Goal: Task Accomplishment & Management: Use online tool/utility

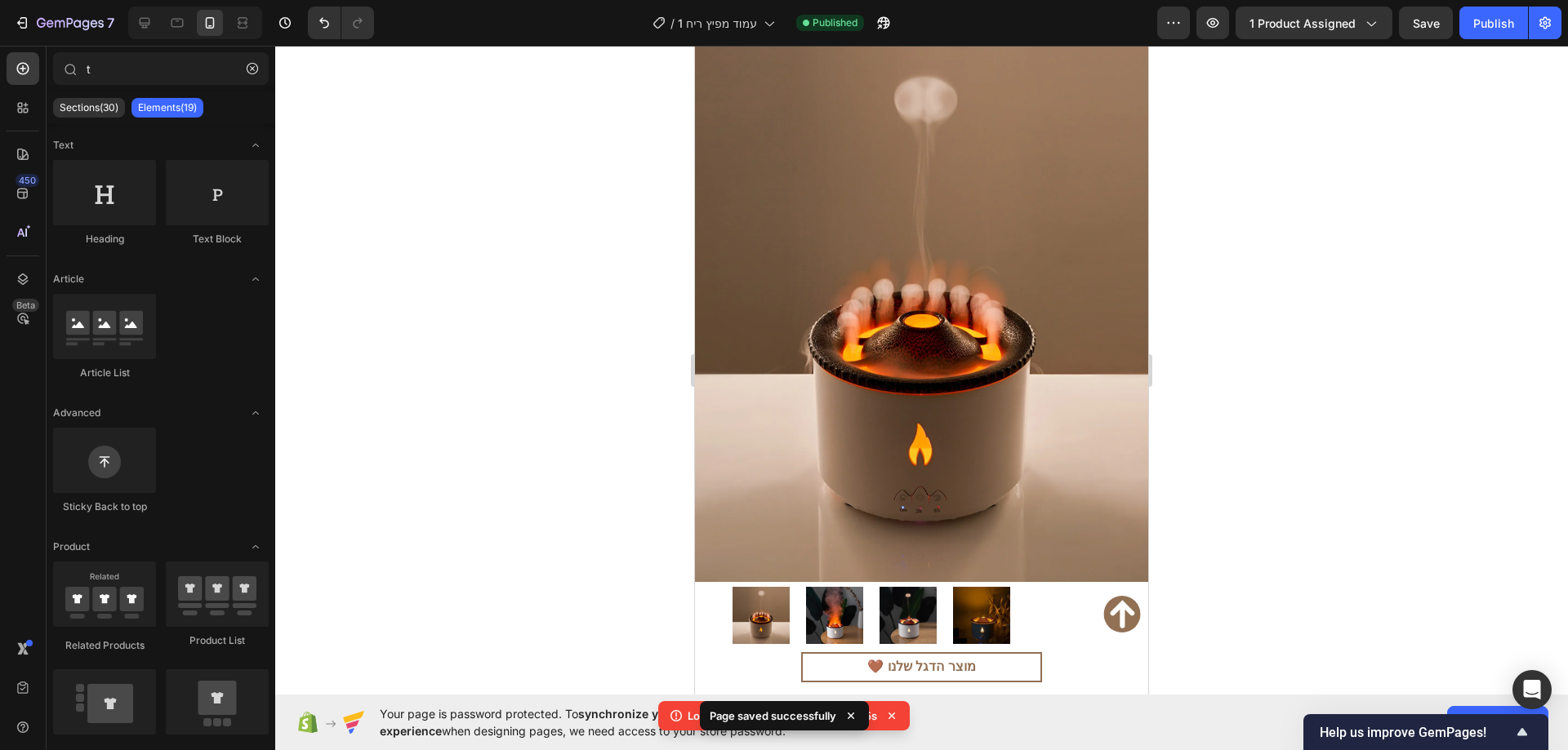
scroll to position [816, 0]
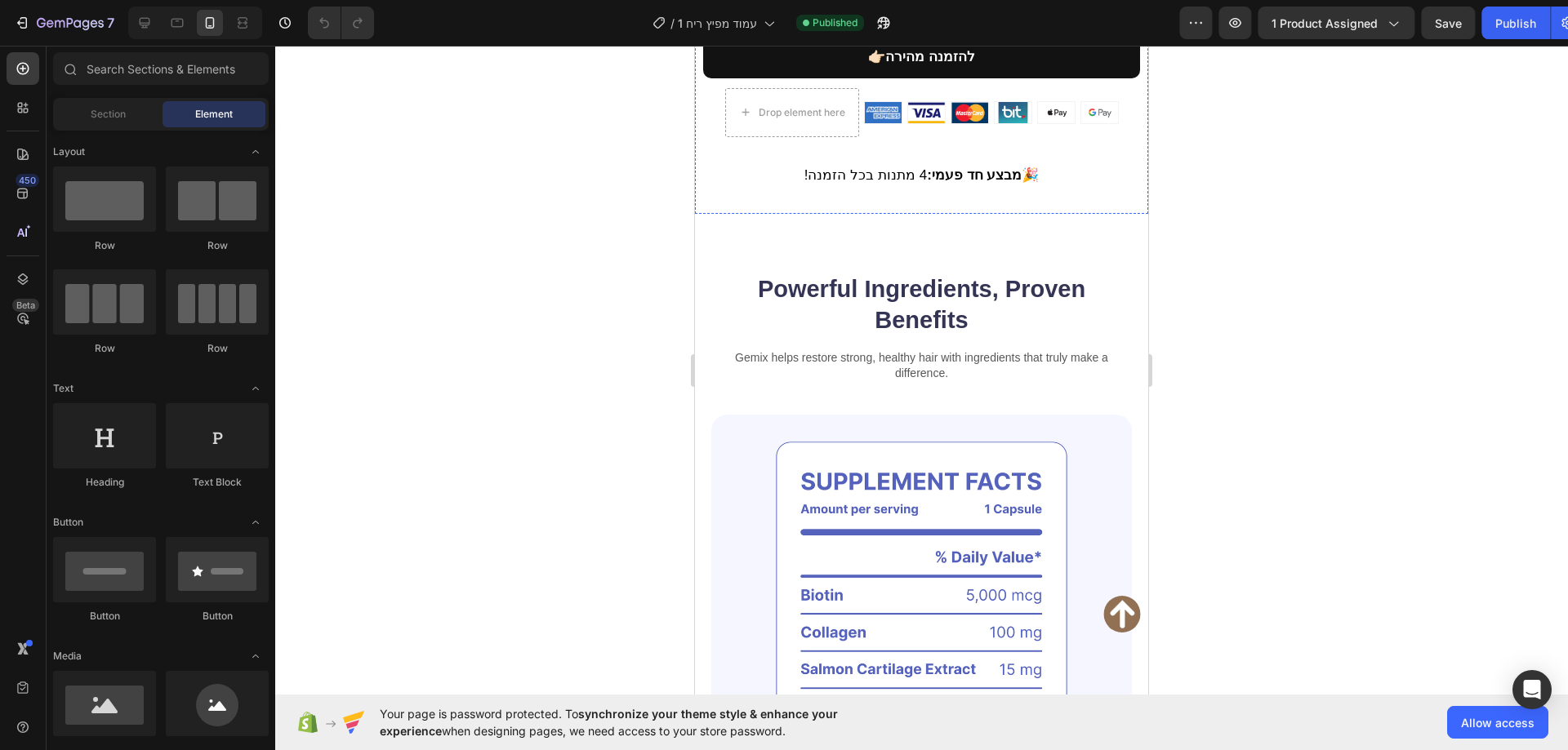
scroll to position [898, 0]
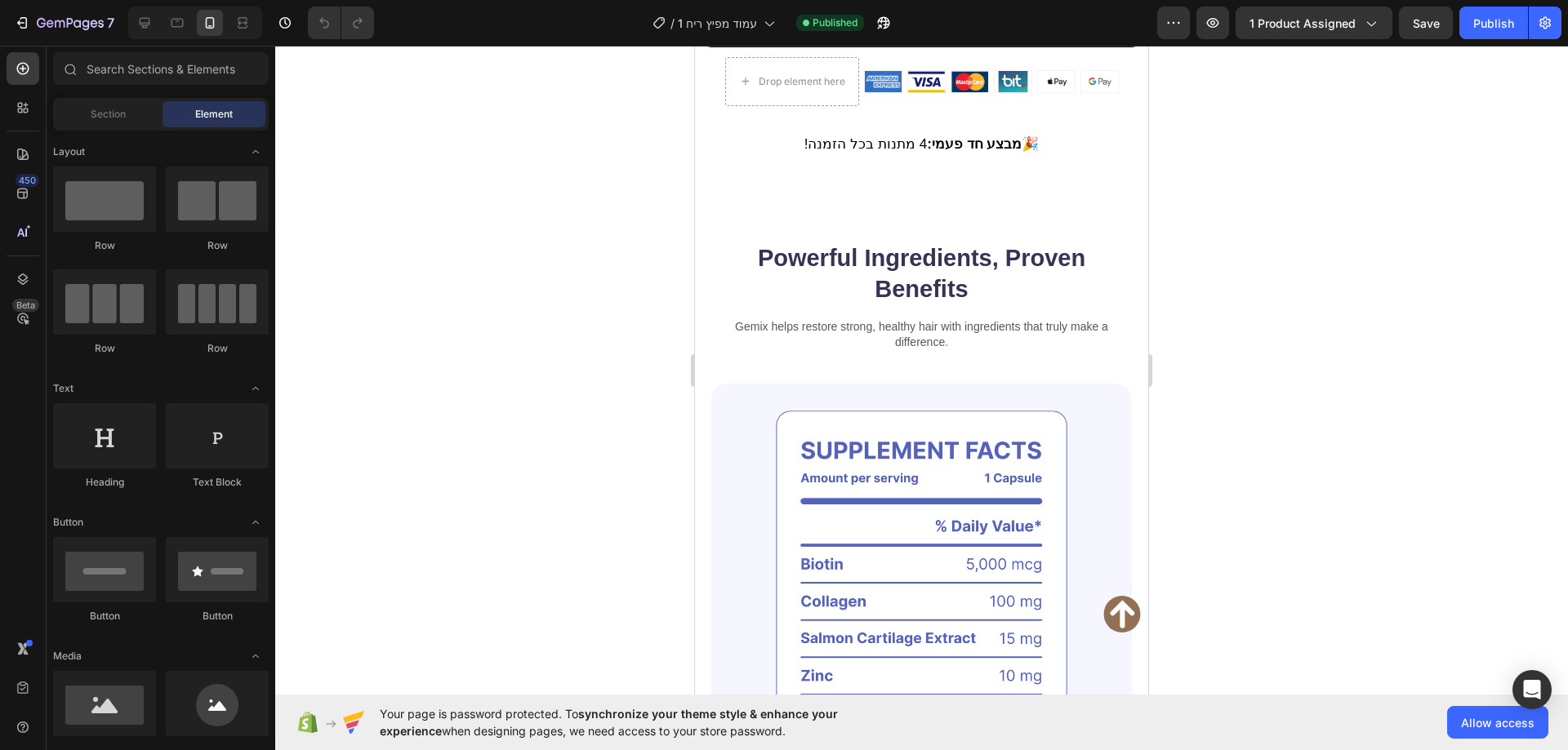
click at [578, 376] on div at bounding box center [922, 398] width 1293 height 704
click at [152, 70] on input "text" at bounding box center [161, 69] width 216 height 33
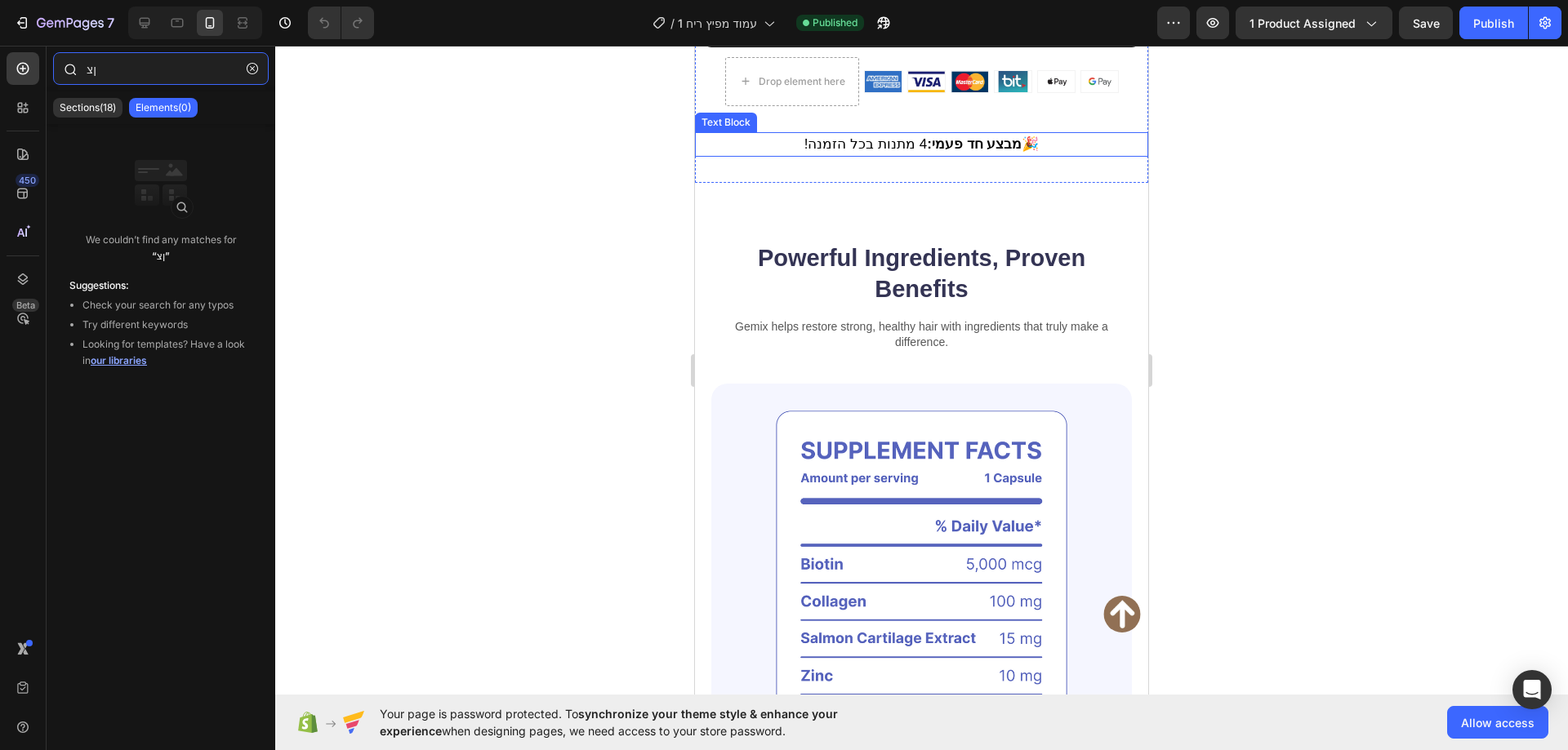
type input "ן"
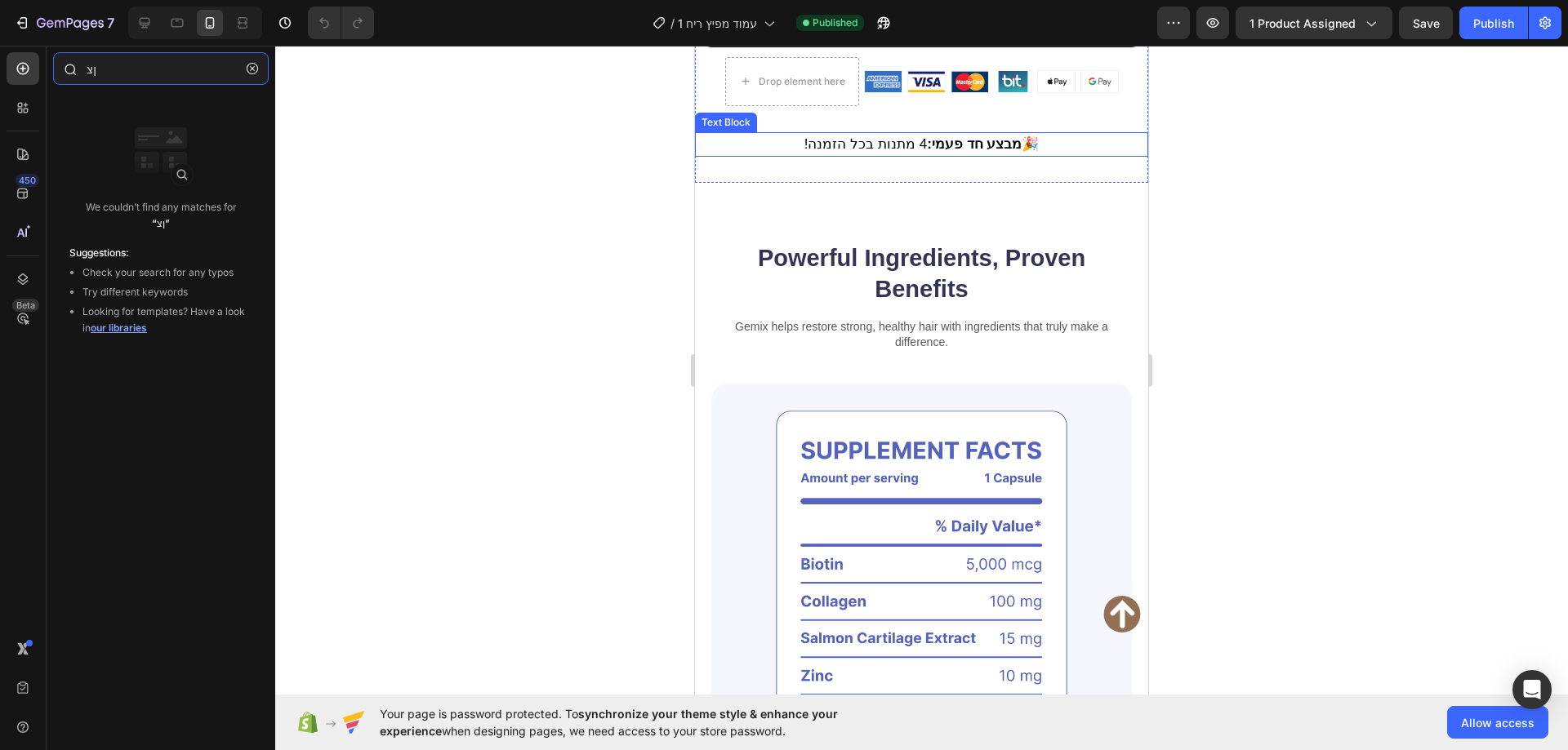
type input "ן"
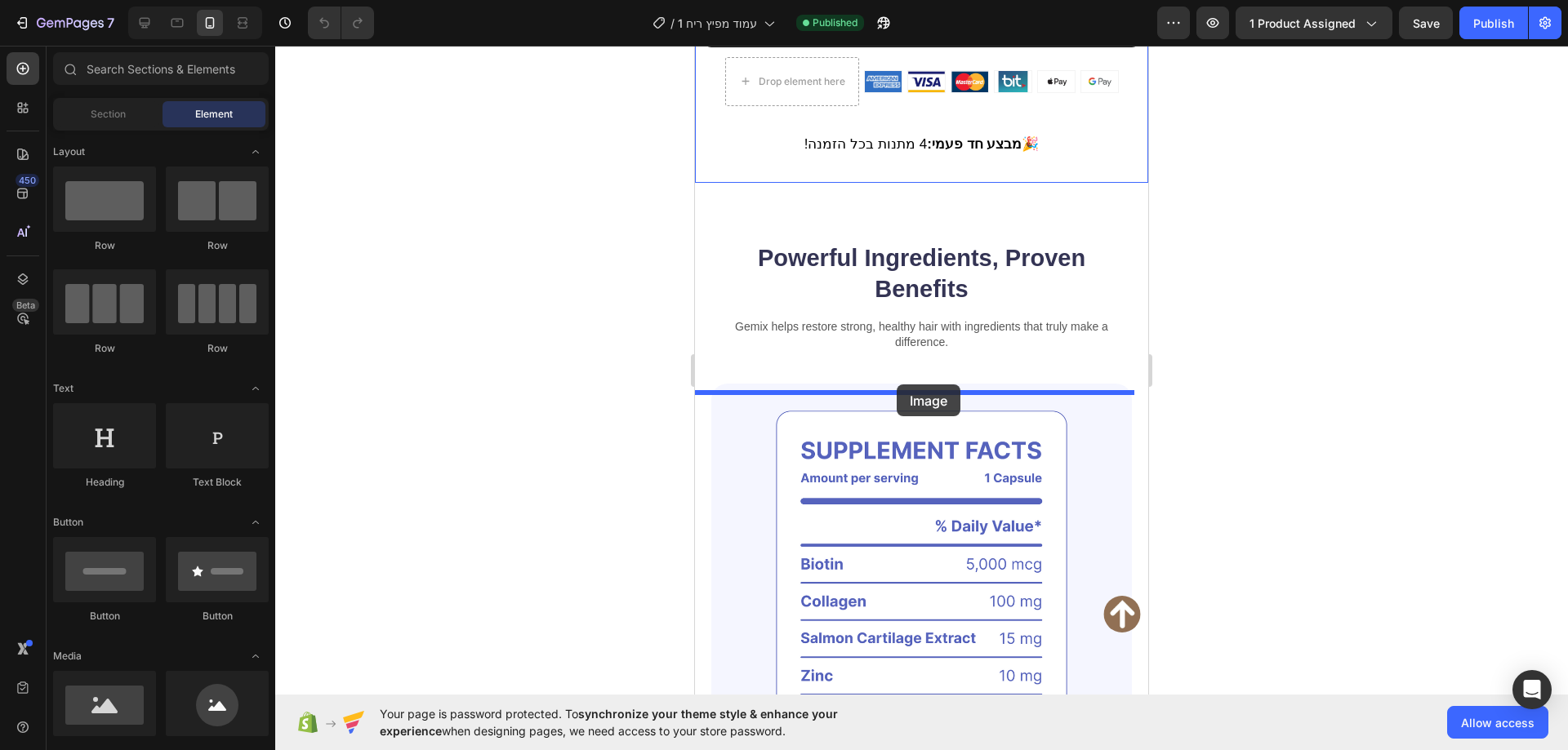
drag, startPoint x: 802, startPoint y: 735, endPoint x: 896, endPoint y: 385, distance: 362.4
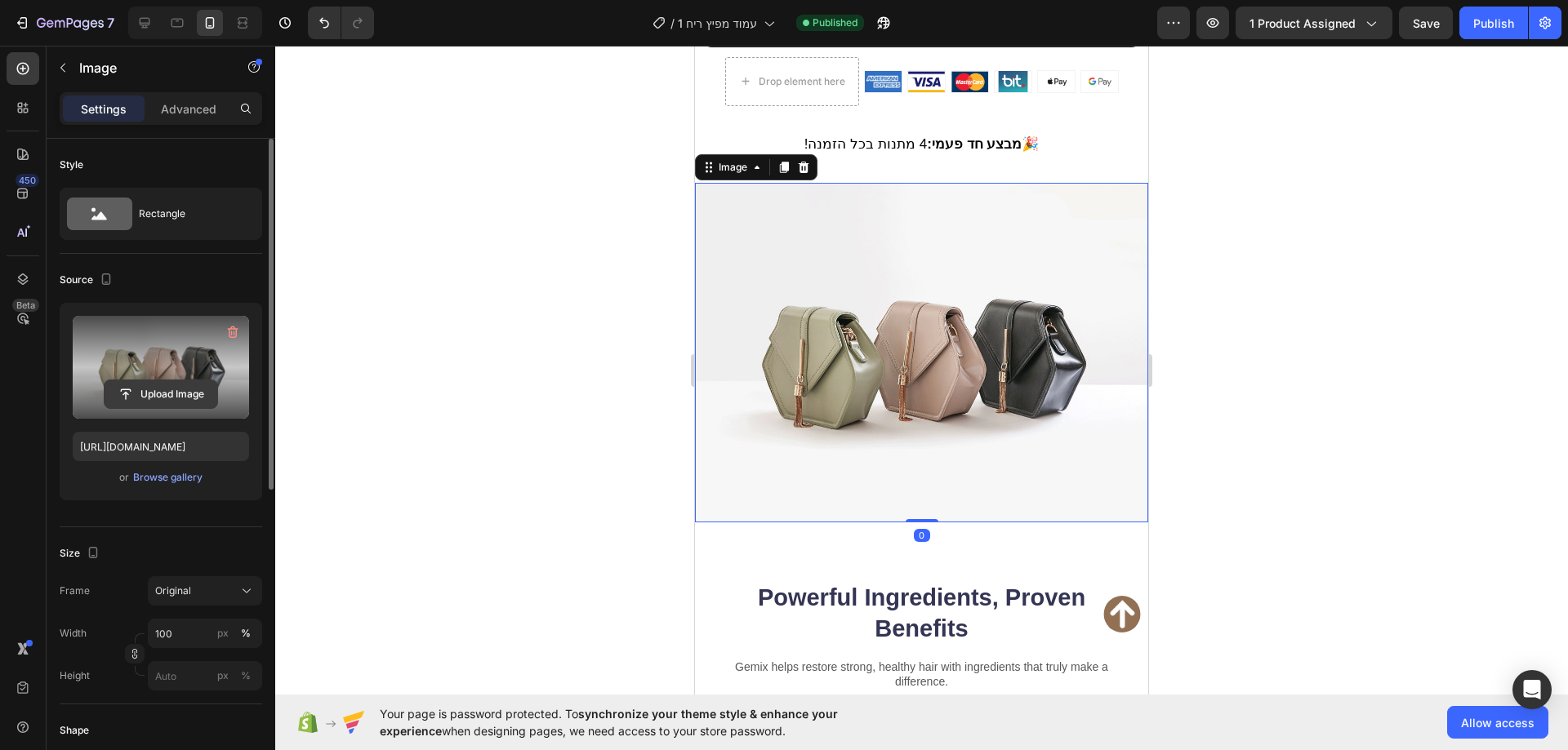
click at [132, 392] on input "file" at bounding box center [161, 395] width 113 height 28
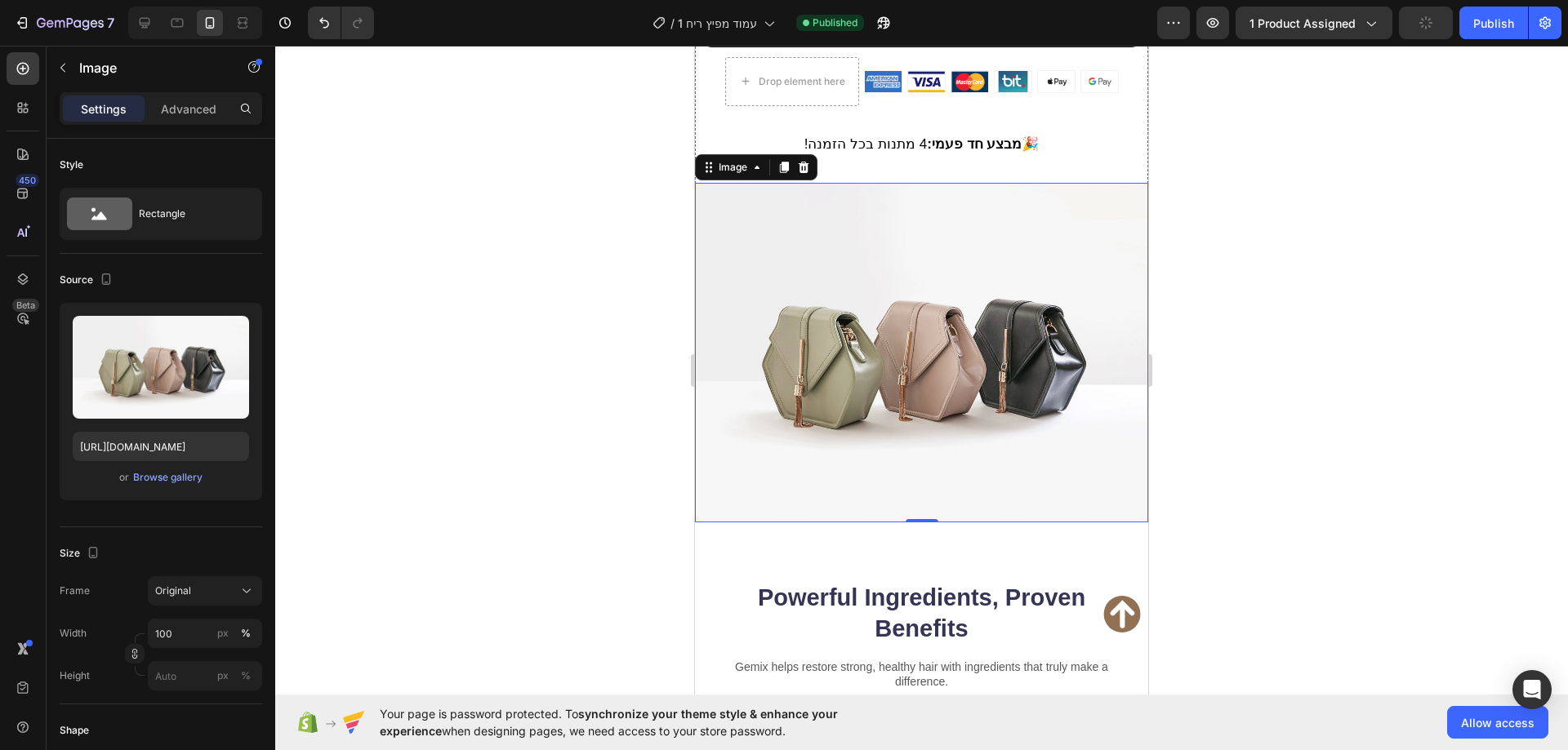
click at [389, 431] on div at bounding box center [922, 398] width 1293 height 704
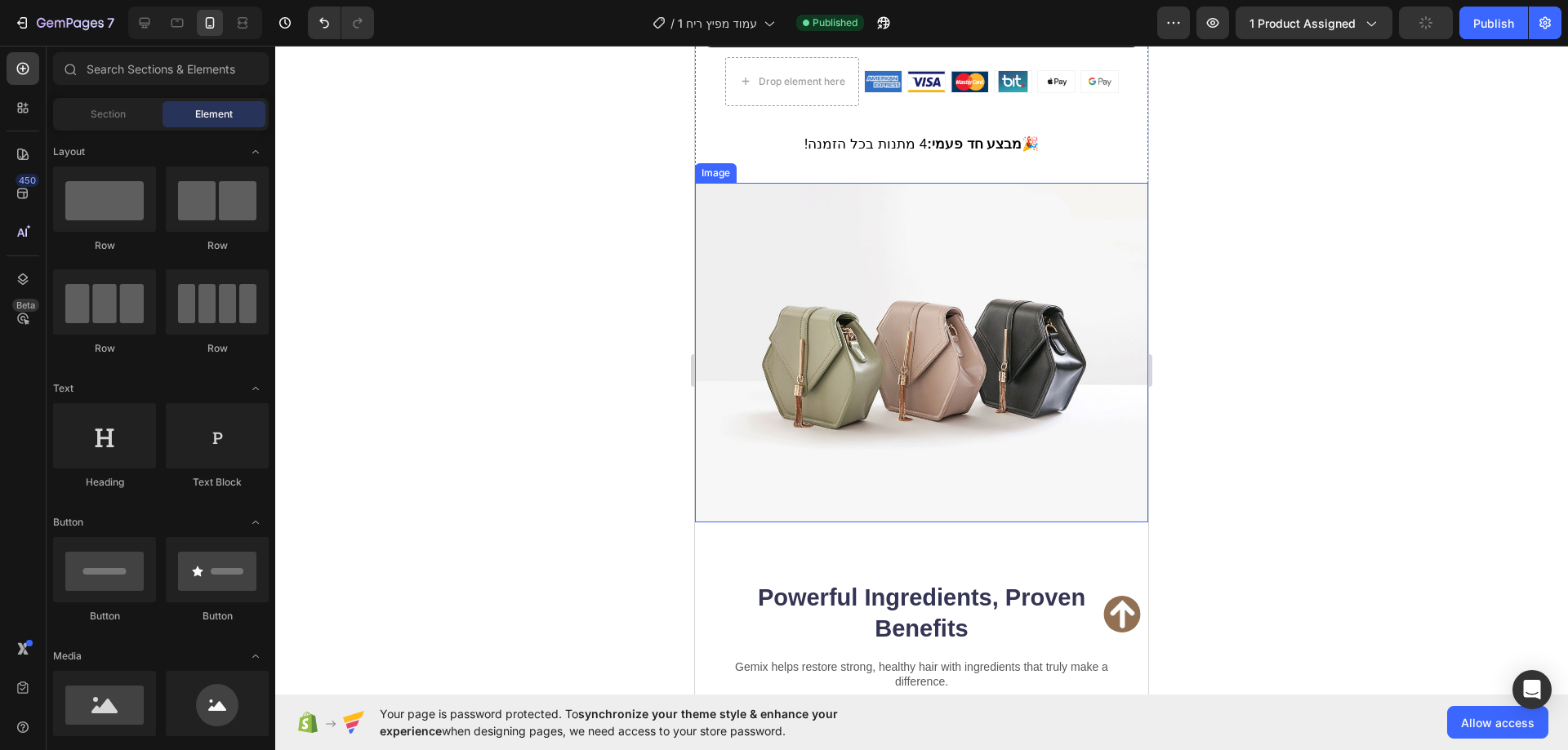
click at [750, 516] on img at bounding box center [921, 353] width 453 height 340
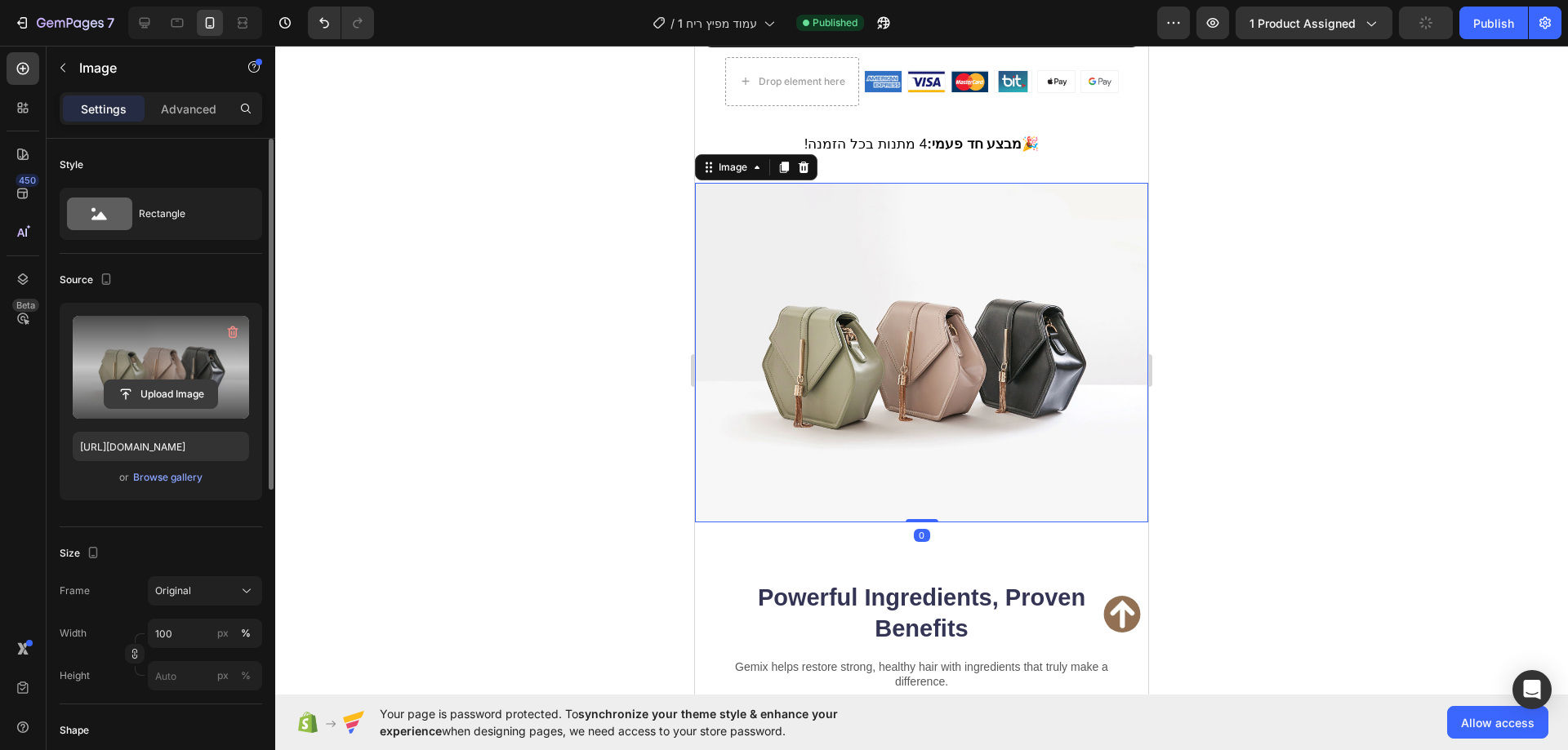
click at [163, 393] on input "file" at bounding box center [161, 395] width 113 height 28
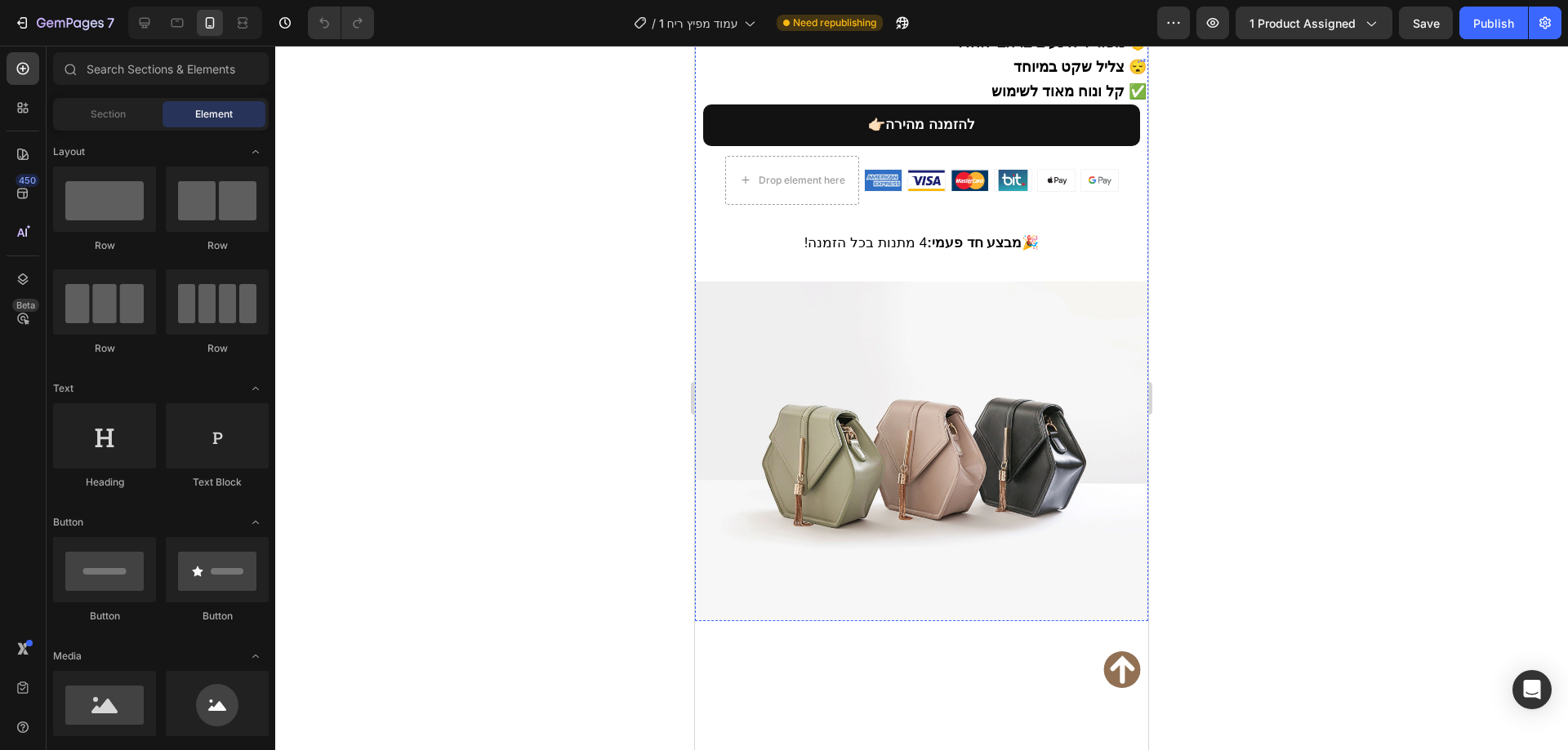
scroll to position [1143, 0]
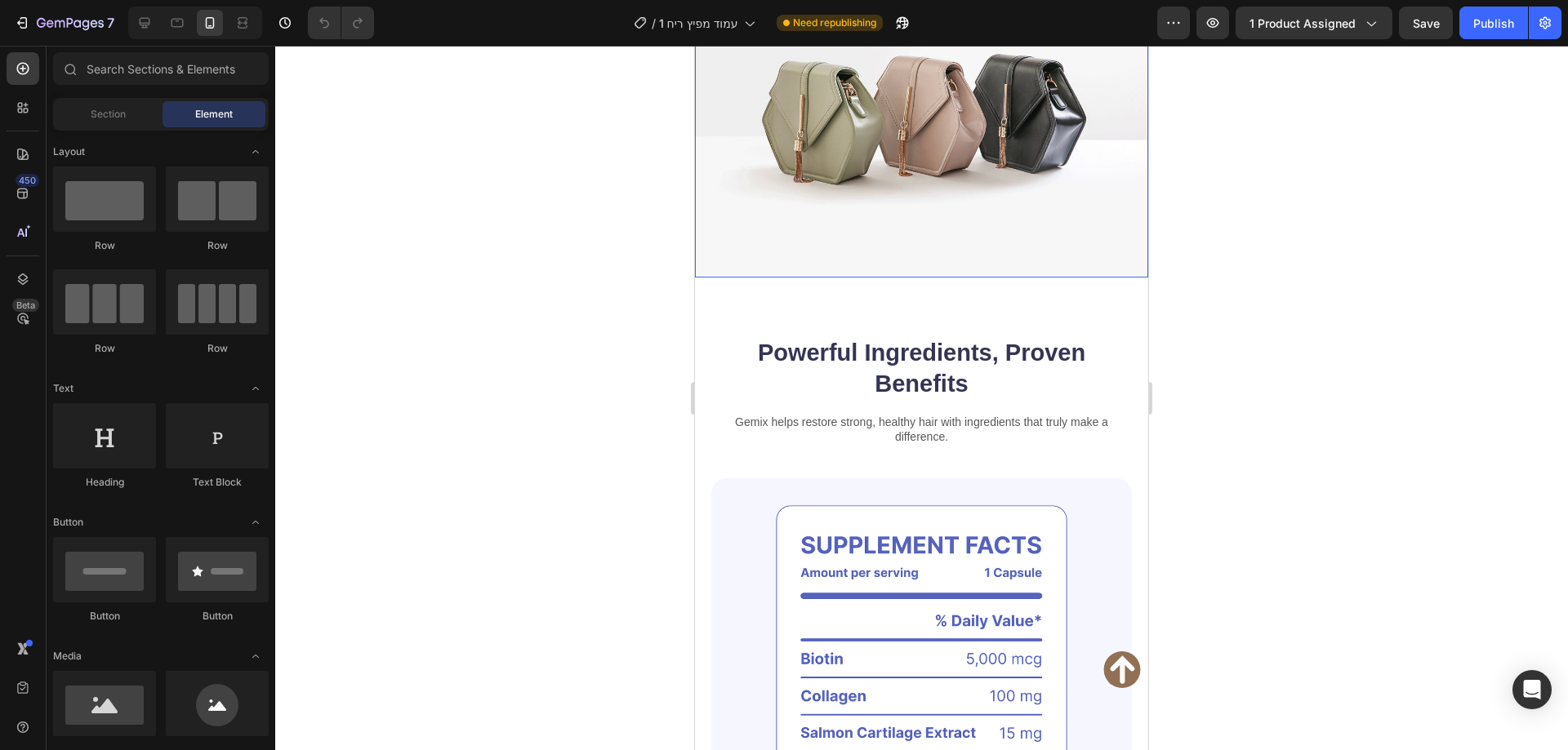
click at [940, 259] on img at bounding box center [921, 108] width 453 height 340
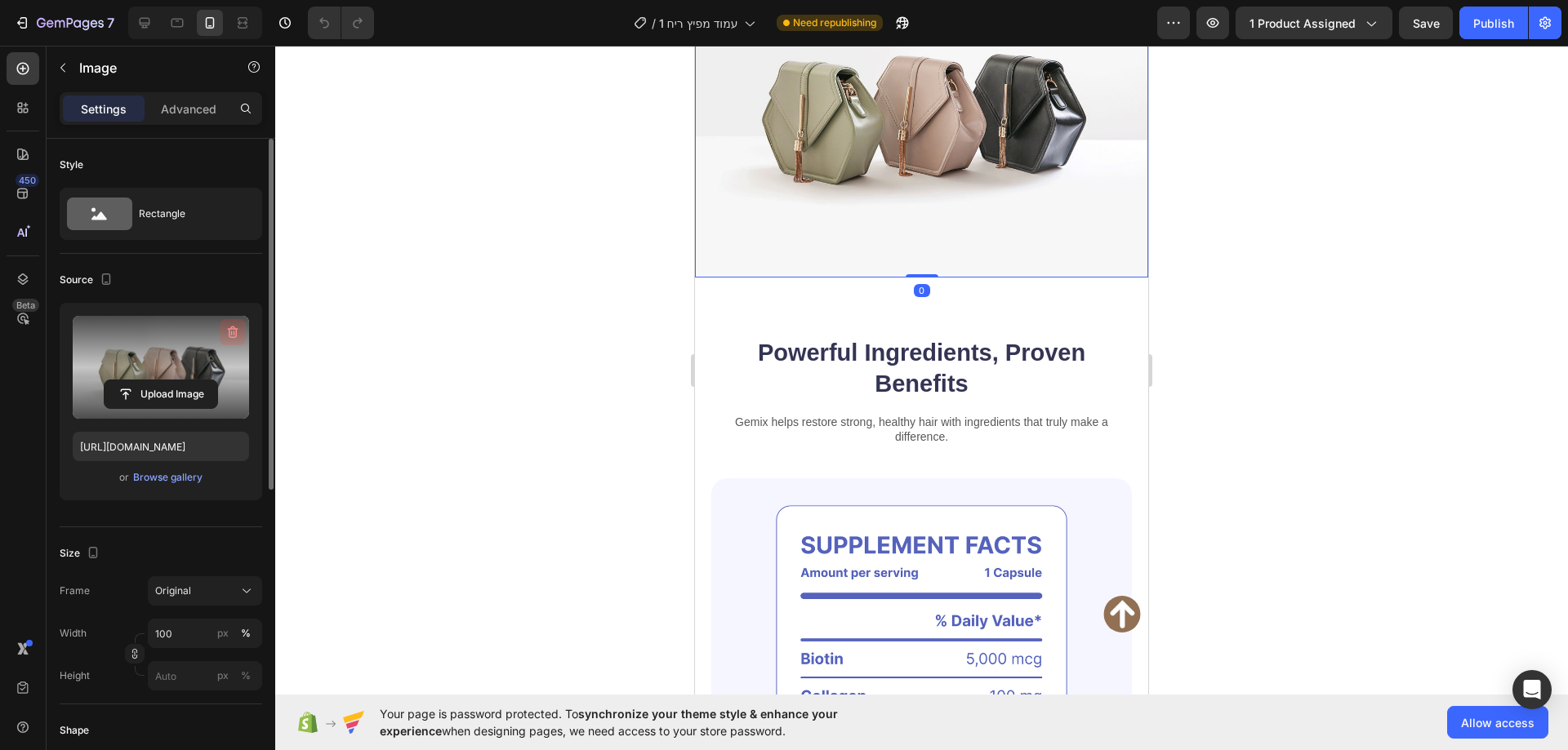
click at [227, 337] on icon "button" at bounding box center [233, 333] width 16 height 16
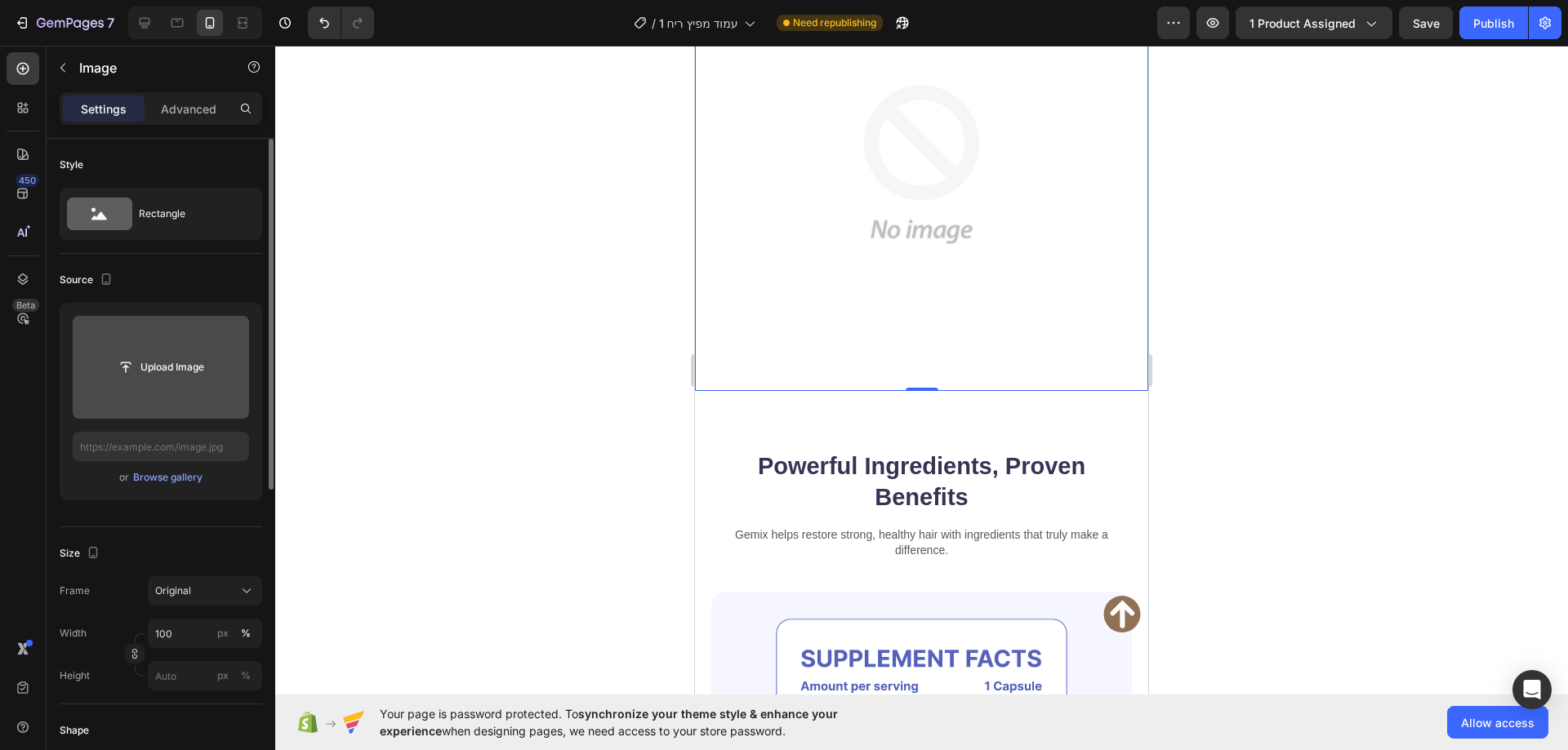
click at [174, 367] on input "file" at bounding box center [161, 368] width 113 height 28
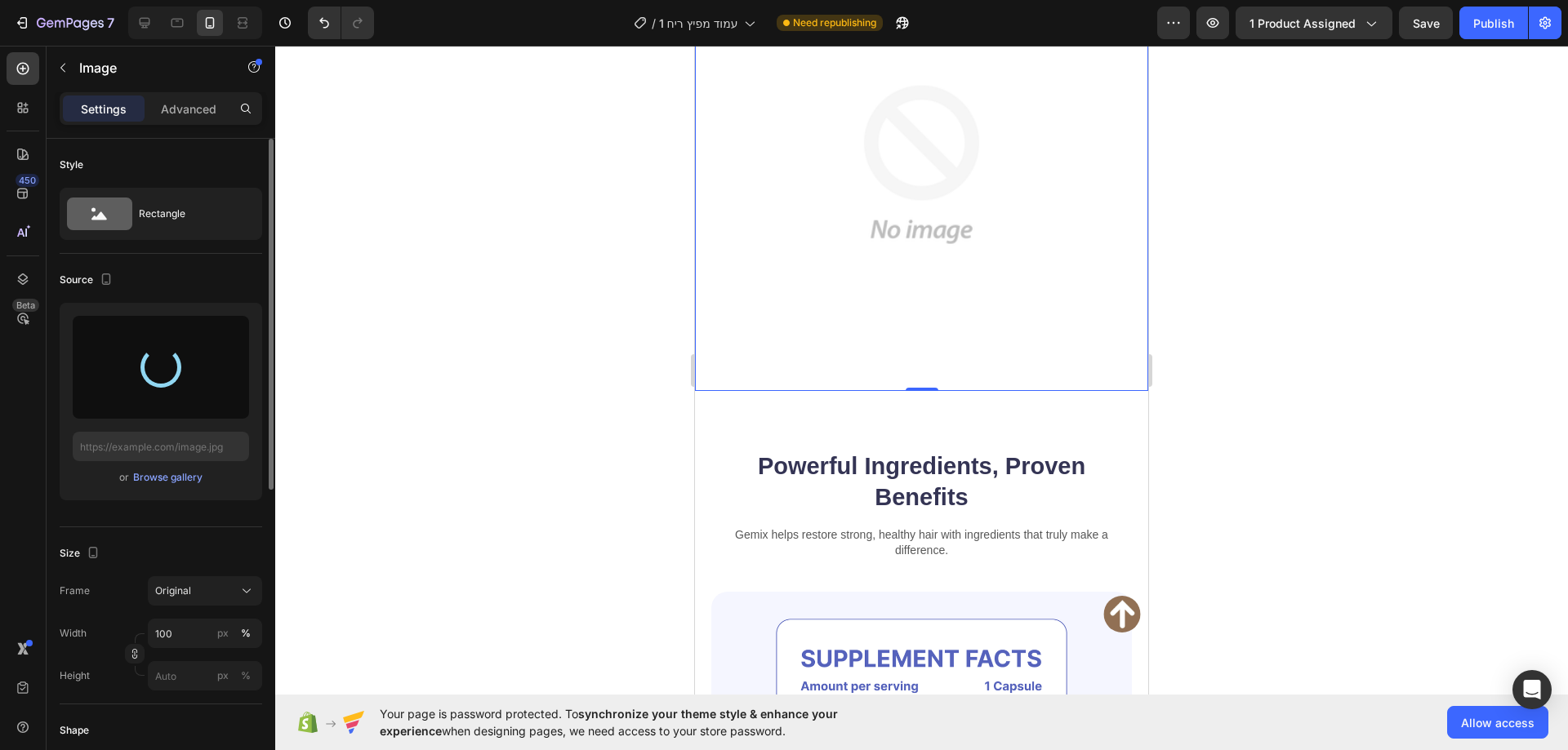
type input "[URL][DOMAIN_NAME]"
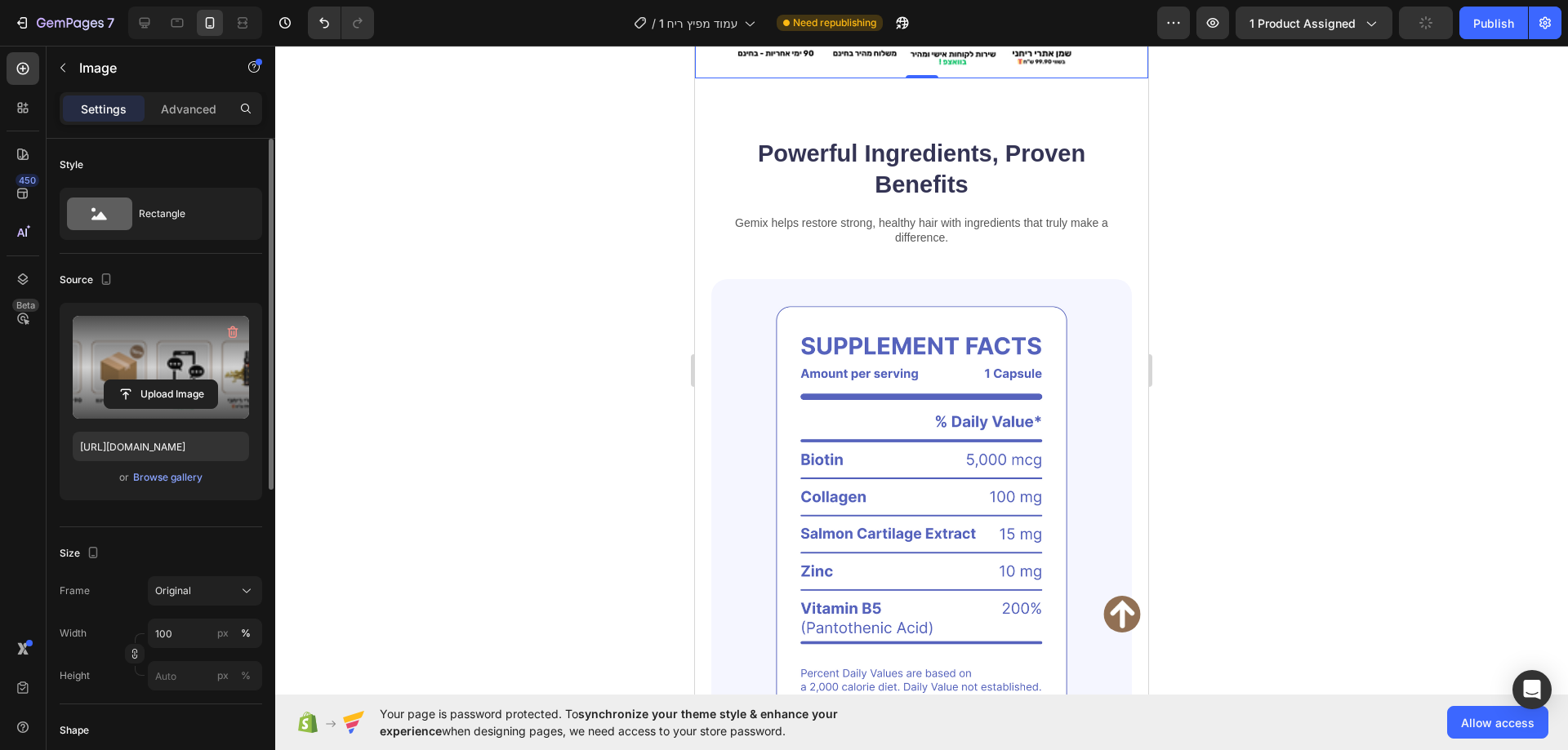
click at [568, 328] on div at bounding box center [922, 398] width 1293 height 704
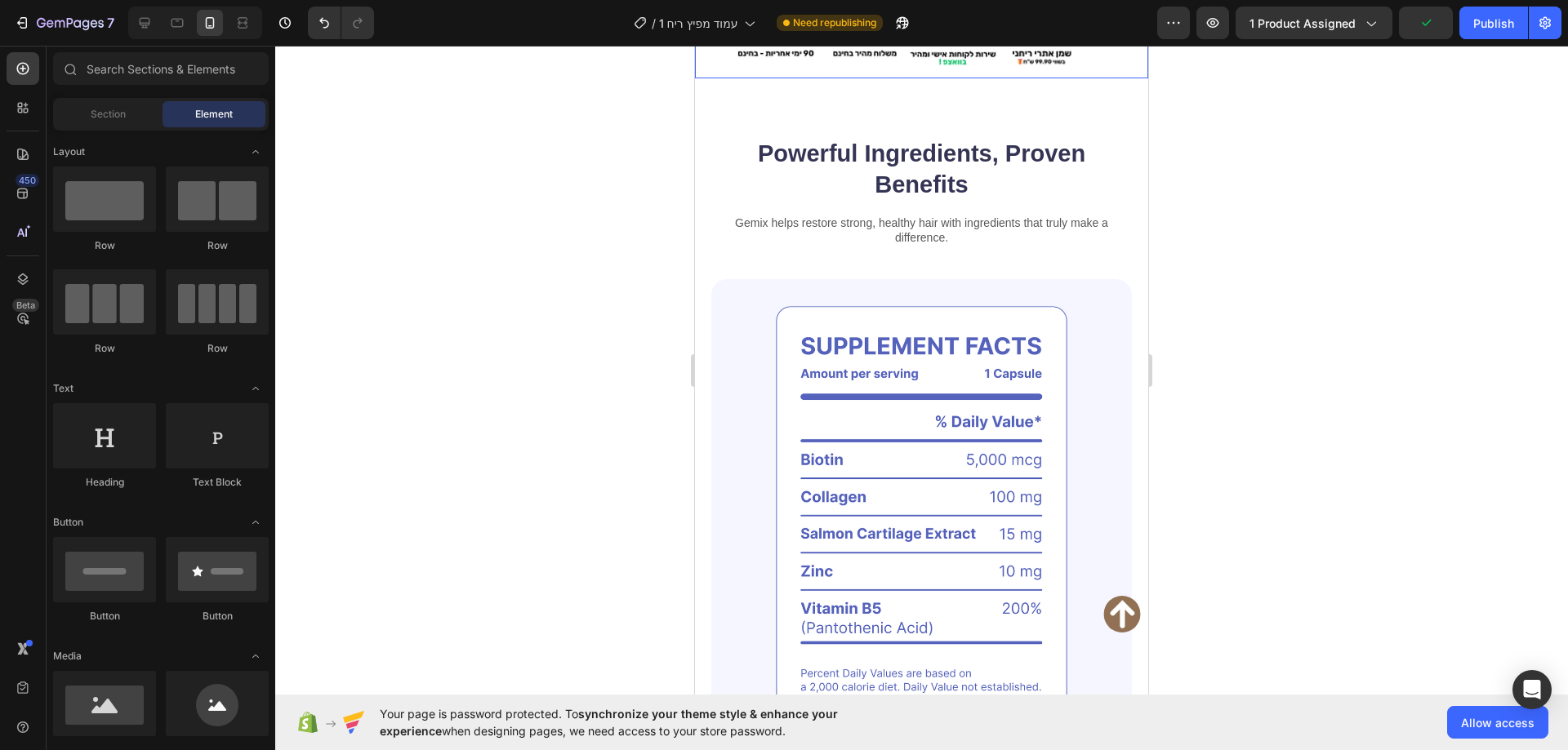
click at [762, 78] on img at bounding box center [921, 8] width 453 height 141
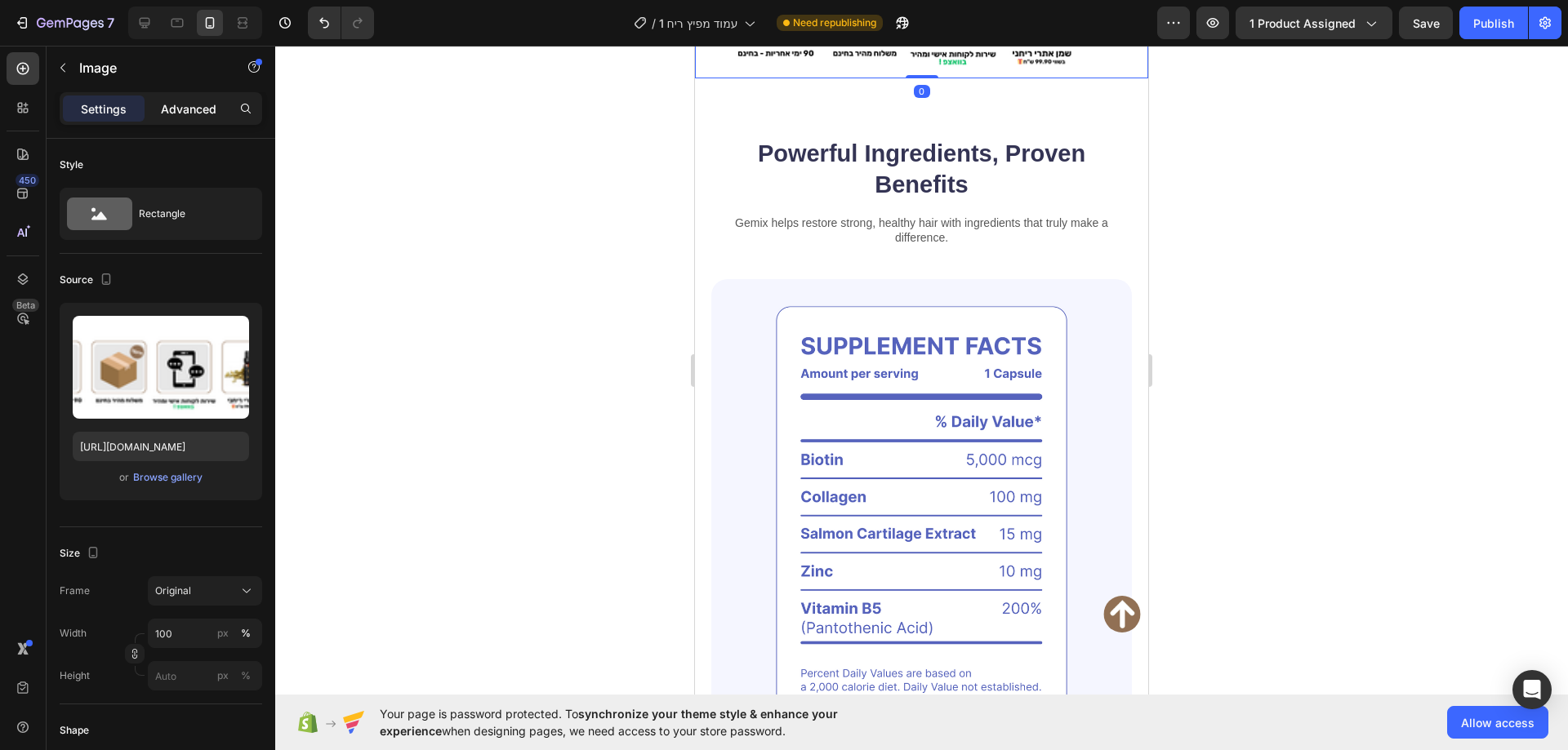
click at [203, 103] on p "Advanced" at bounding box center [189, 109] width 56 height 17
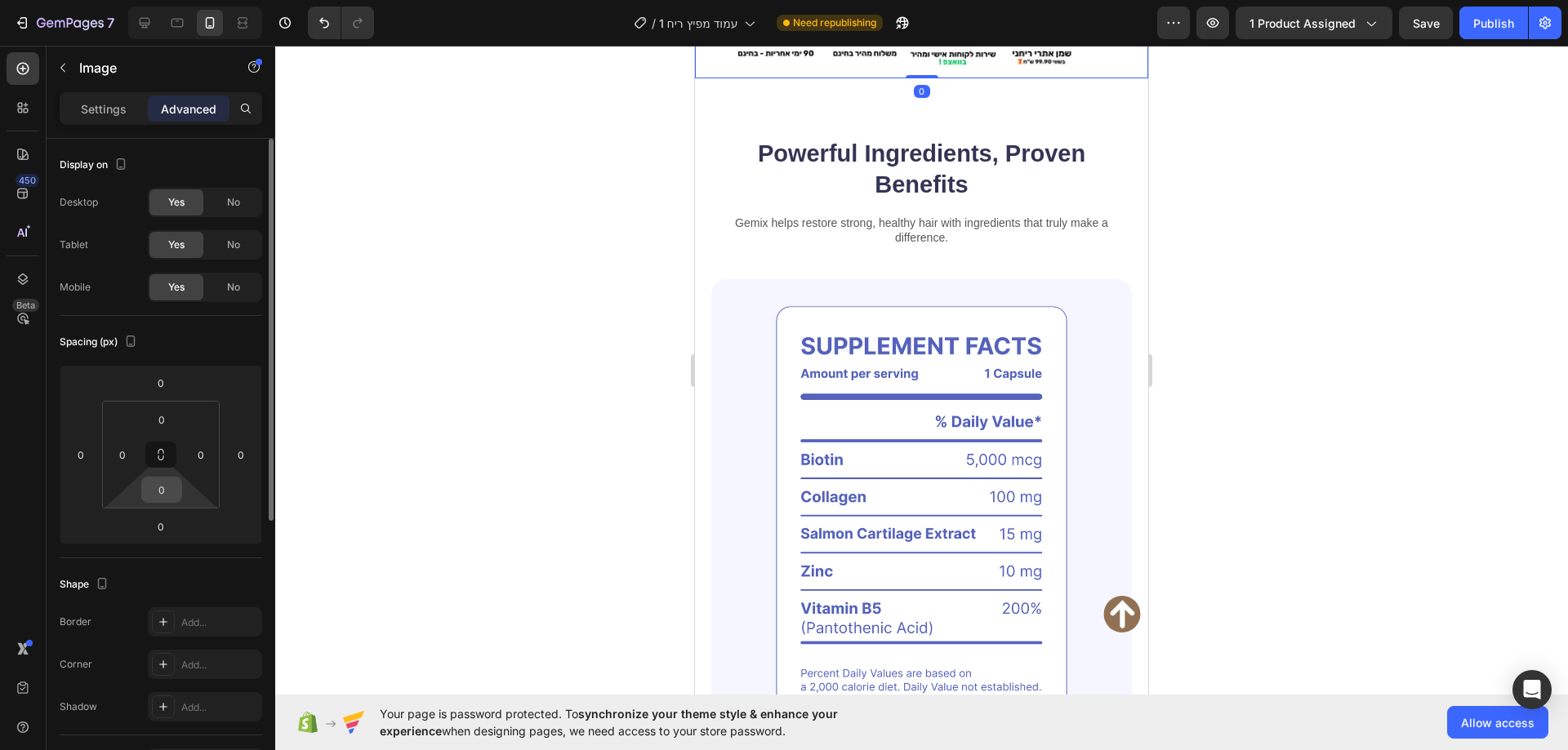
click at [159, 484] on input "0" at bounding box center [162, 490] width 33 height 25
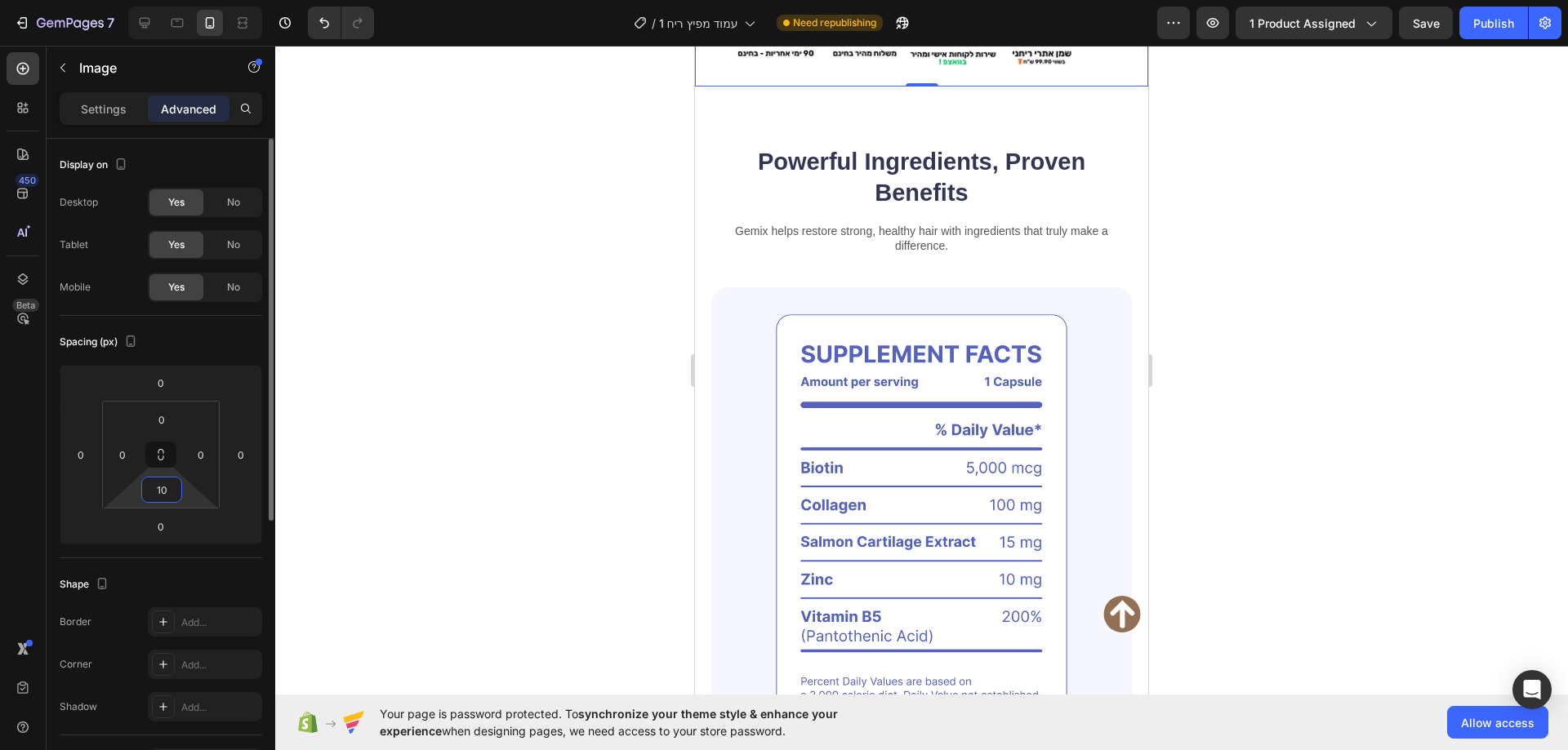
type input "1"
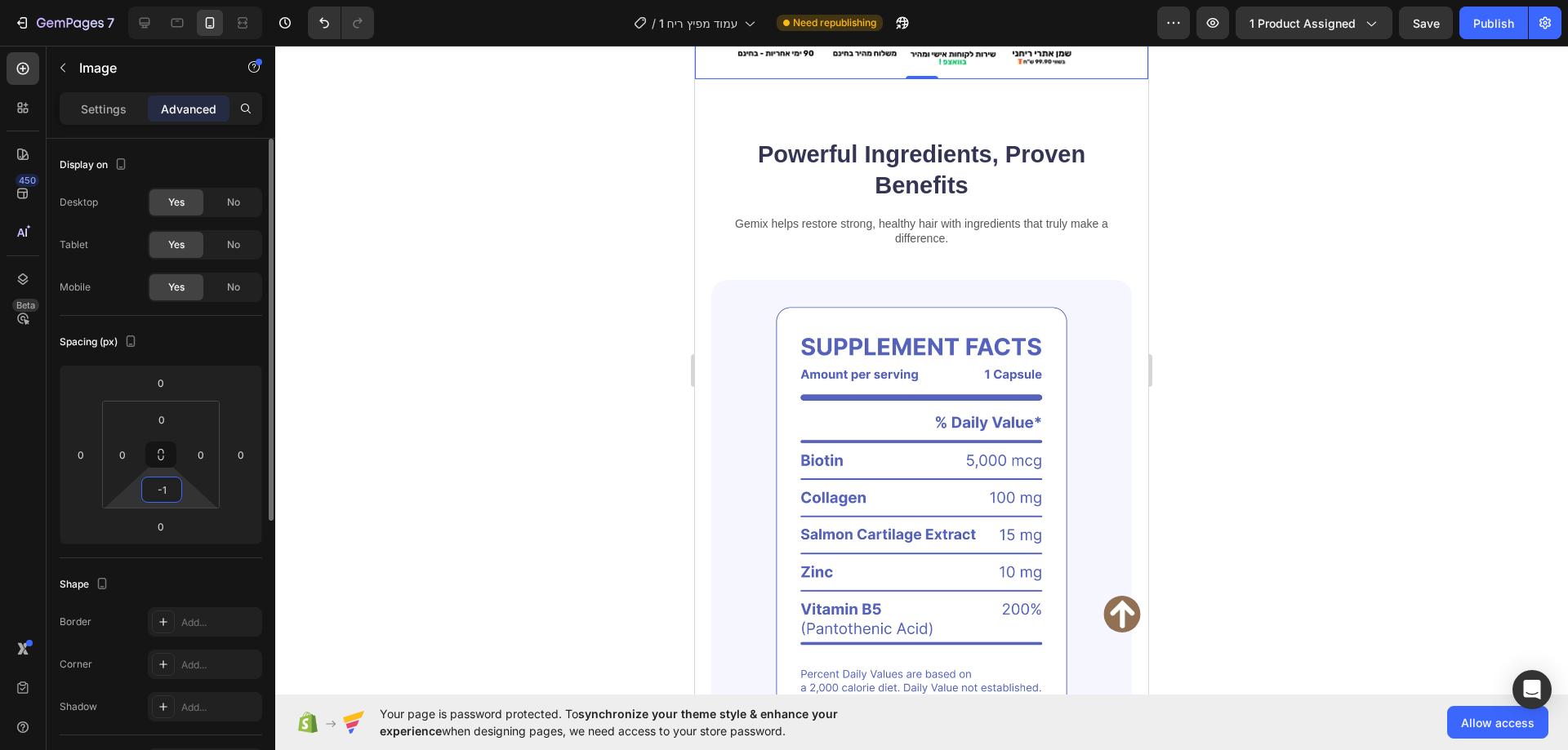
type input "-"
click at [165, 420] on input "0" at bounding box center [162, 420] width 33 height 25
type input "0"
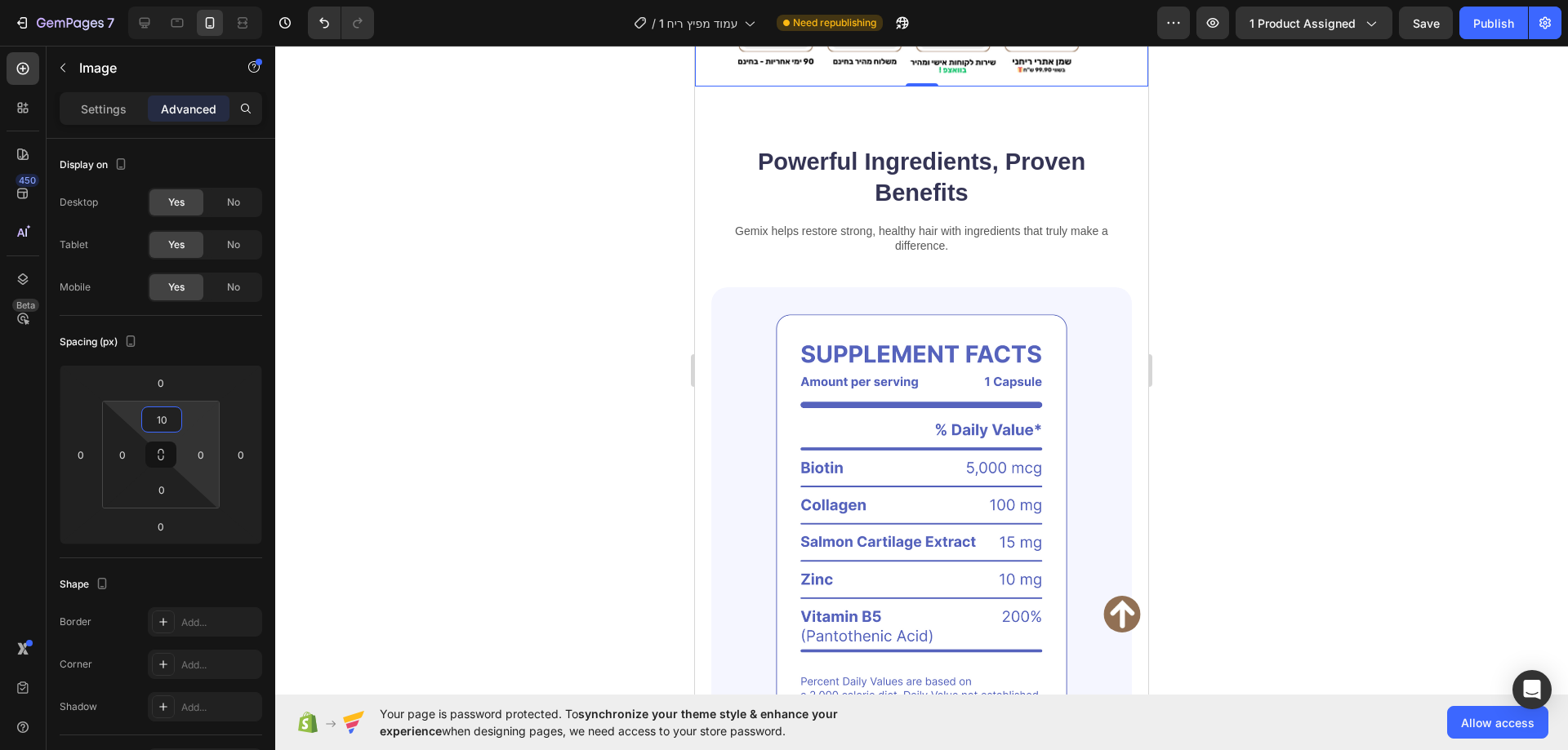
type input "1"
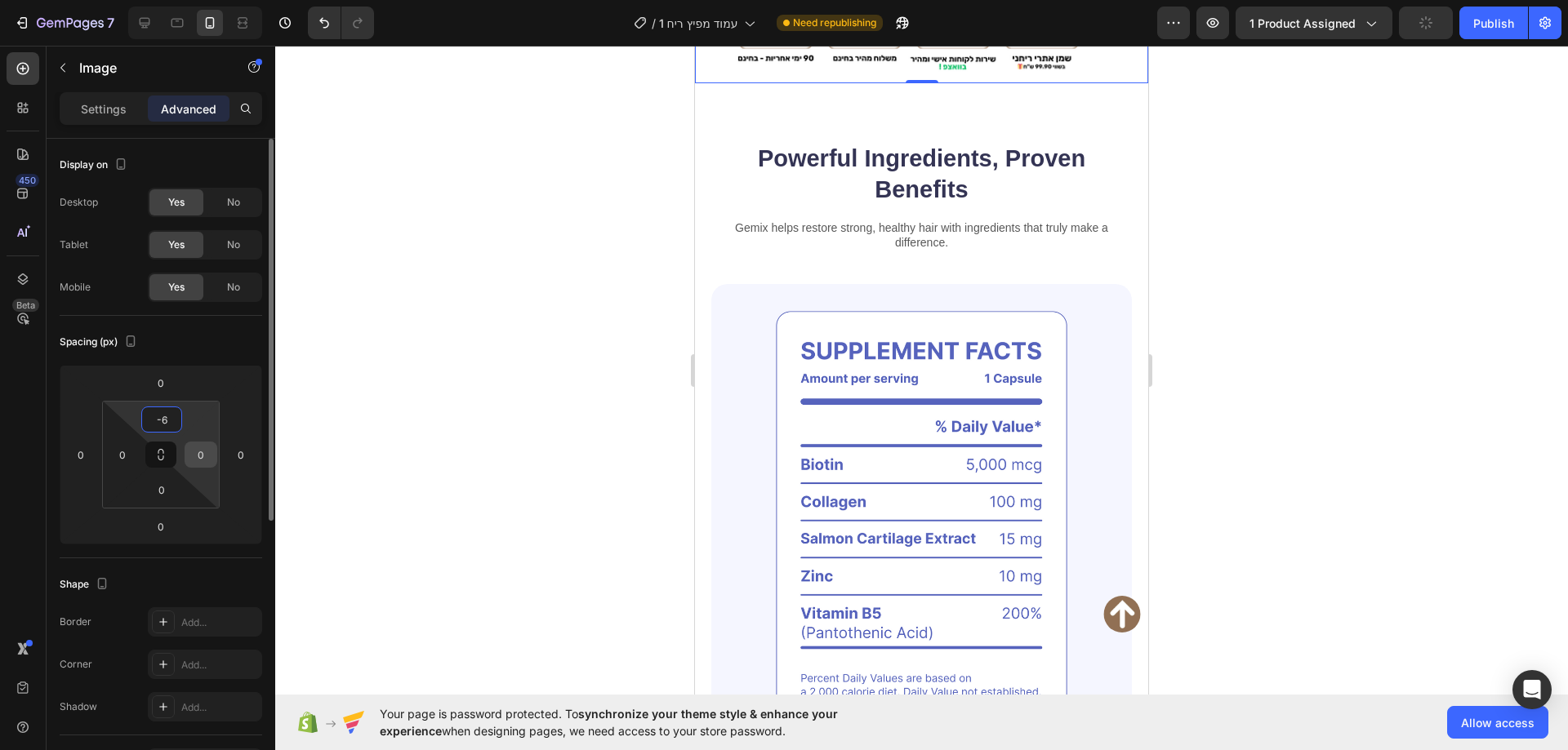
type input "-"
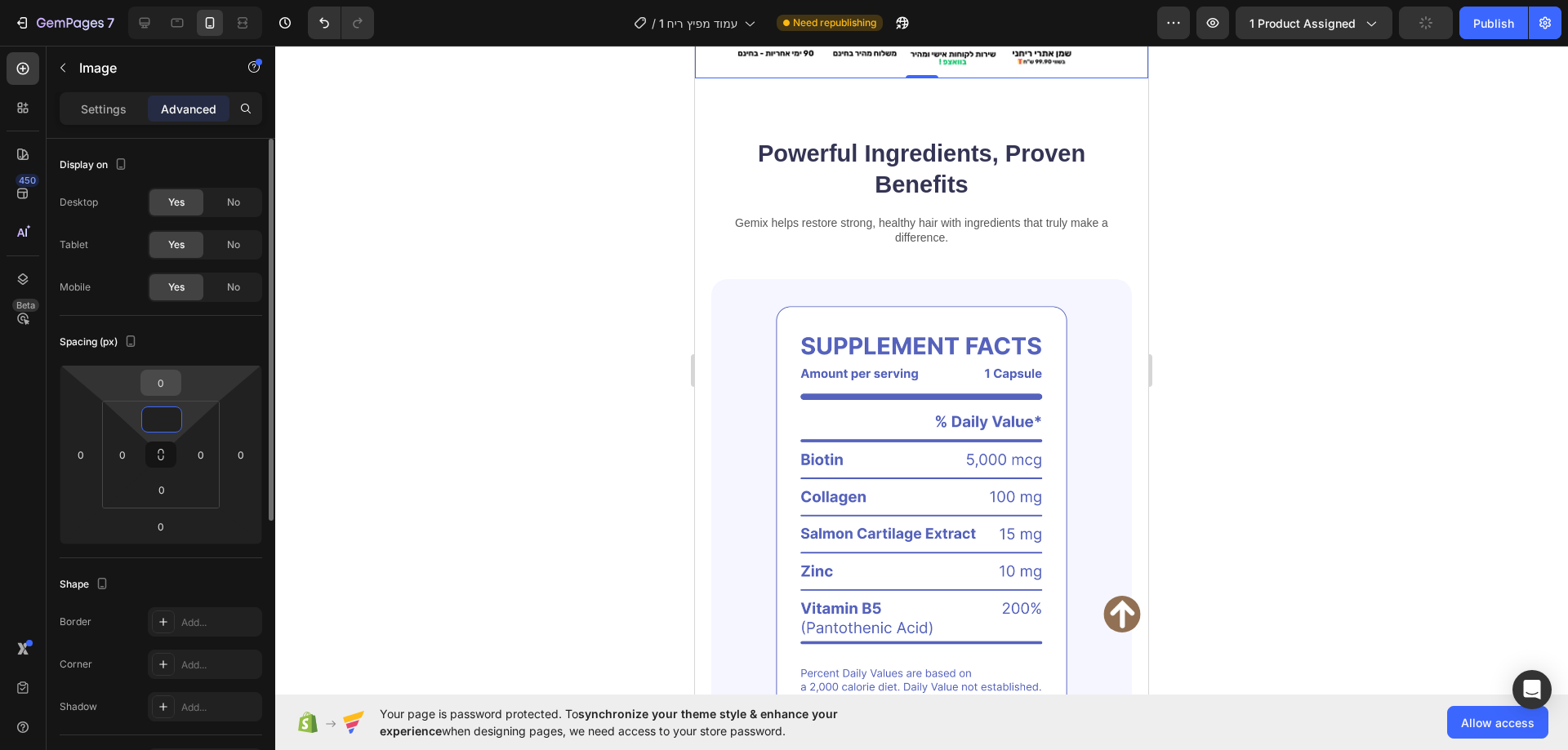
click at [154, 378] on input "0" at bounding box center [161, 383] width 33 height 25
type input "0"
click at [170, 380] on input "0" at bounding box center [161, 383] width 33 height 25
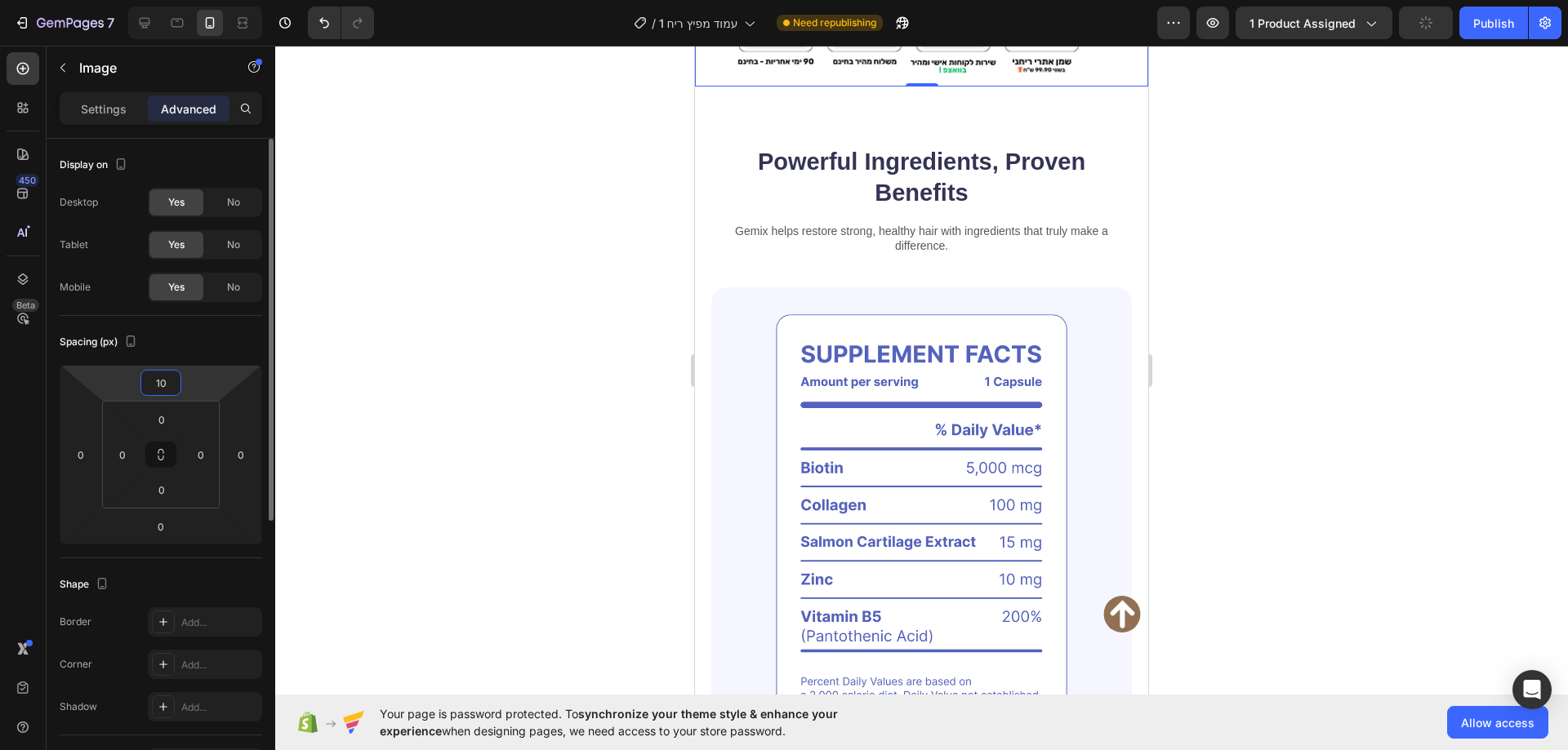
type input "1"
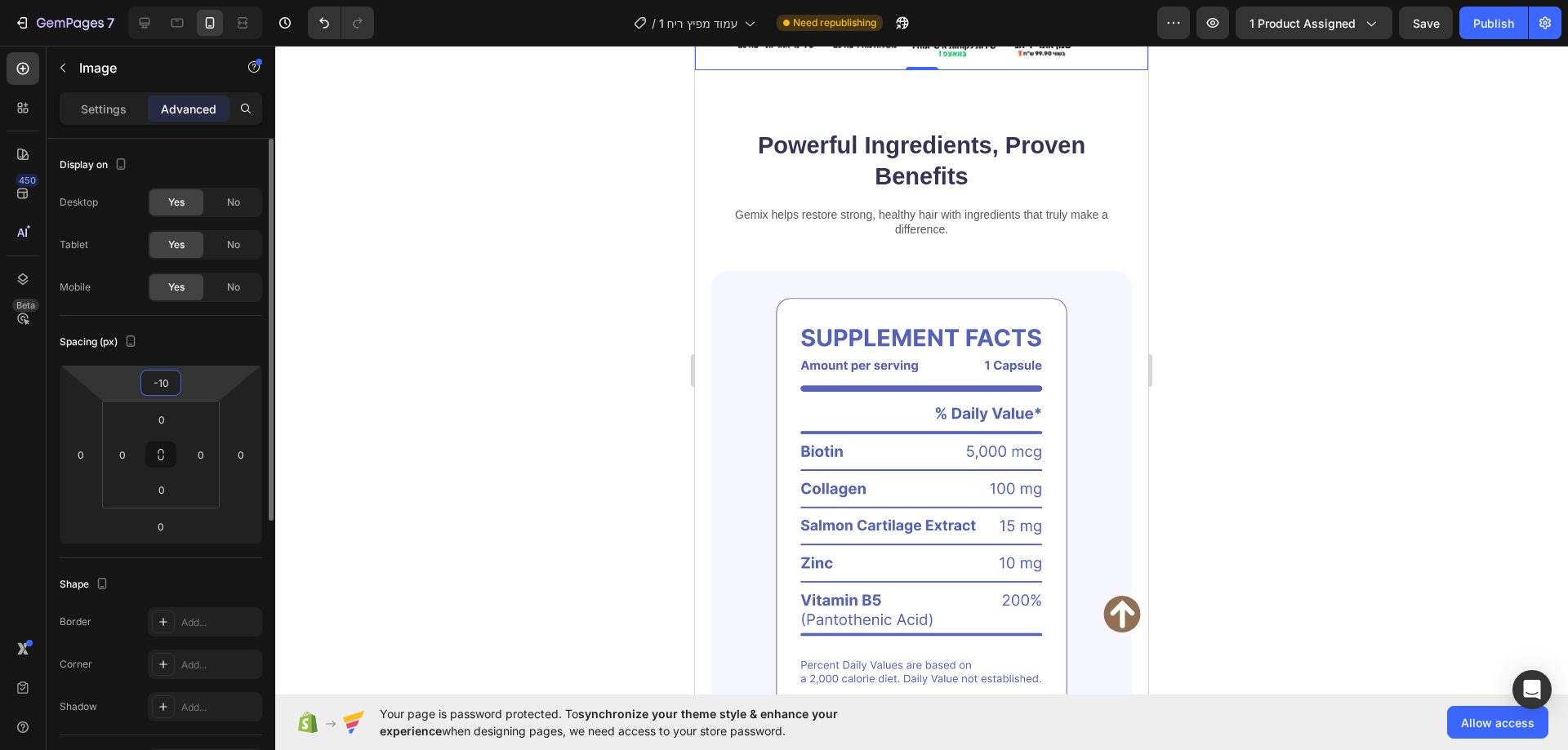
type input "-1"
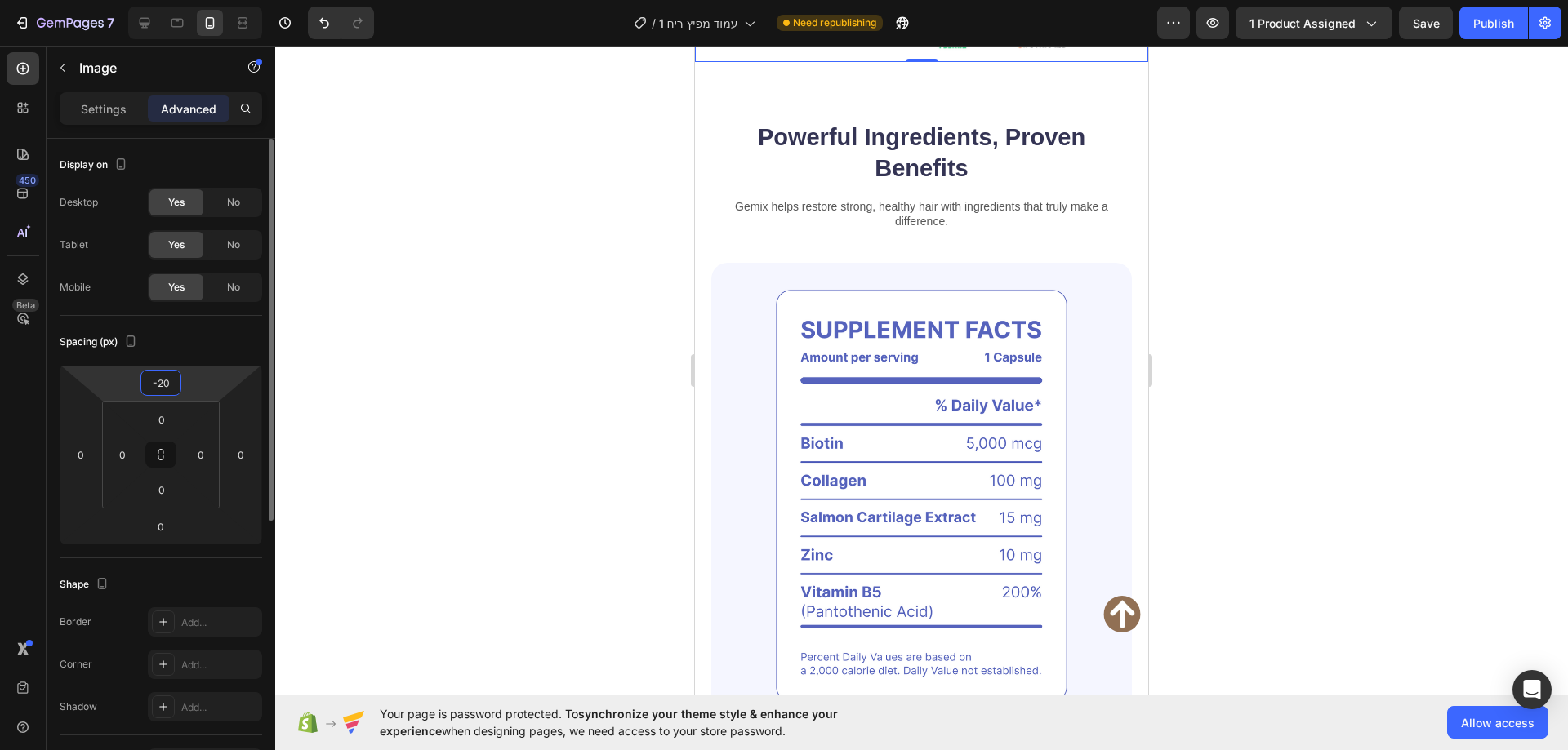
type input "-2"
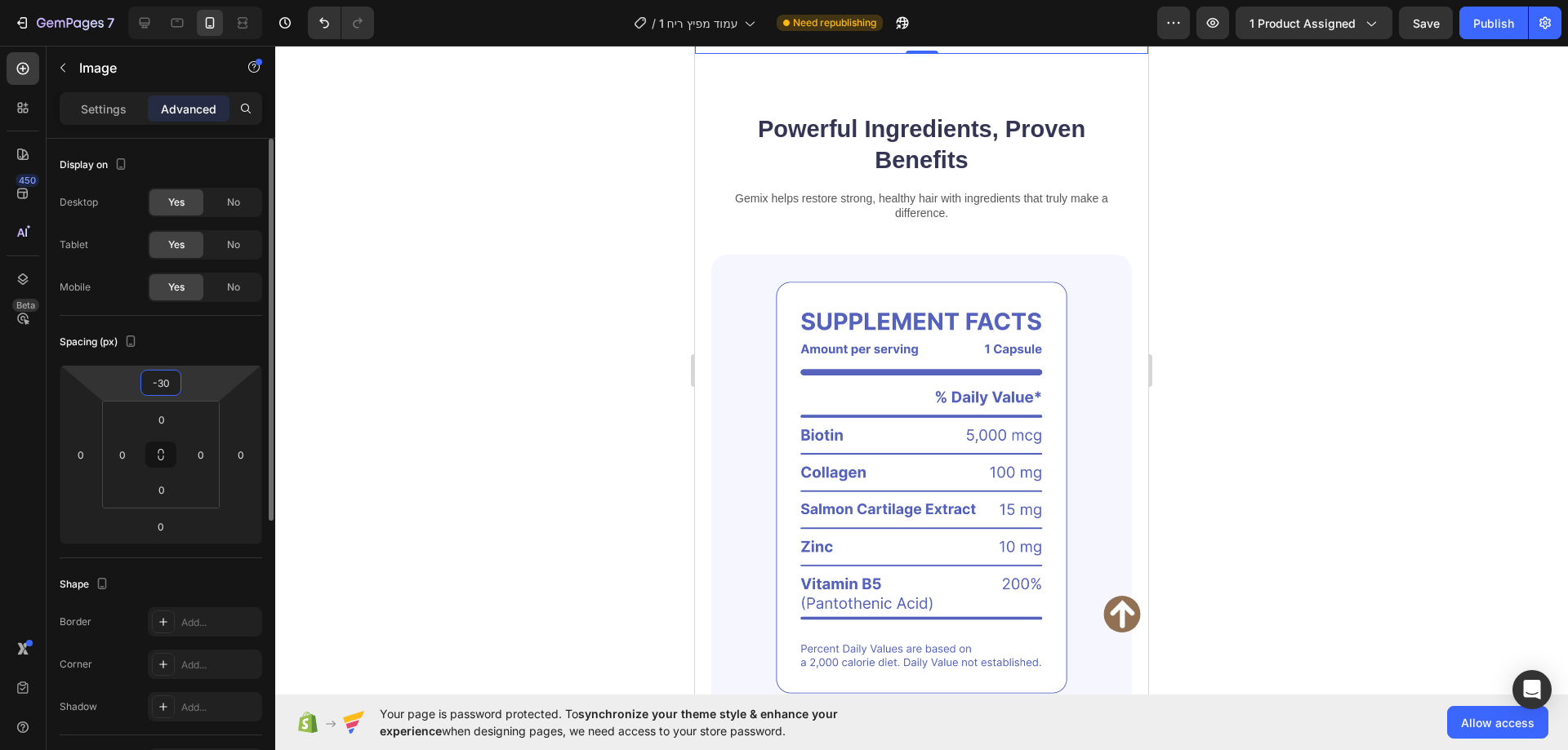
type input "-3"
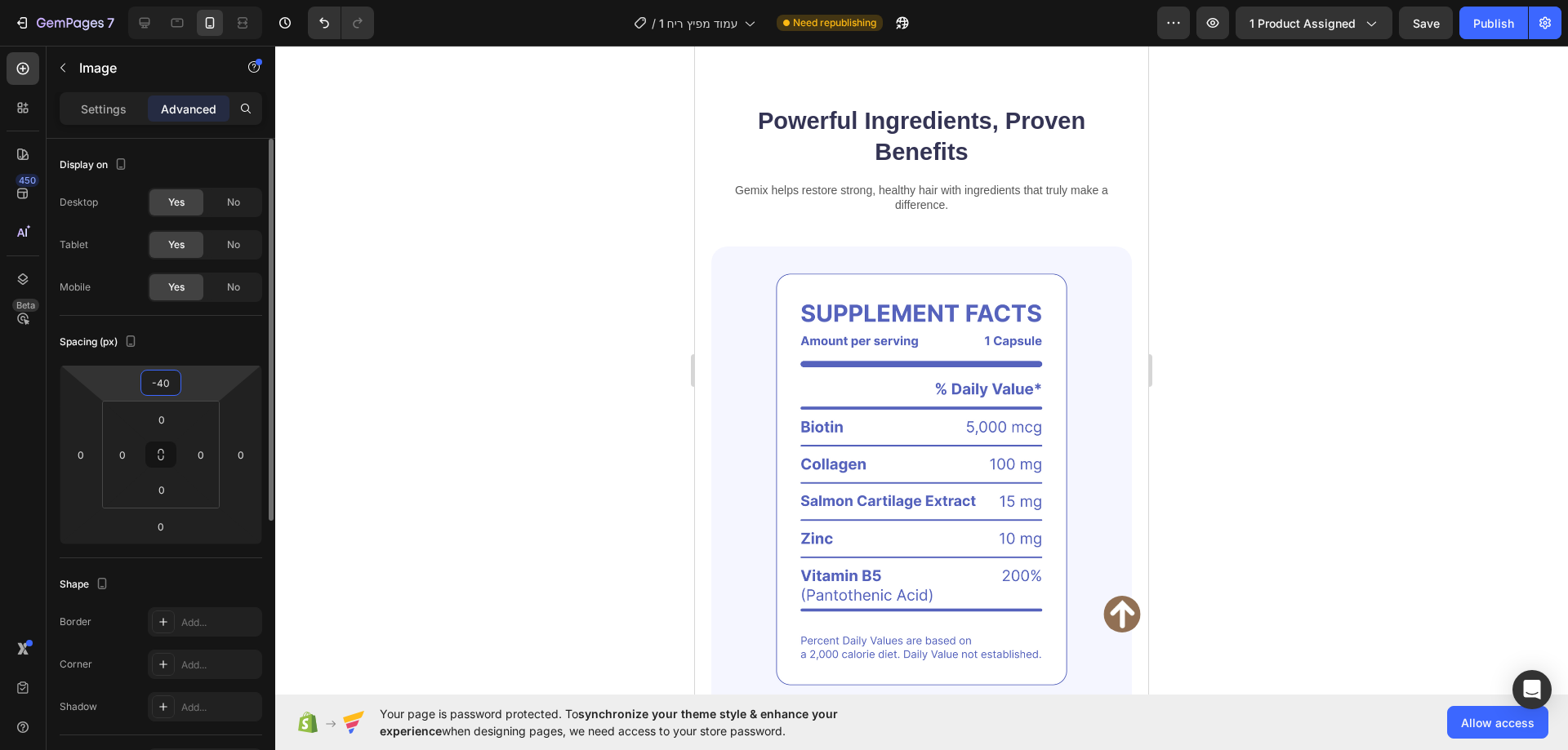
type input "-4"
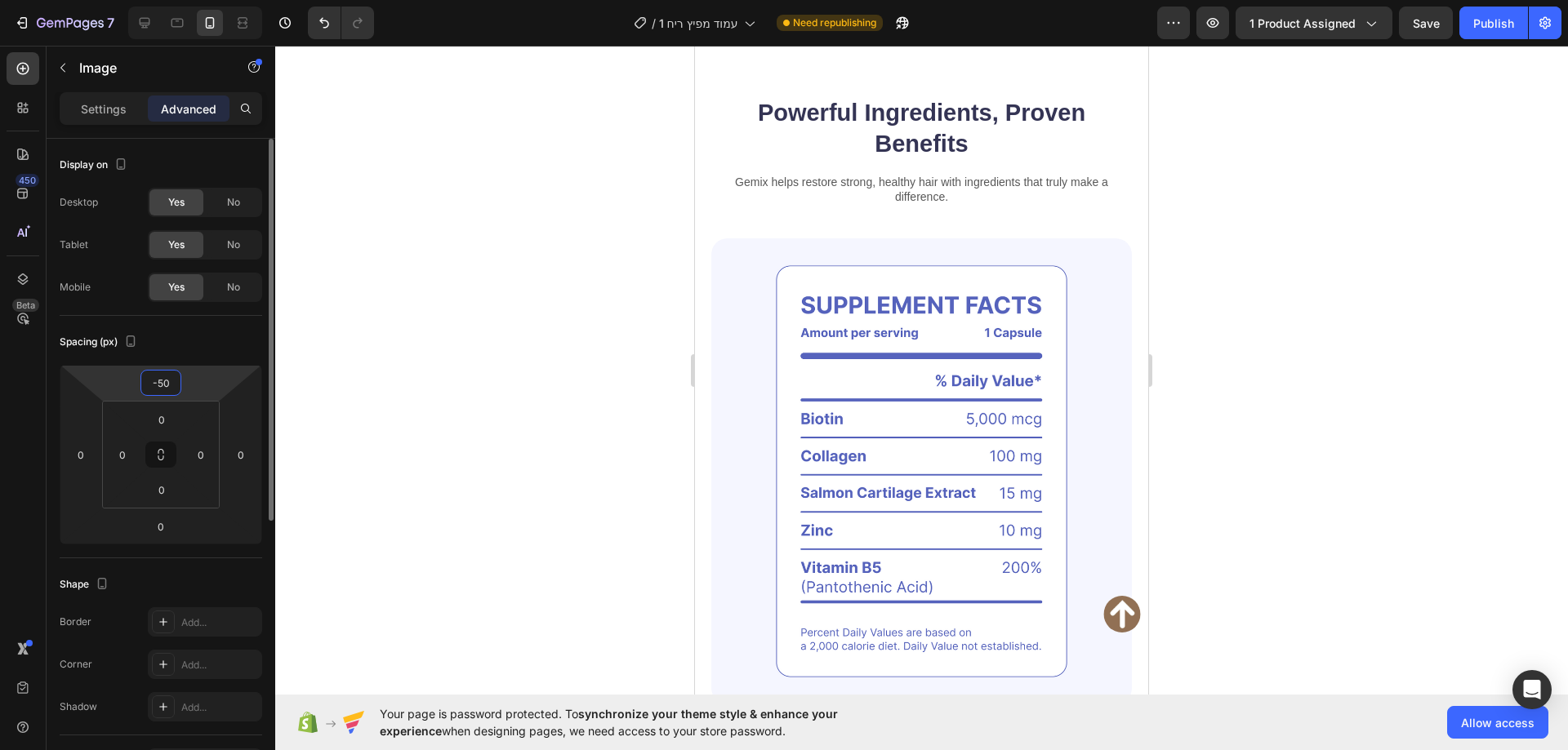
type input "-5"
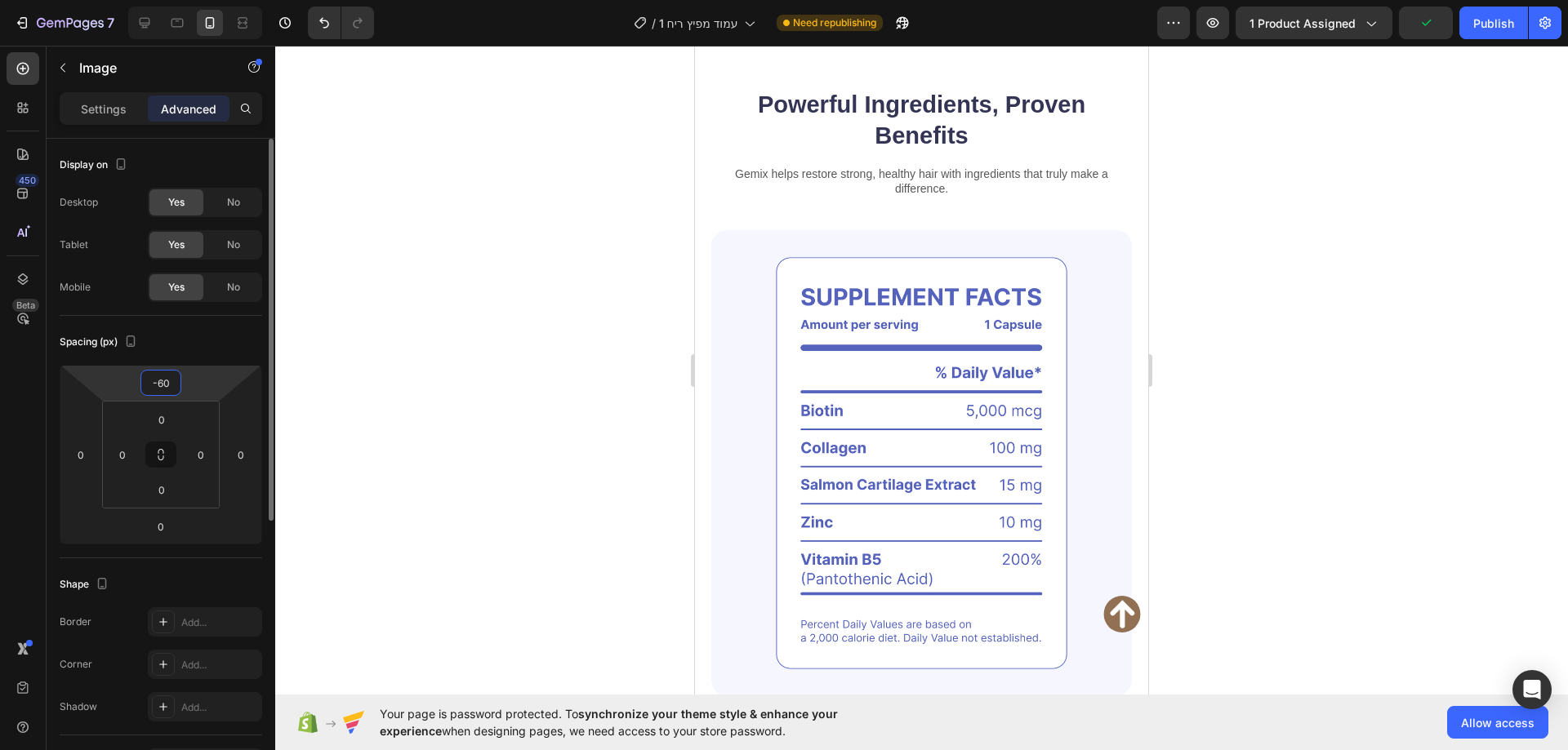
type input "-6"
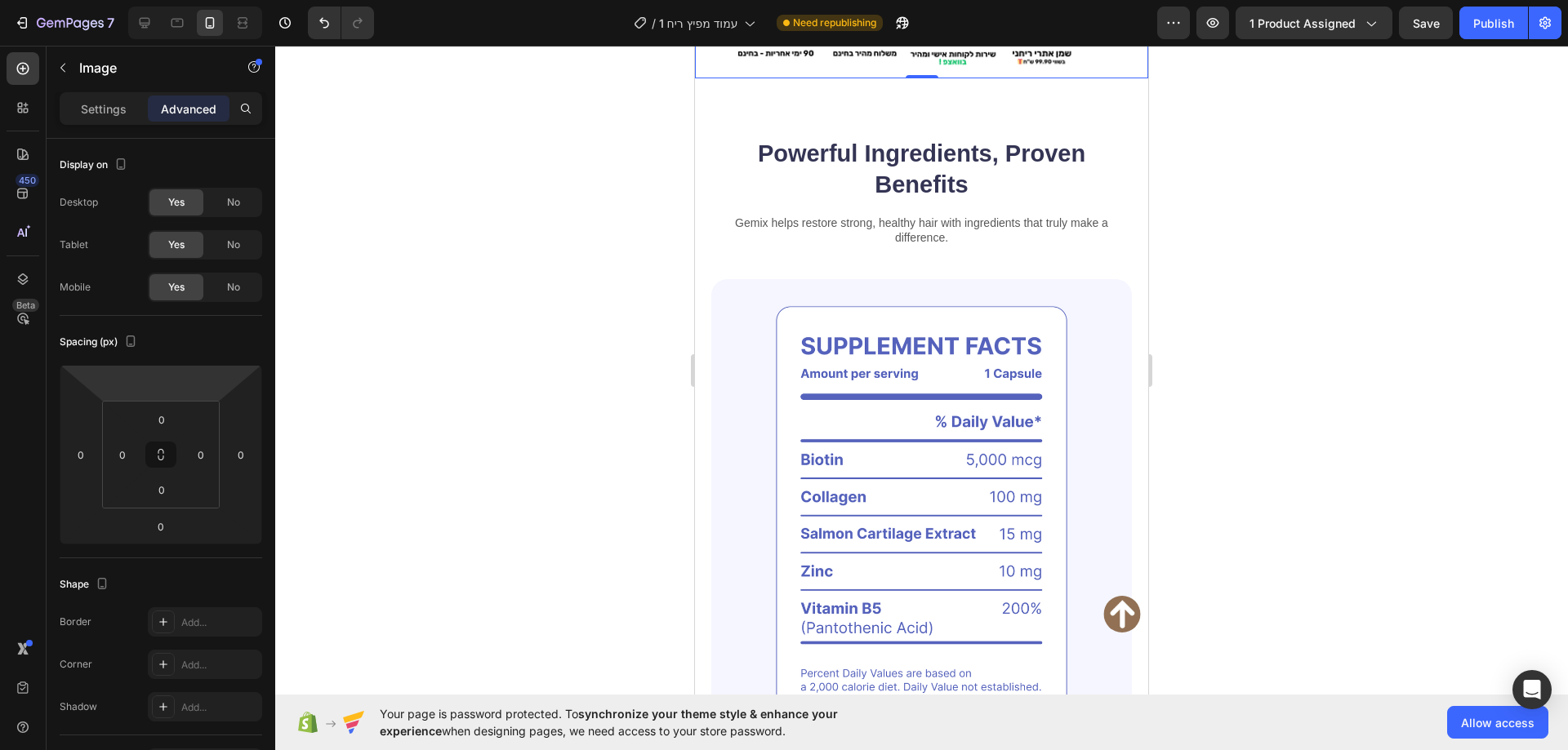
type input "0"
click at [1071, 78] on img at bounding box center [921, 8] width 453 height 141
click at [98, 98] on div "Settings" at bounding box center [104, 109] width 82 height 26
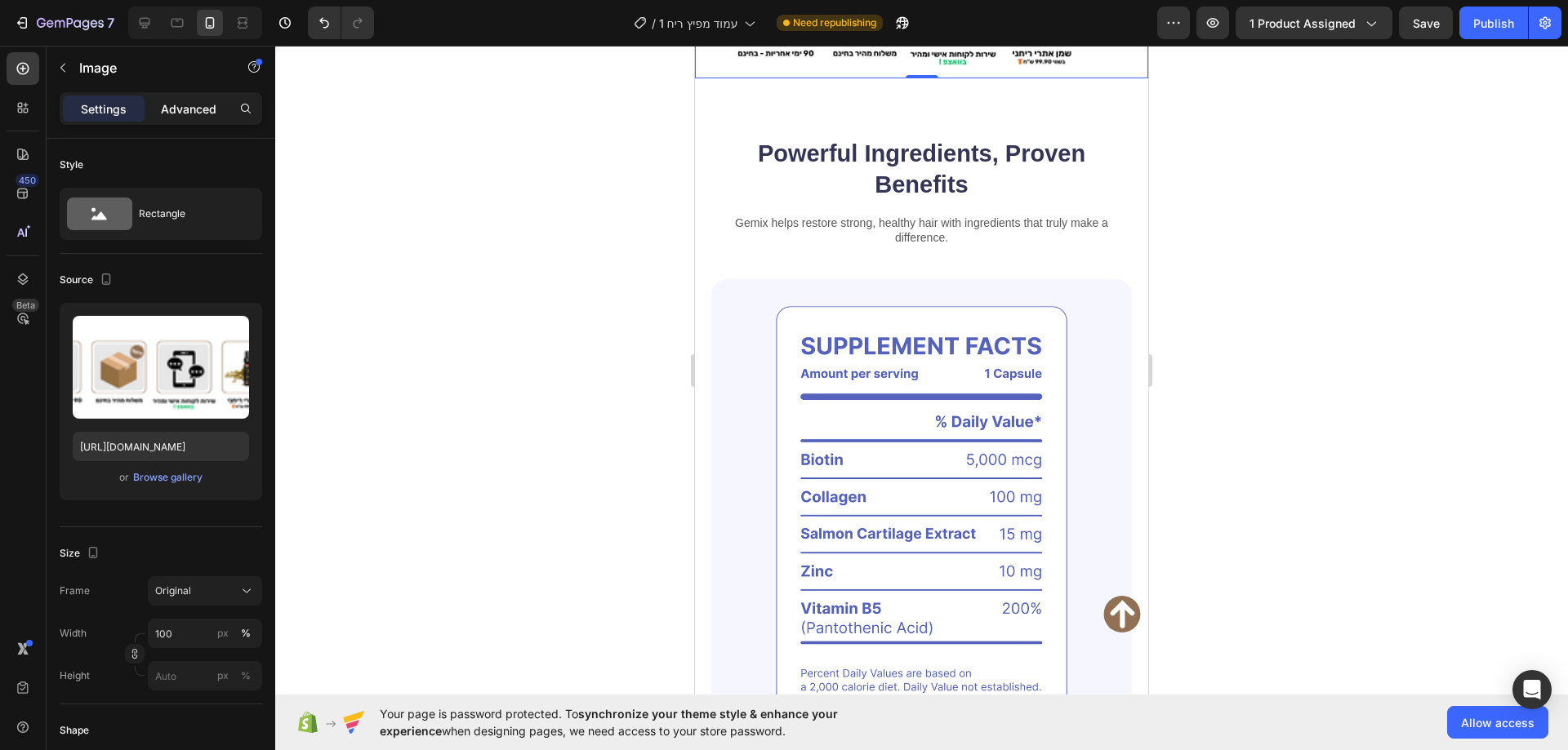
click at [190, 111] on p "Advanced" at bounding box center [189, 109] width 56 height 17
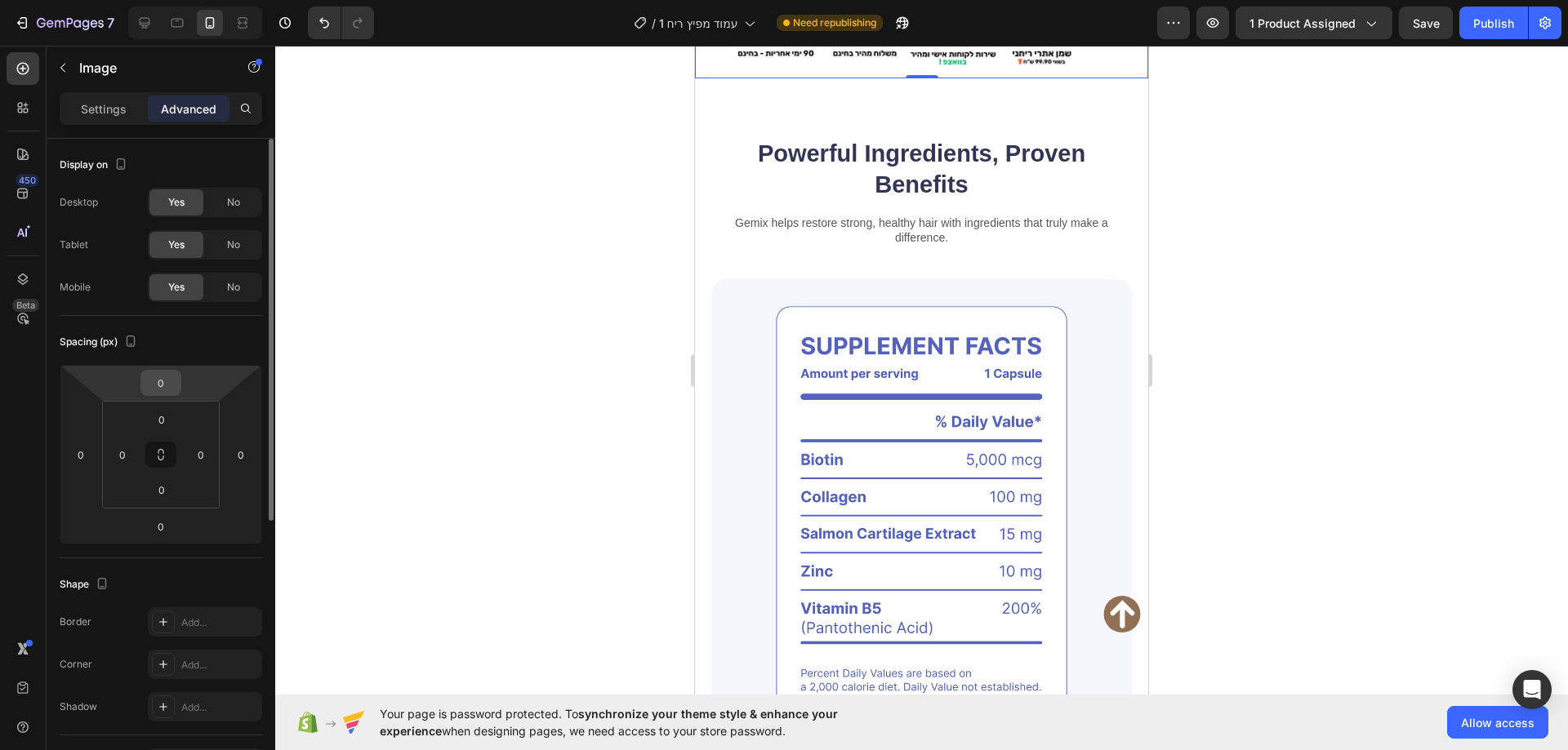
click at [172, 385] on input "0" at bounding box center [161, 383] width 33 height 25
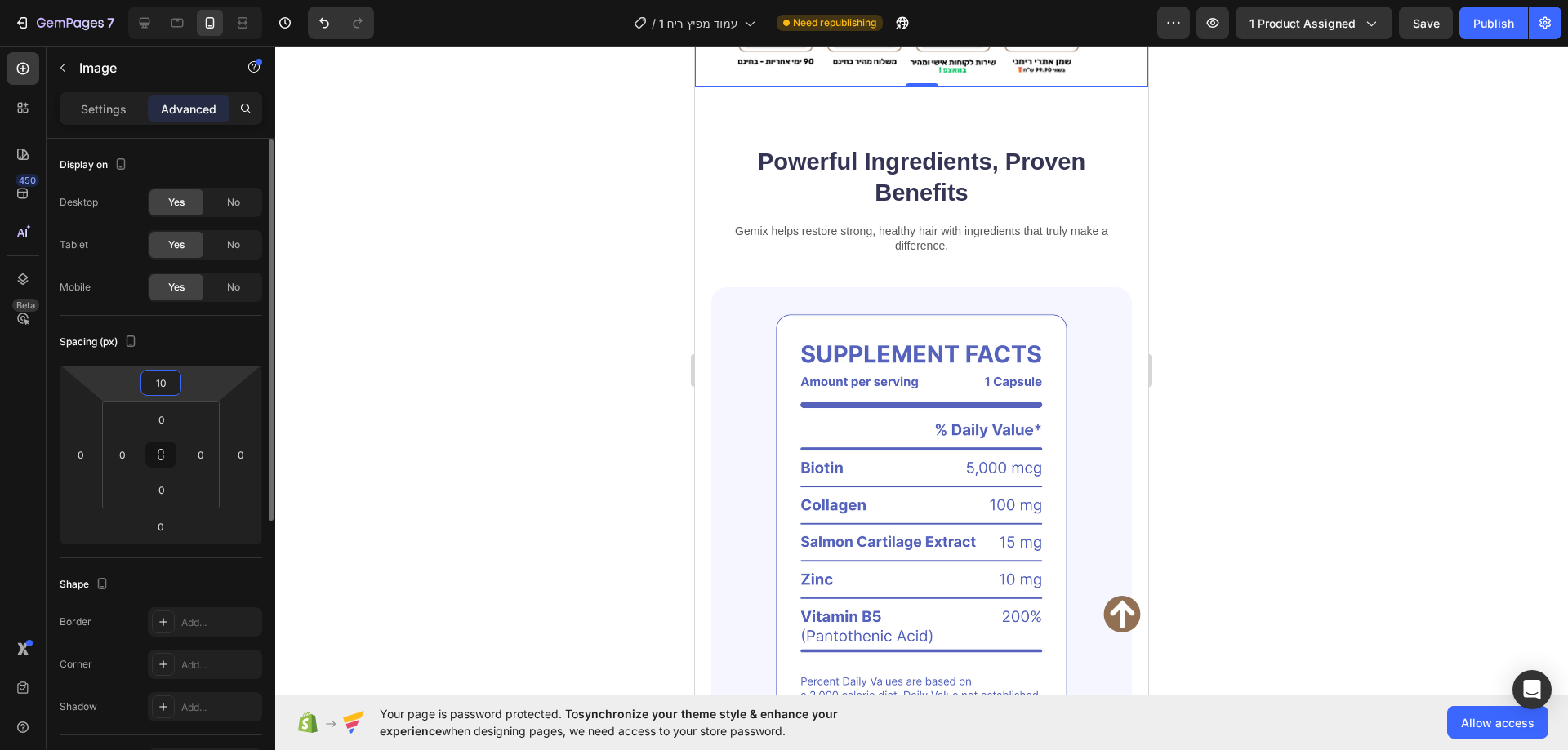
type input "1"
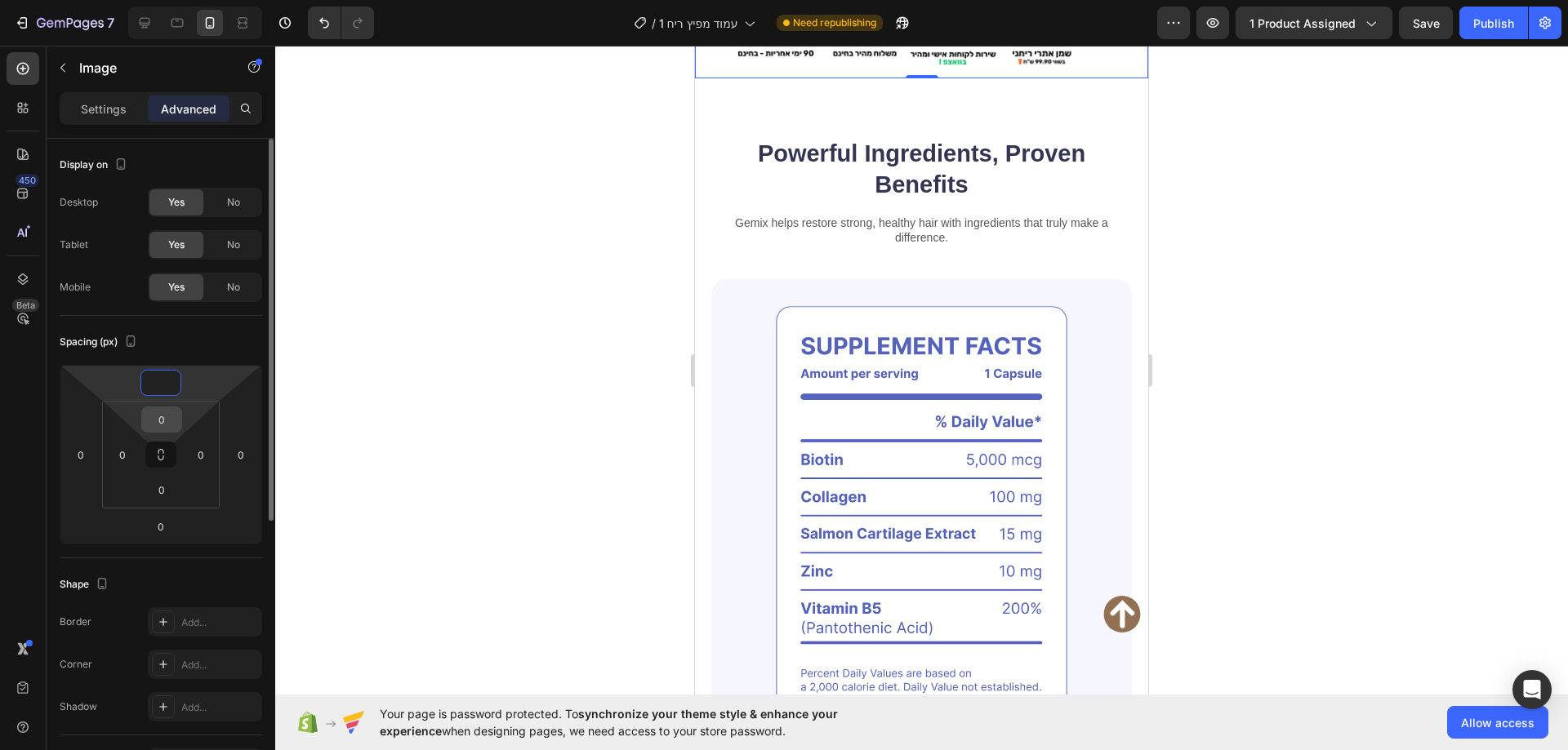
click at [168, 417] on input "0" at bounding box center [162, 420] width 33 height 25
type input "0"
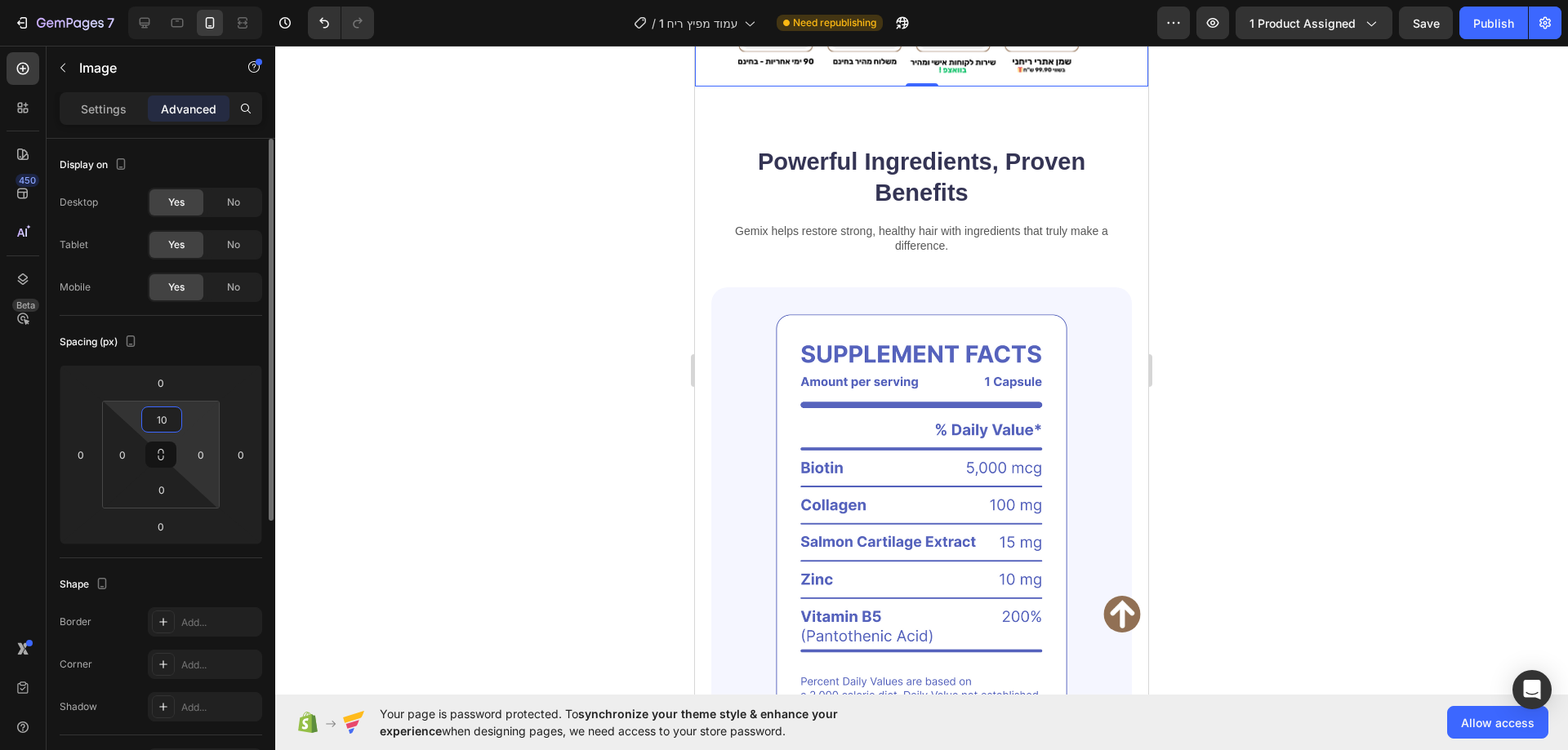
type input "1"
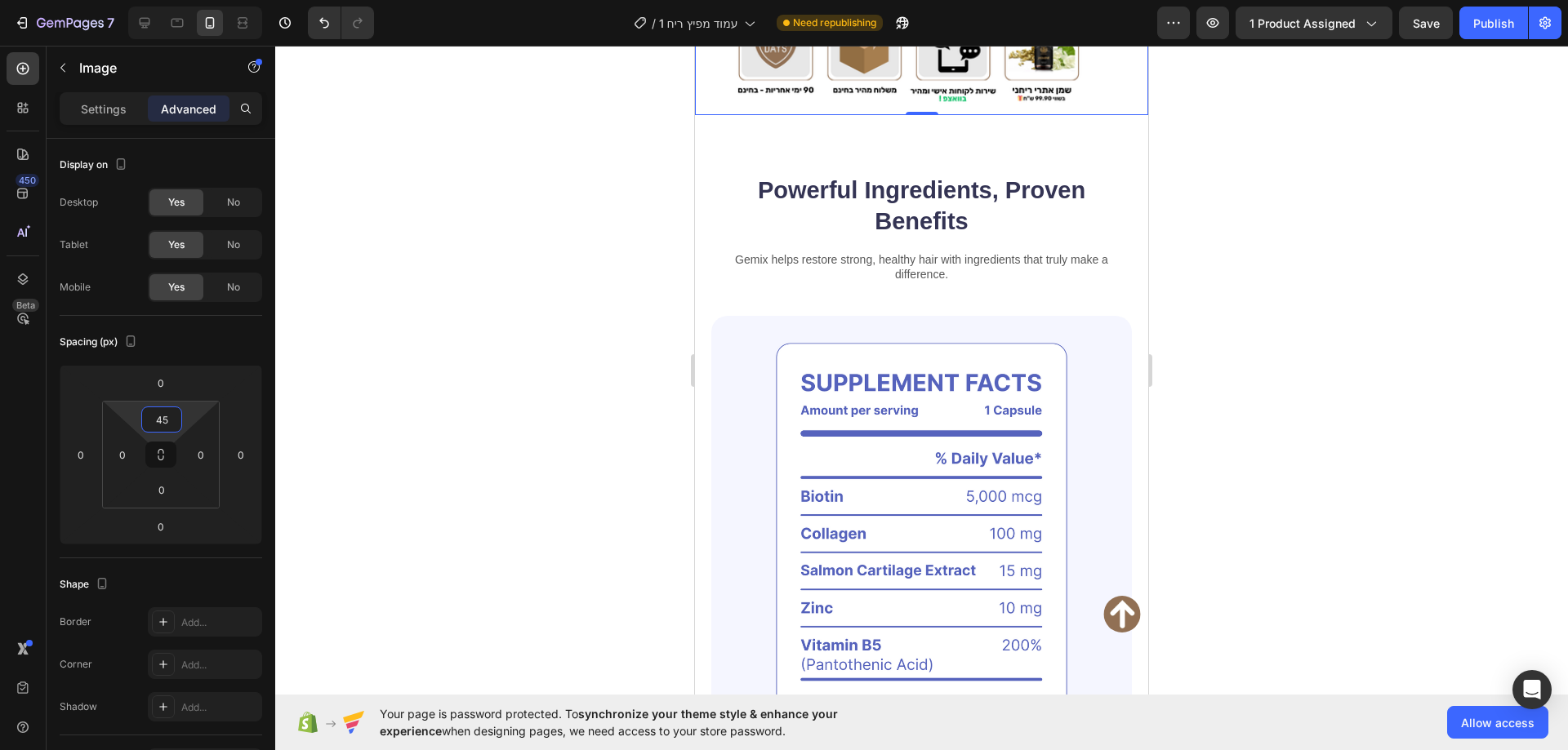
type input "4"
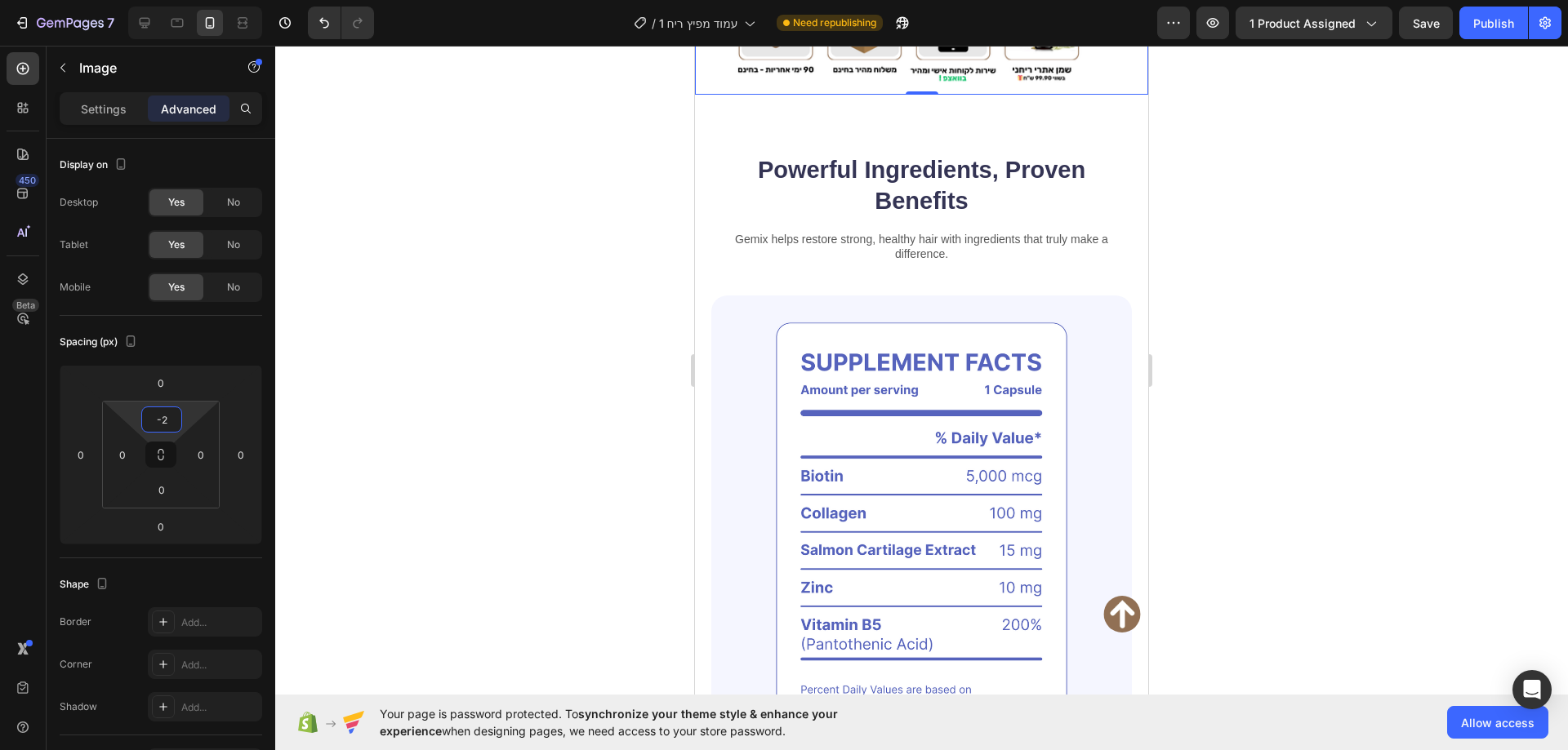
type input "-"
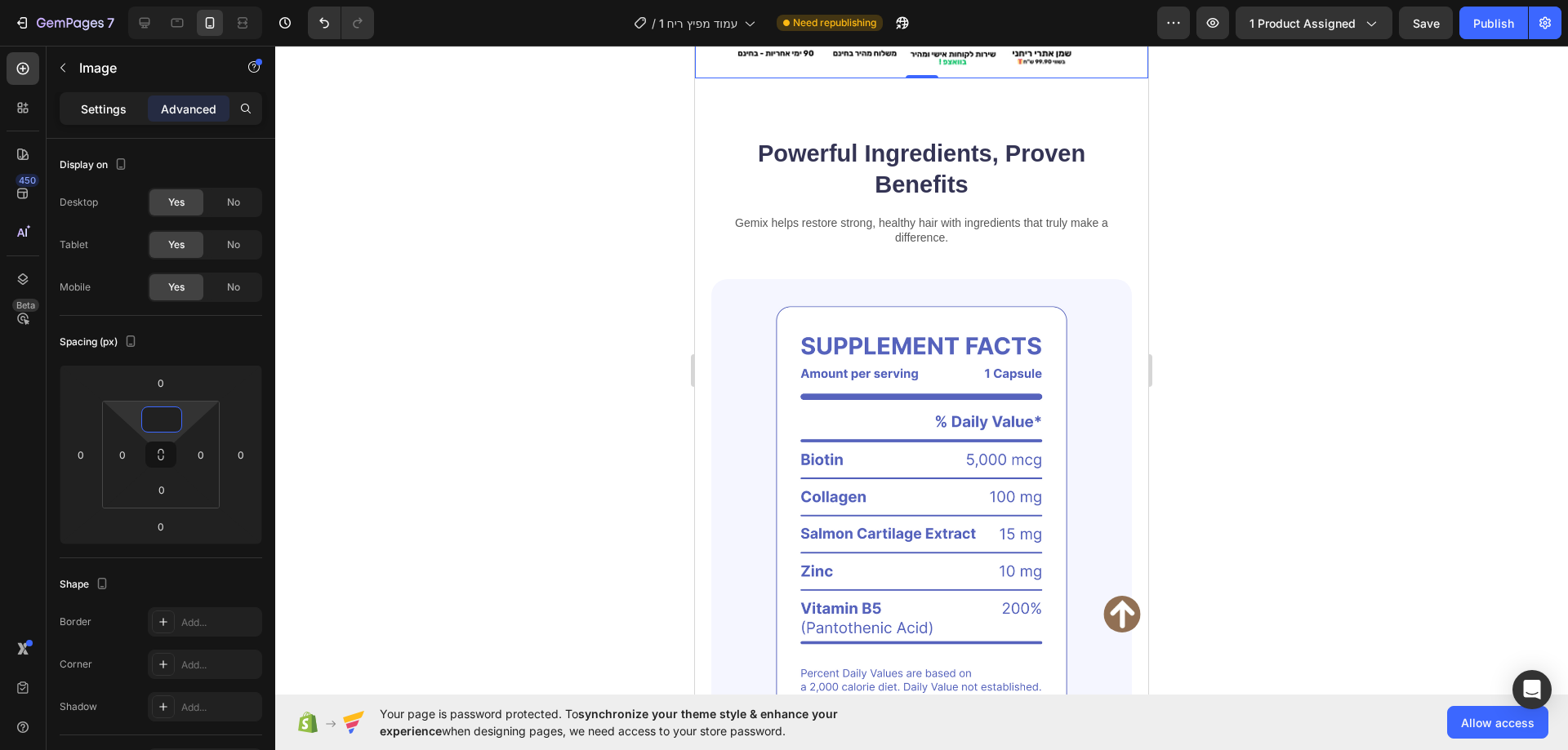
click at [85, 104] on p "Settings" at bounding box center [104, 109] width 46 height 17
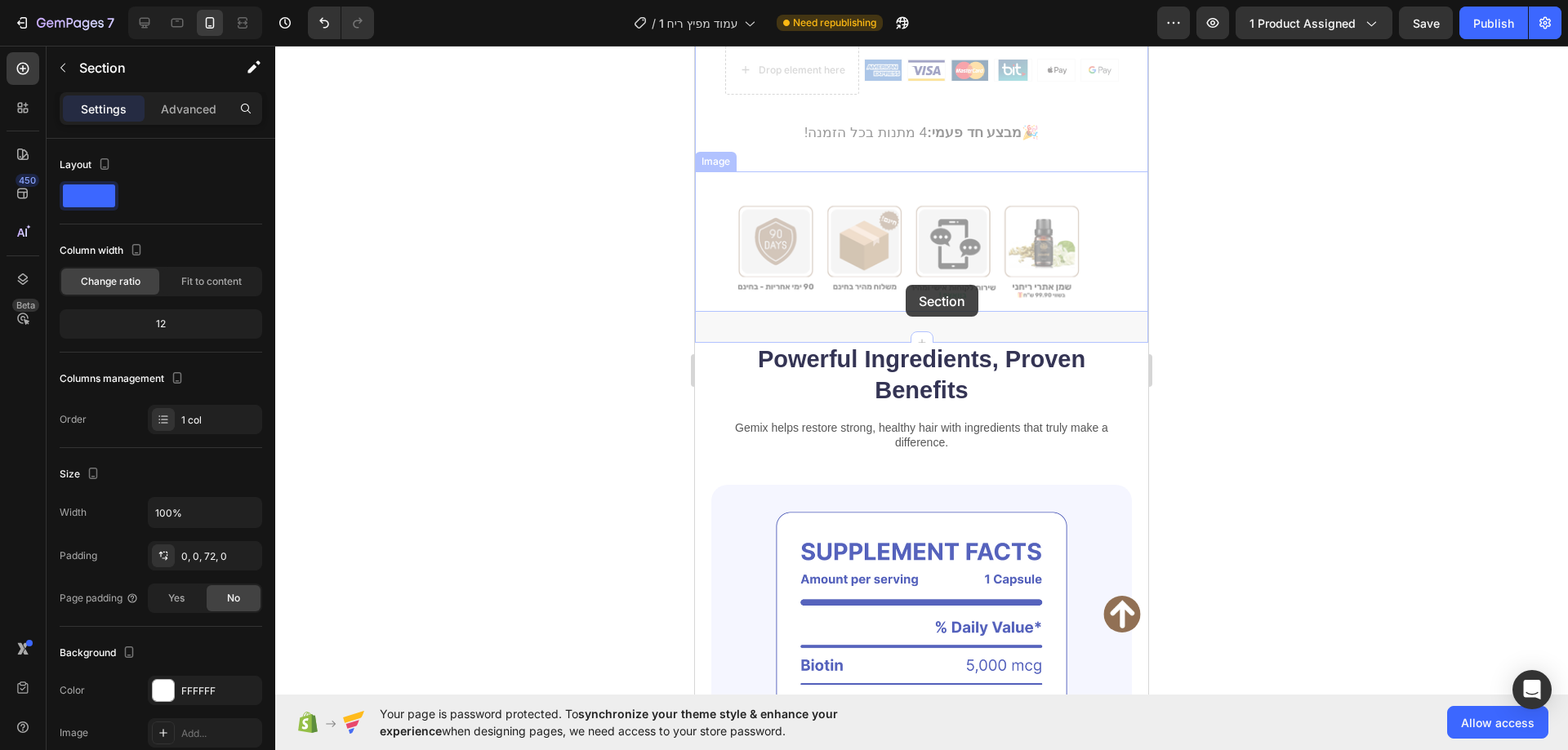
drag, startPoint x: 905, startPoint y: 285, endPoint x: 907, endPoint y: 276, distance: 9.2
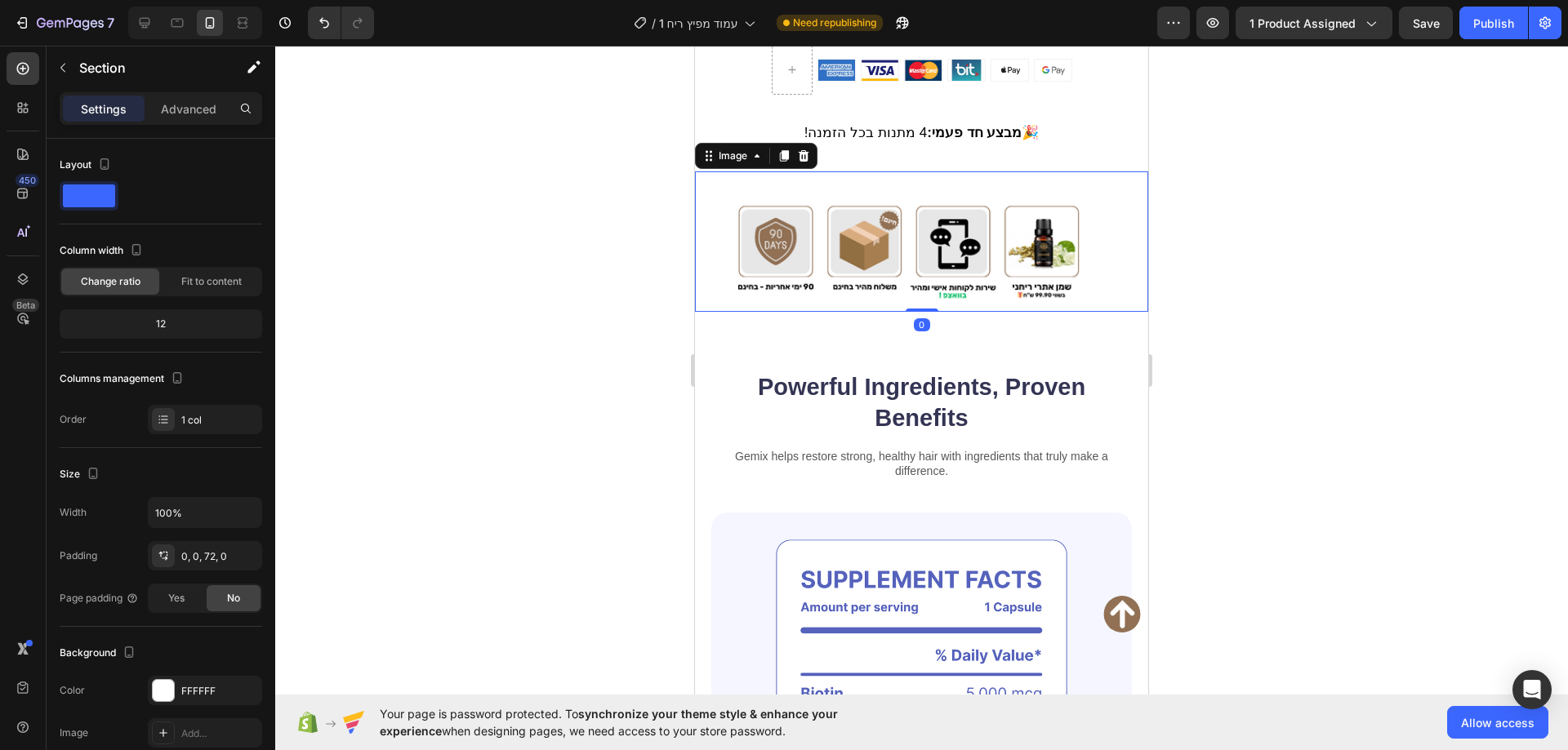
click at [902, 212] on img at bounding box center [921, 242] width 453 height 141
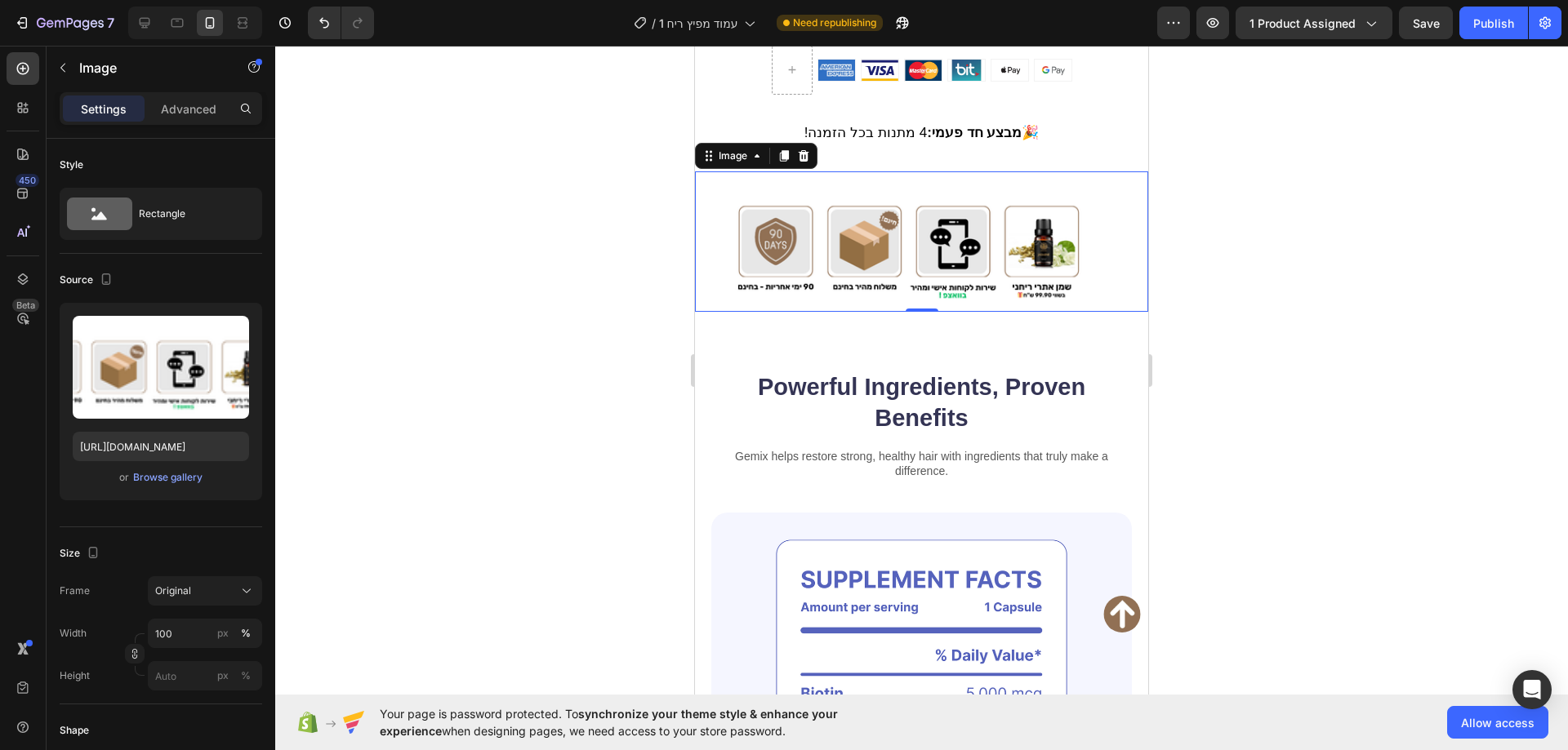
drag, startPoint x: 918, startPoint y: 279, endPoint x: 918, endPoint y: 197, distance: 82.0
click at [918, 197] on div "Image 0" at bounding box center [921, 242] width 453 height 141
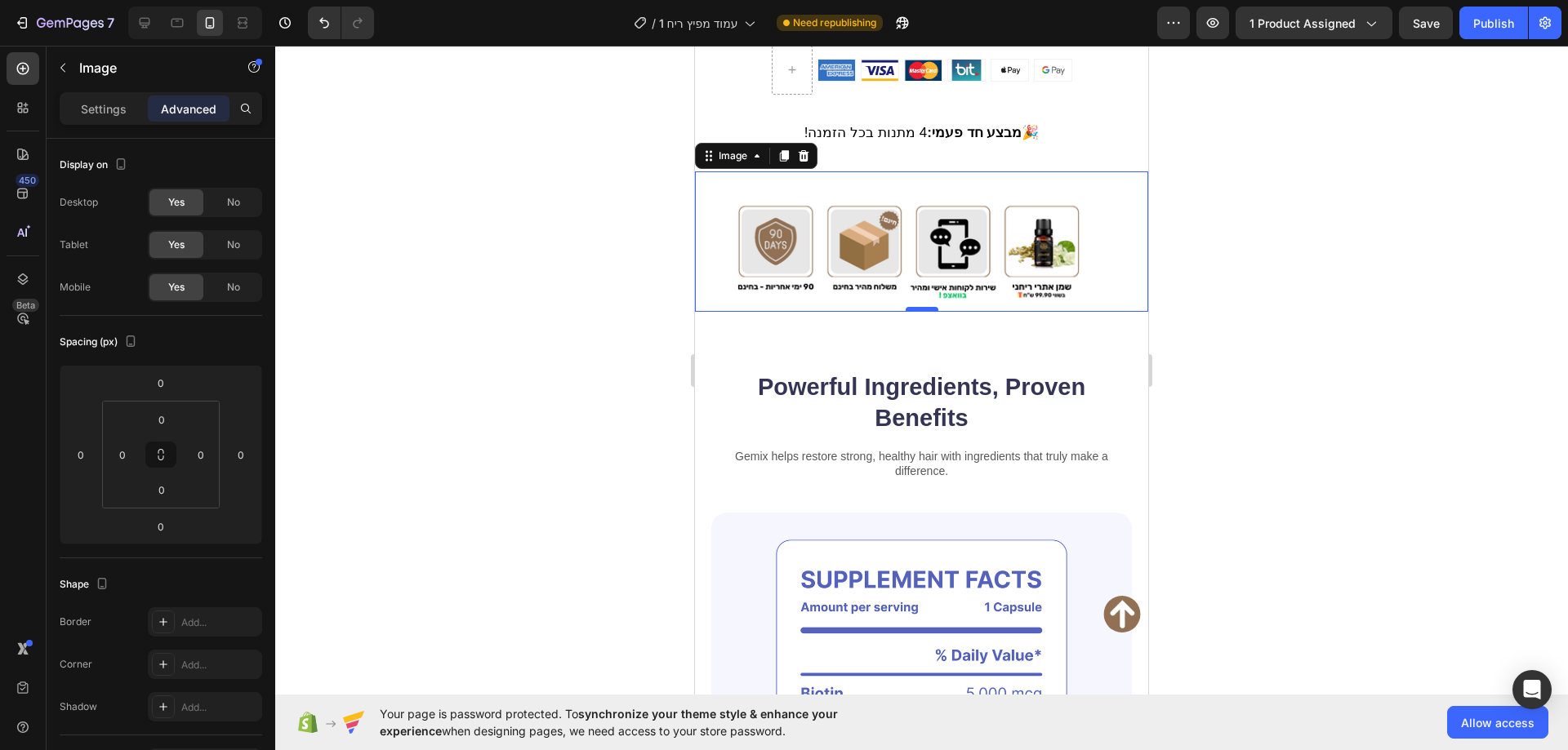
click at [917, 307] on div at bounding box center [922, 310] width 33 height 5
click at [166, 493] on input "0" at bounding box center [162, 490] width 33 height 25
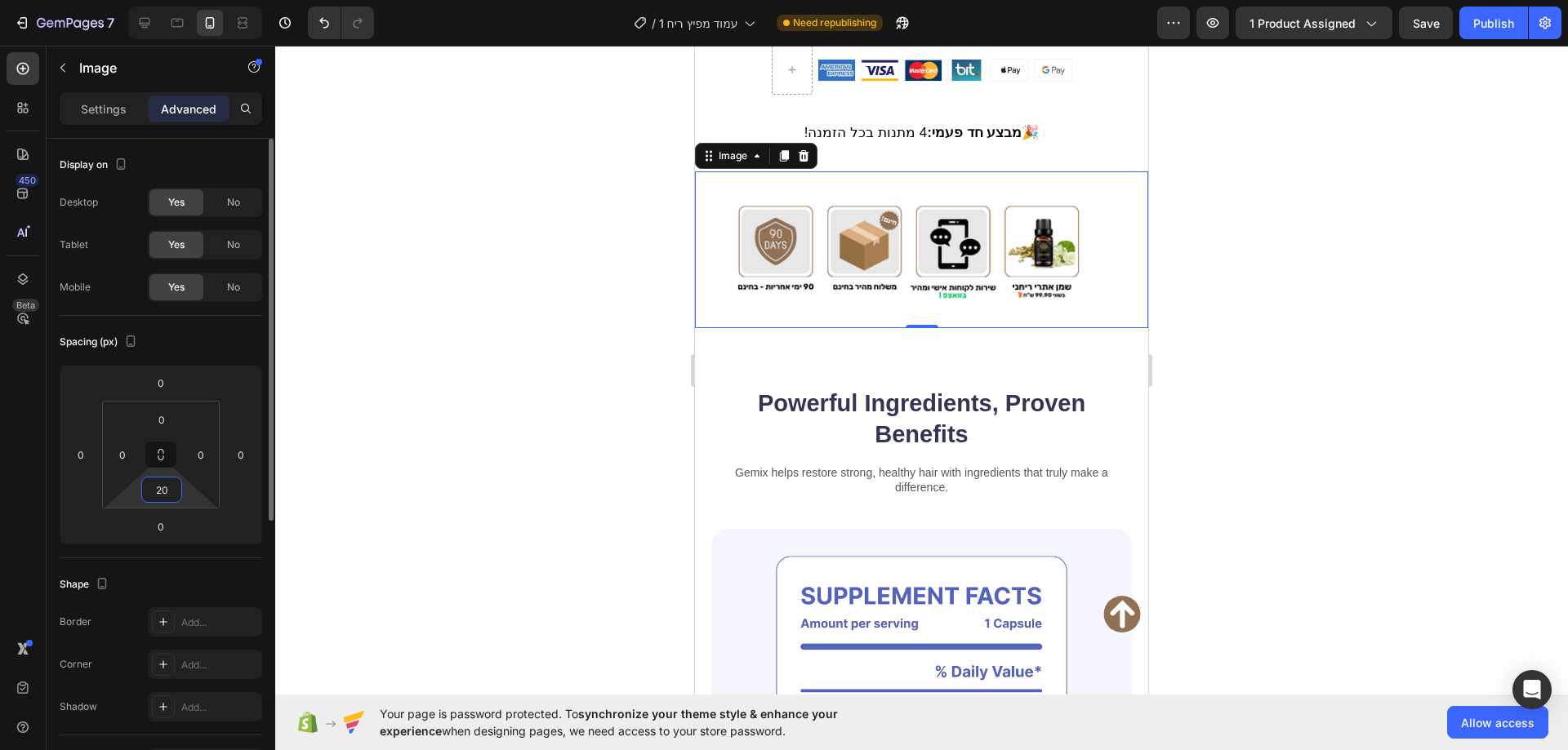
type input "2"
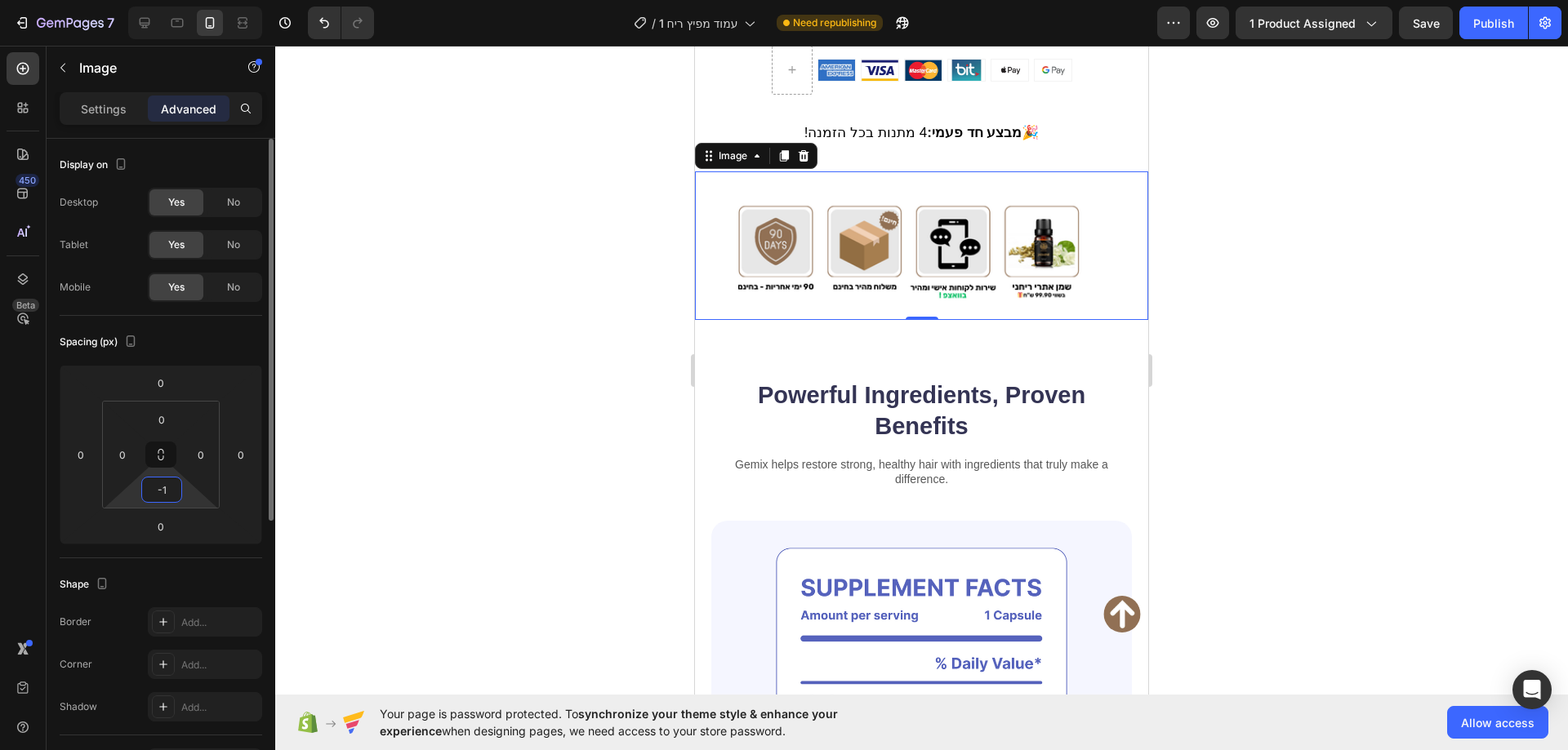
type input "-"
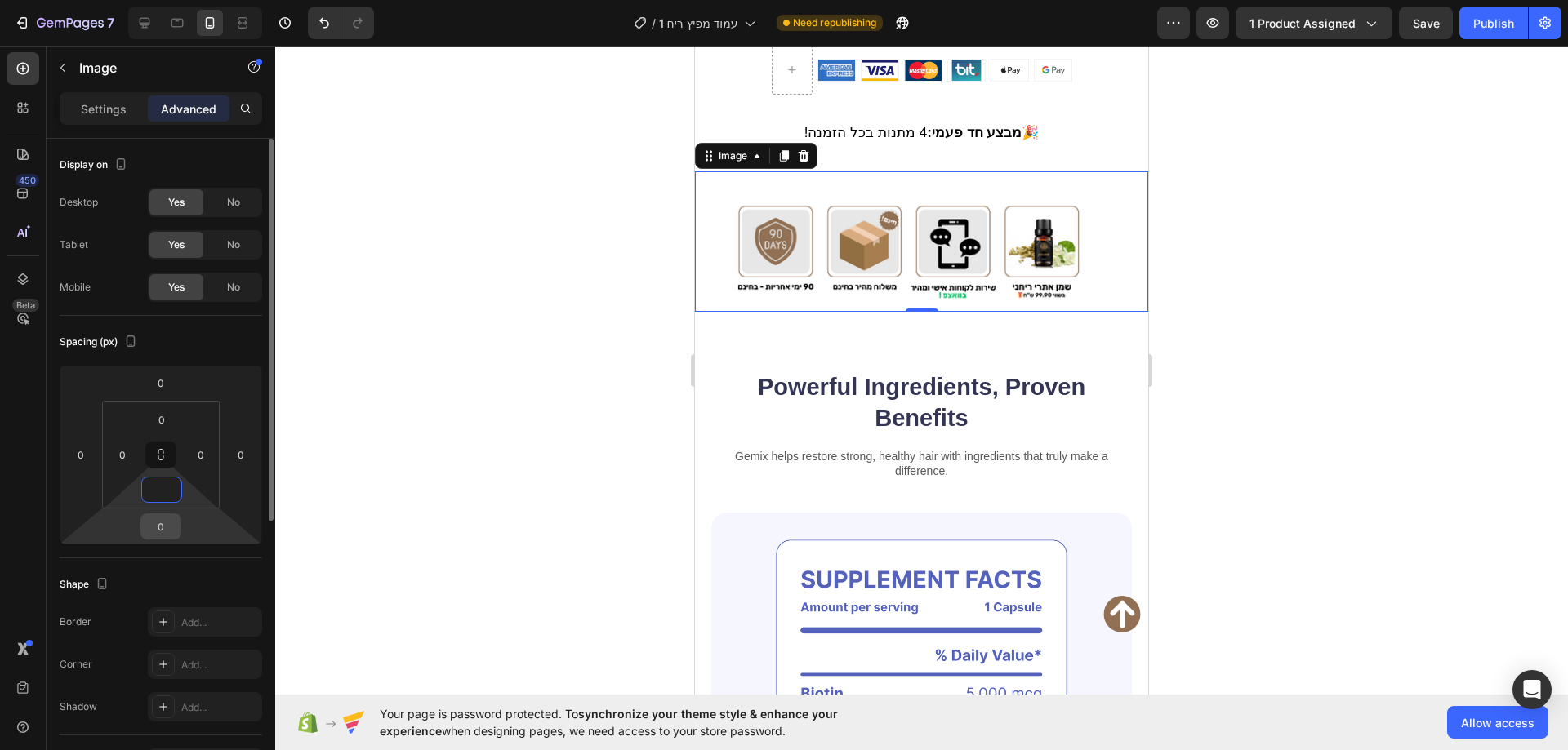
click at [160, 534] on input "0" at bounding box center [161, 527] width 33 height 25
type input "0"
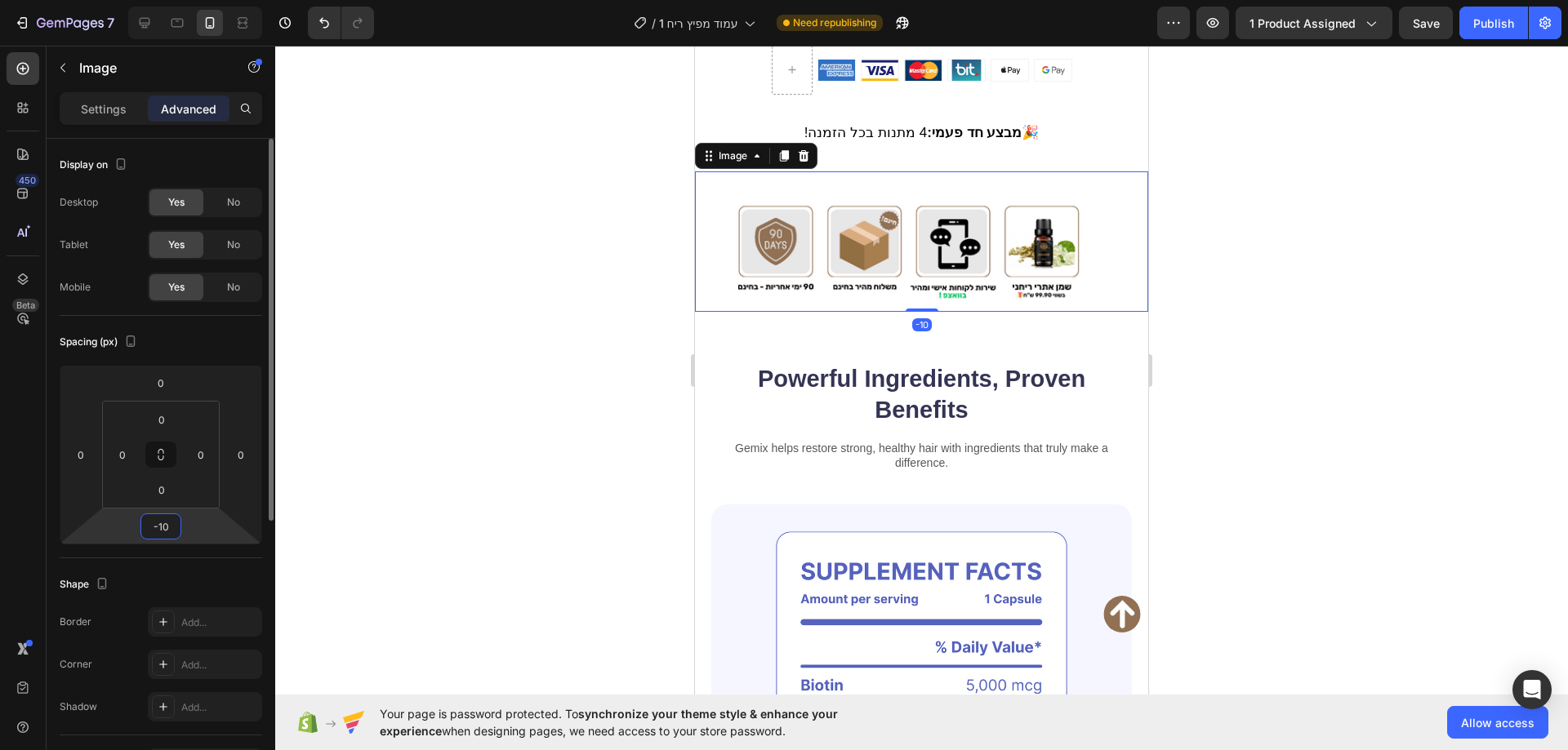
type input "-1"
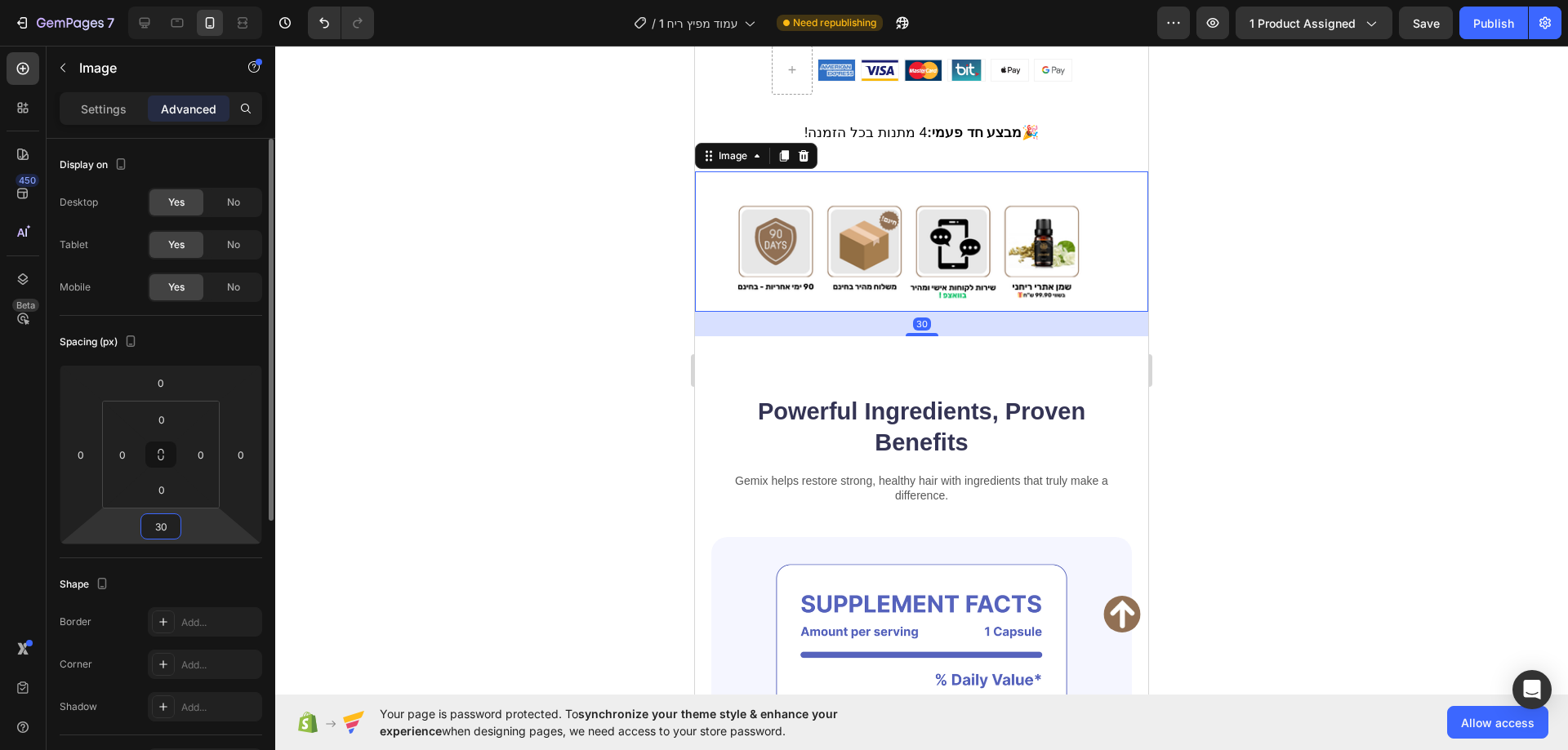
type input "3"
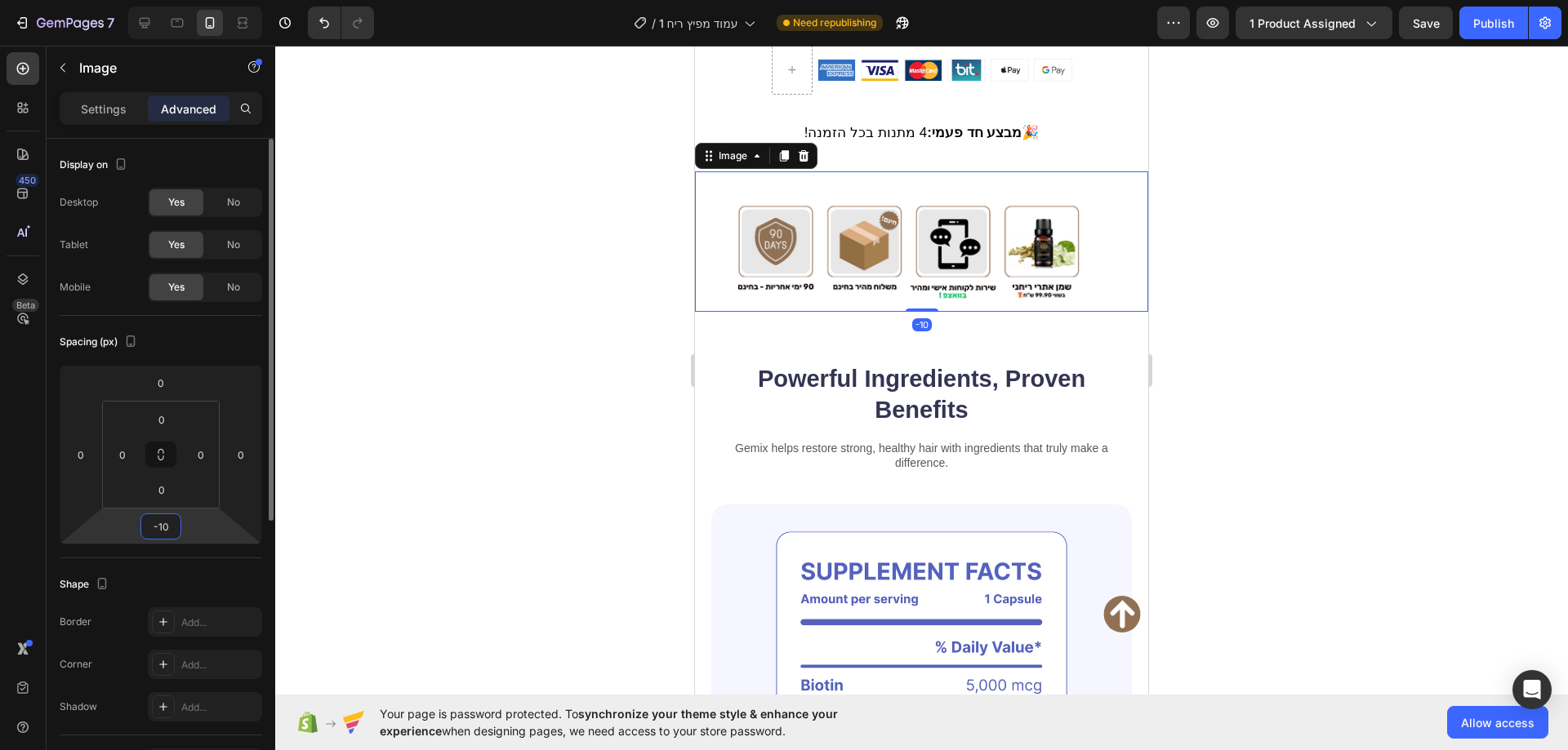
type input "-1"
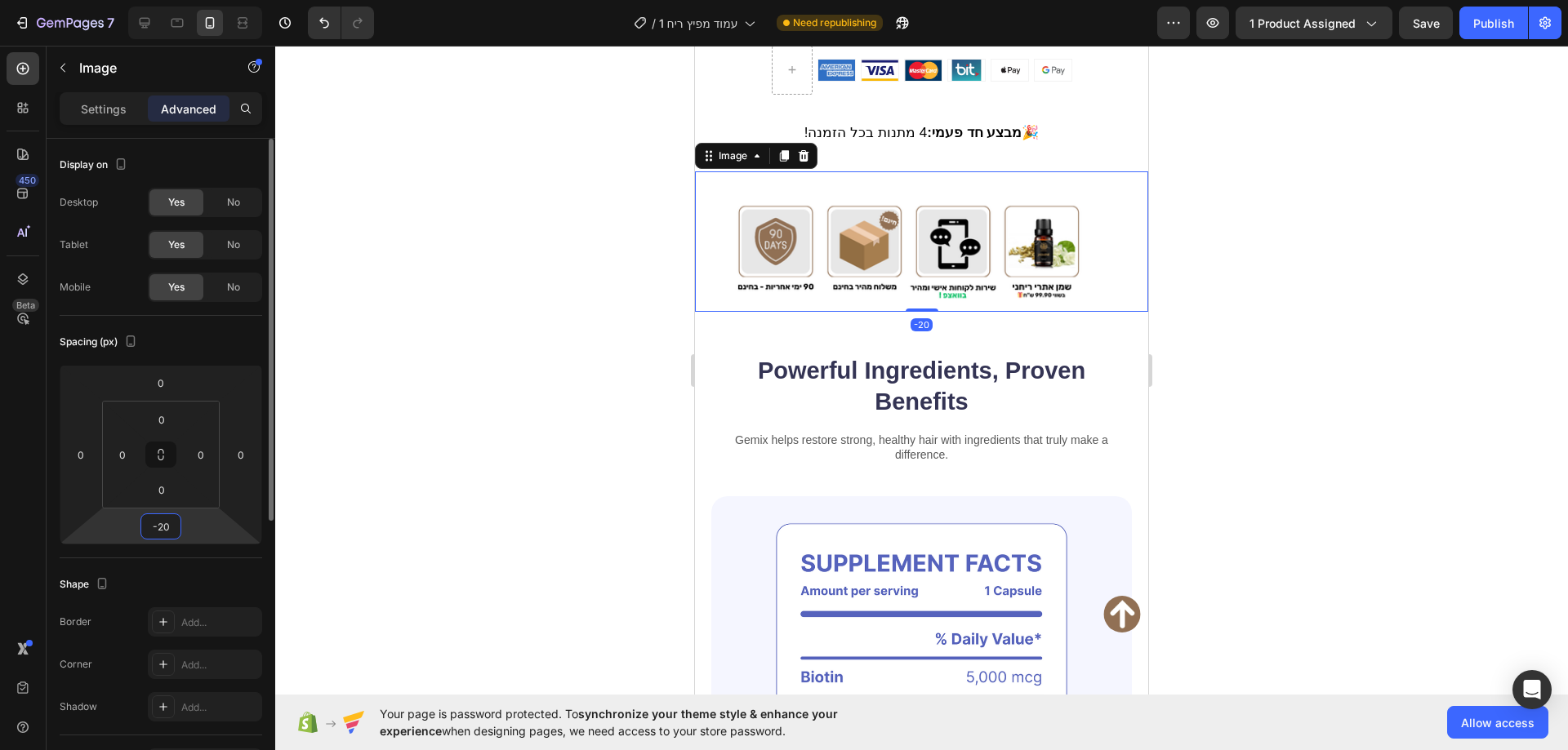
type input "-2"
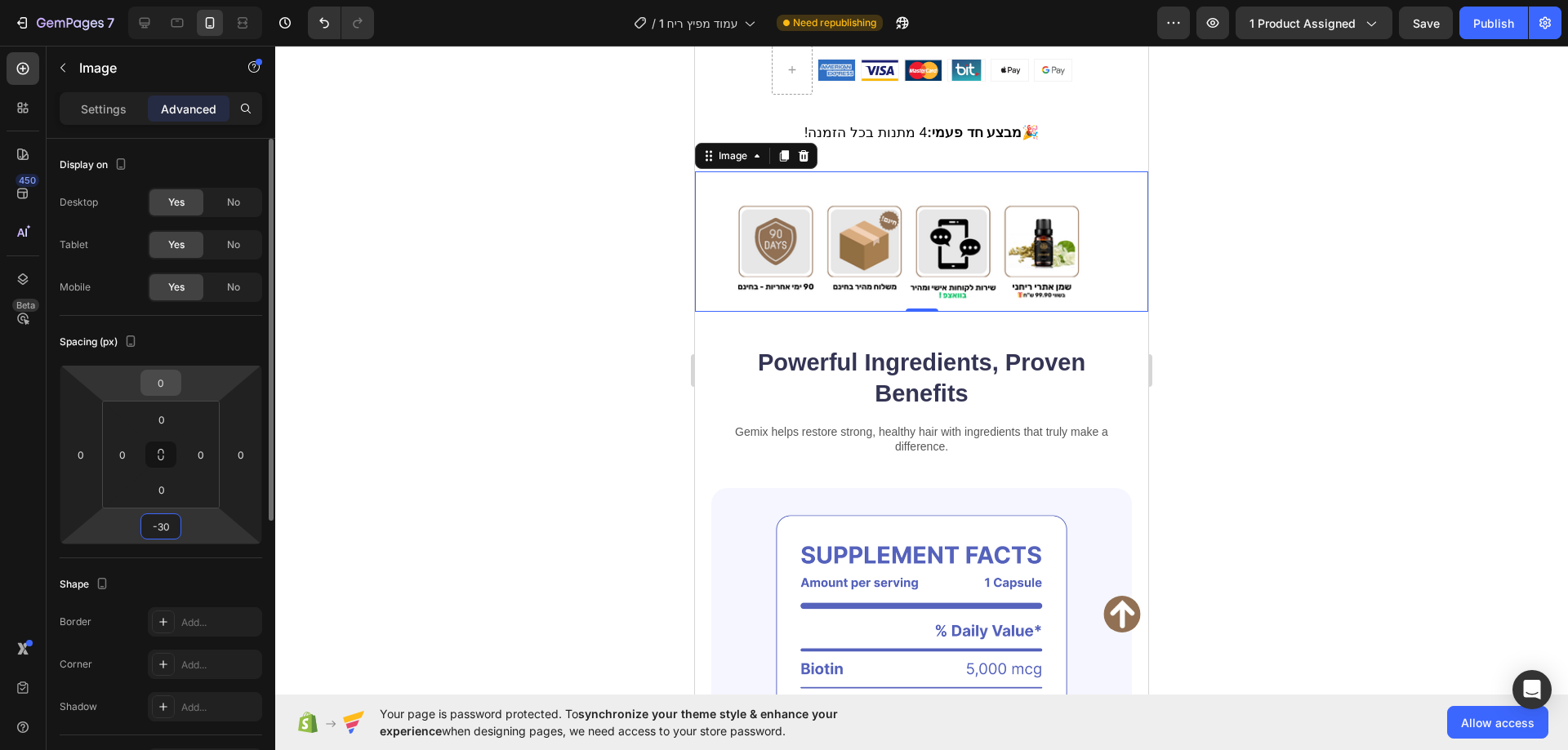
type input "-30"
click at [158, 376] on input "0" at bounding box center [161, 383] width 33 height 25
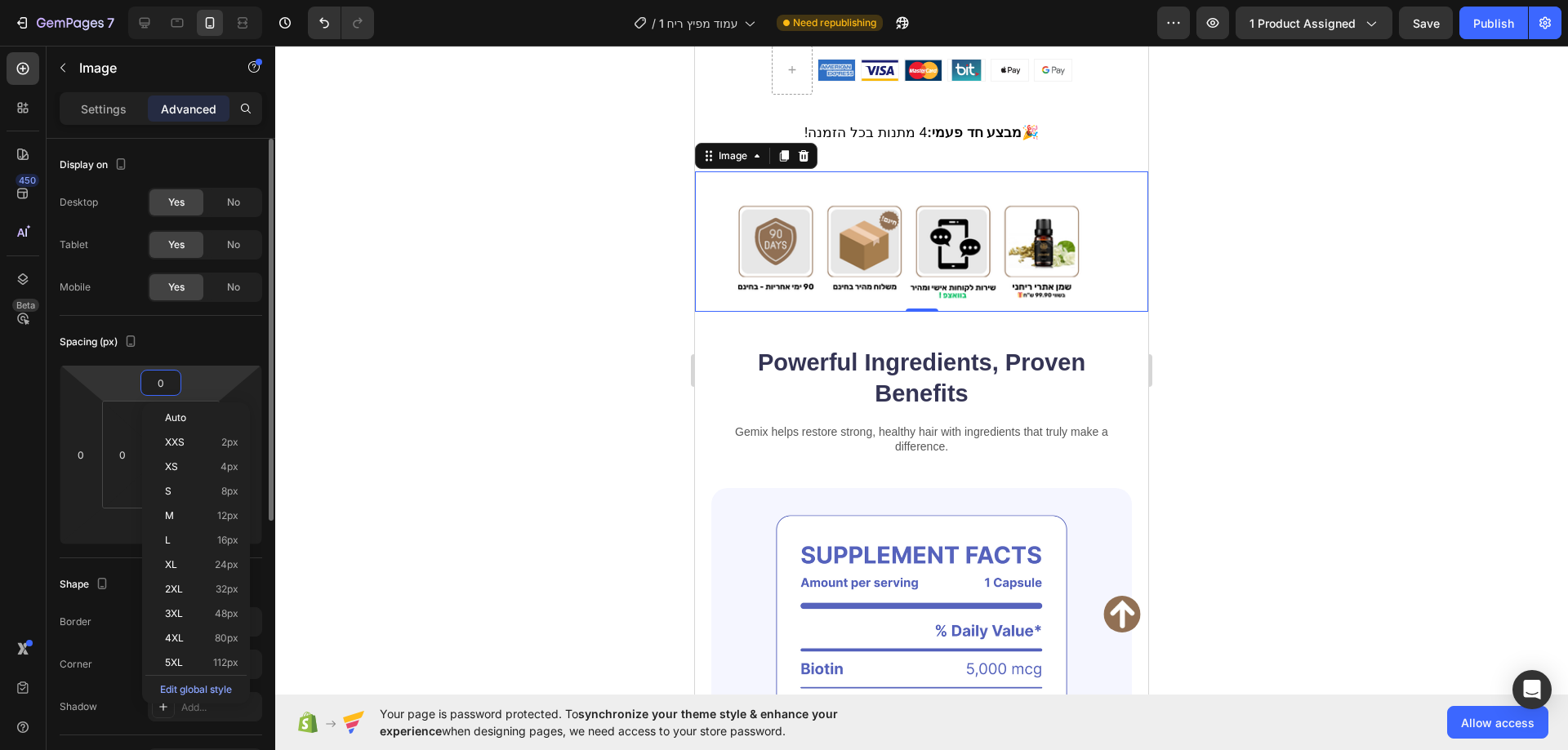
click at [167, 377] on input "0" at bounding box center [161, 383] width 33 height 25
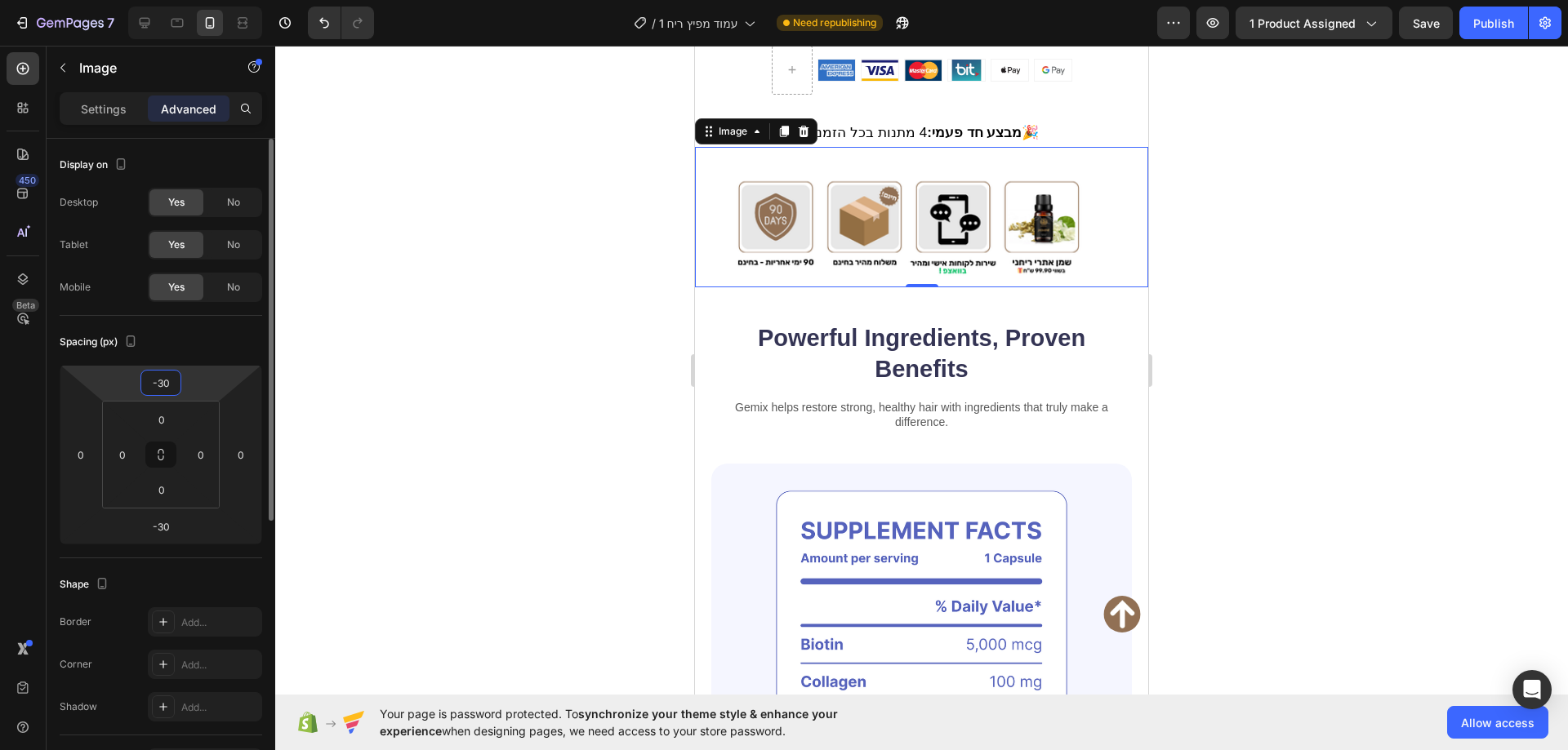
type input "-3"
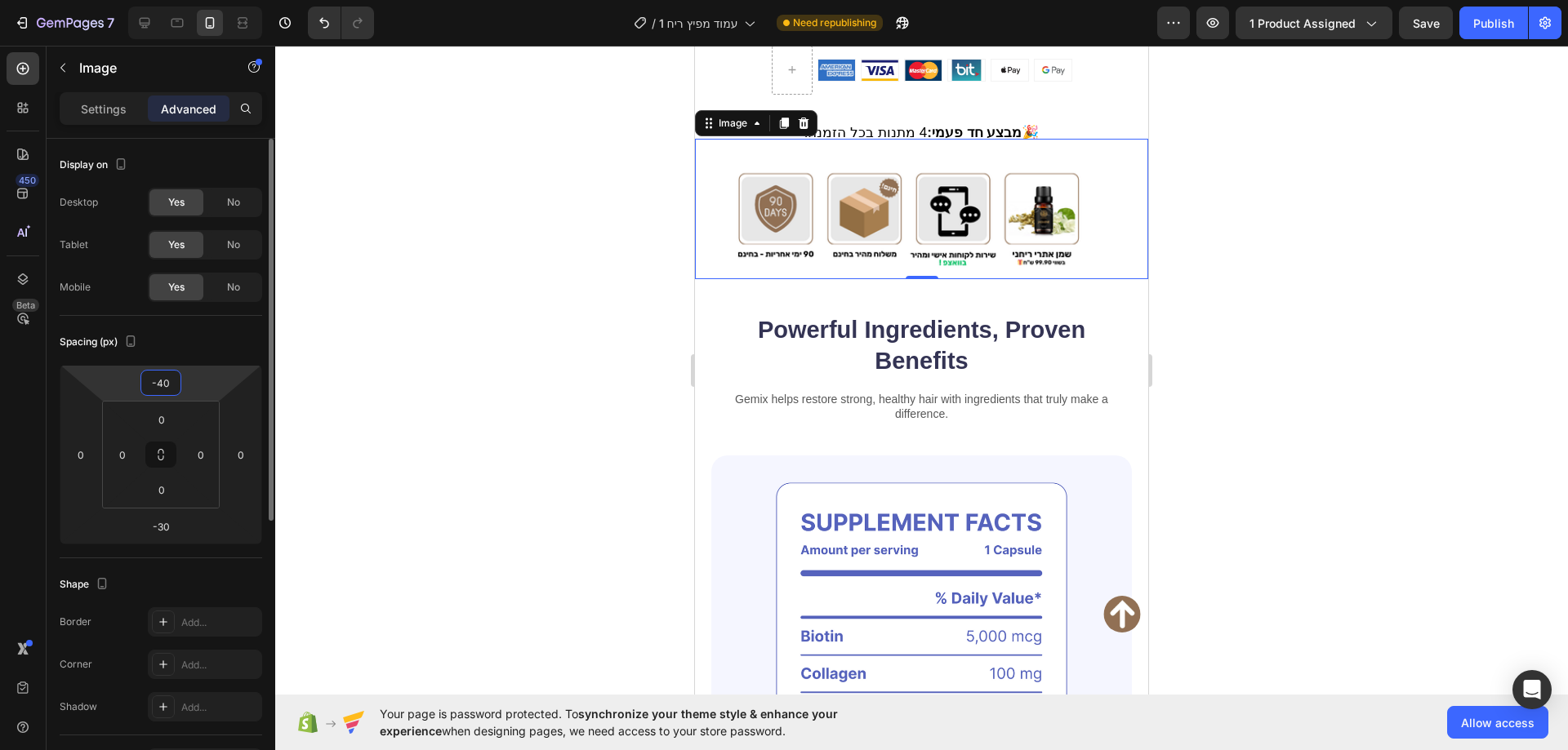
type input "-4"
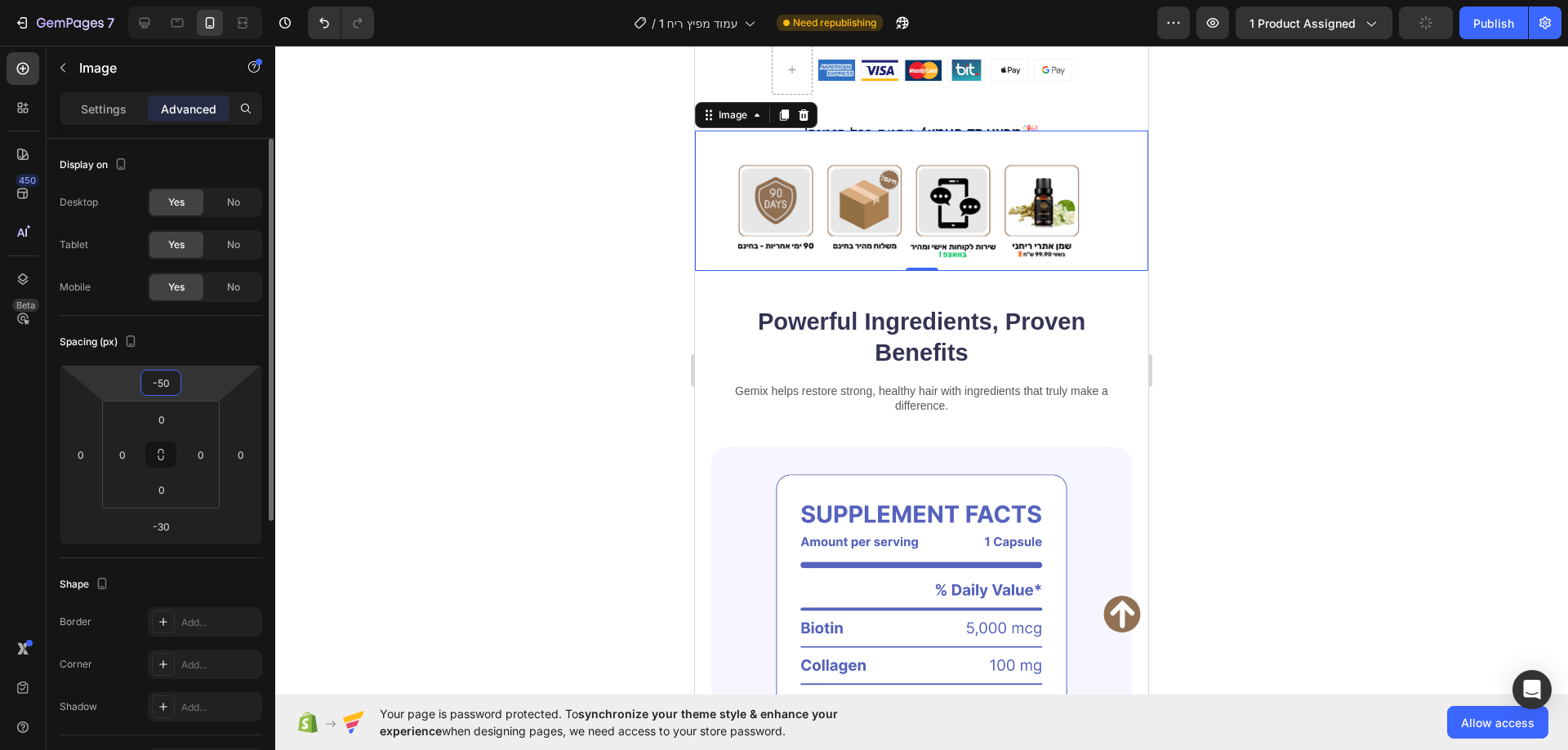
type input "-5"
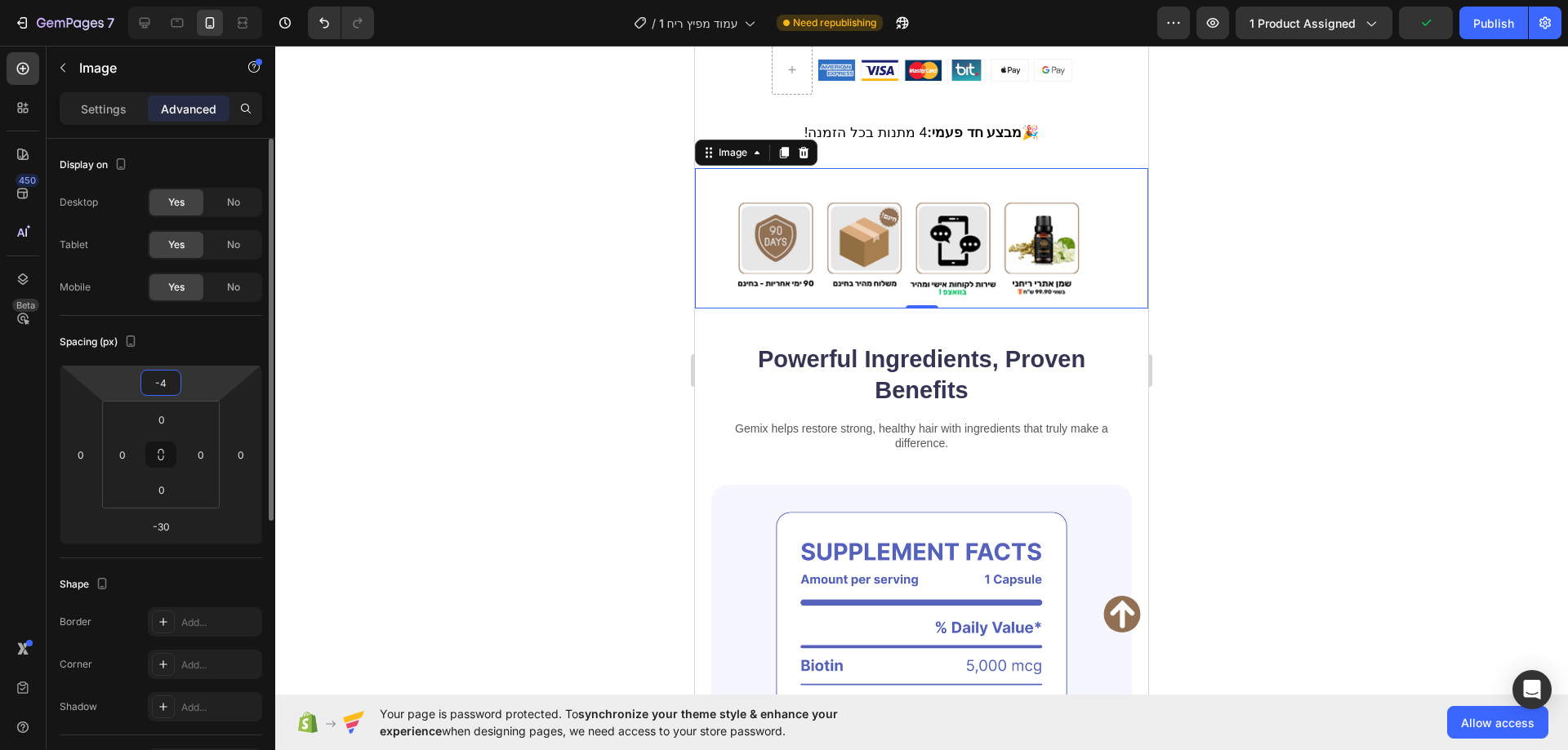
type input "-40"
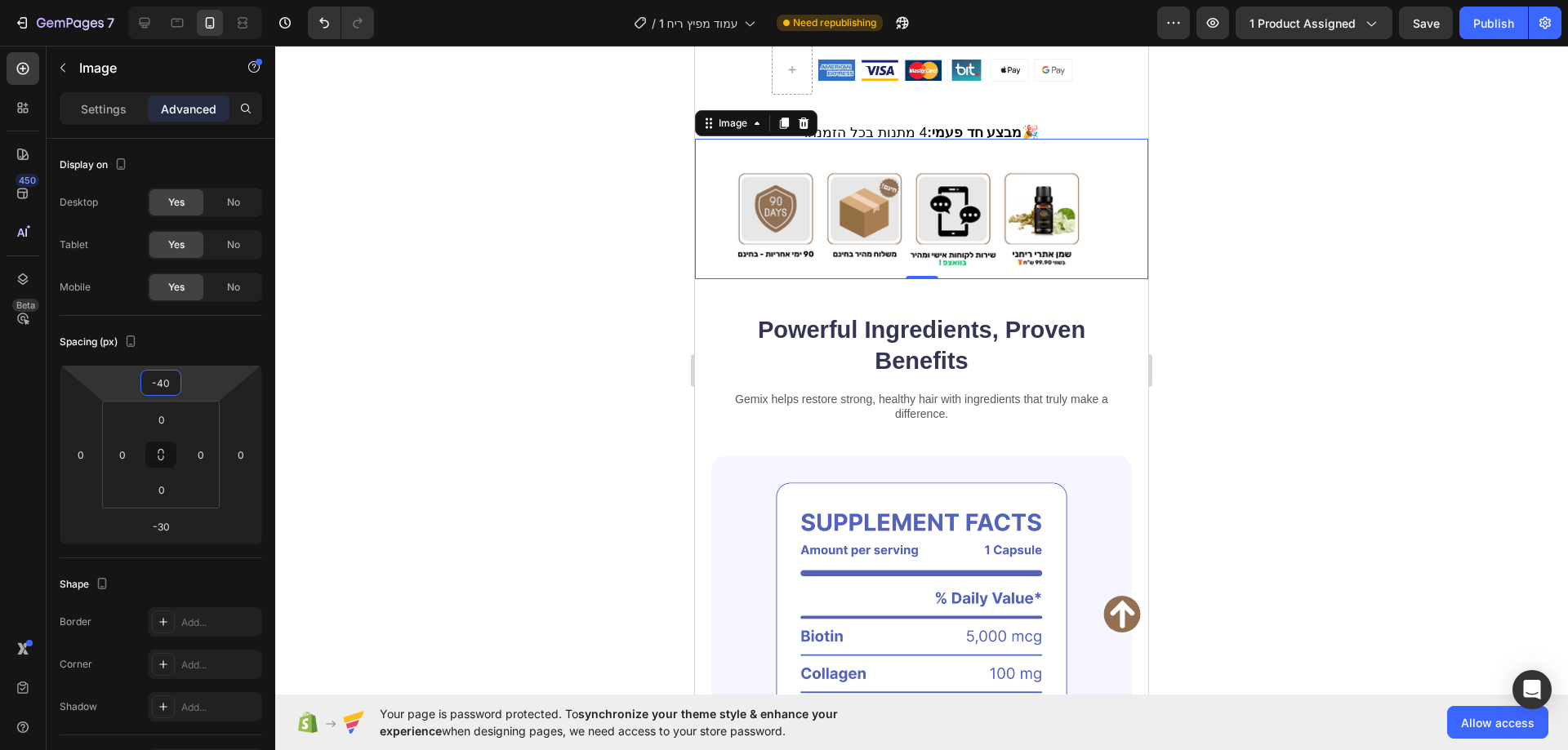
click at [513, 236] on div at bounding box center [922, 398] width 1293 height 704
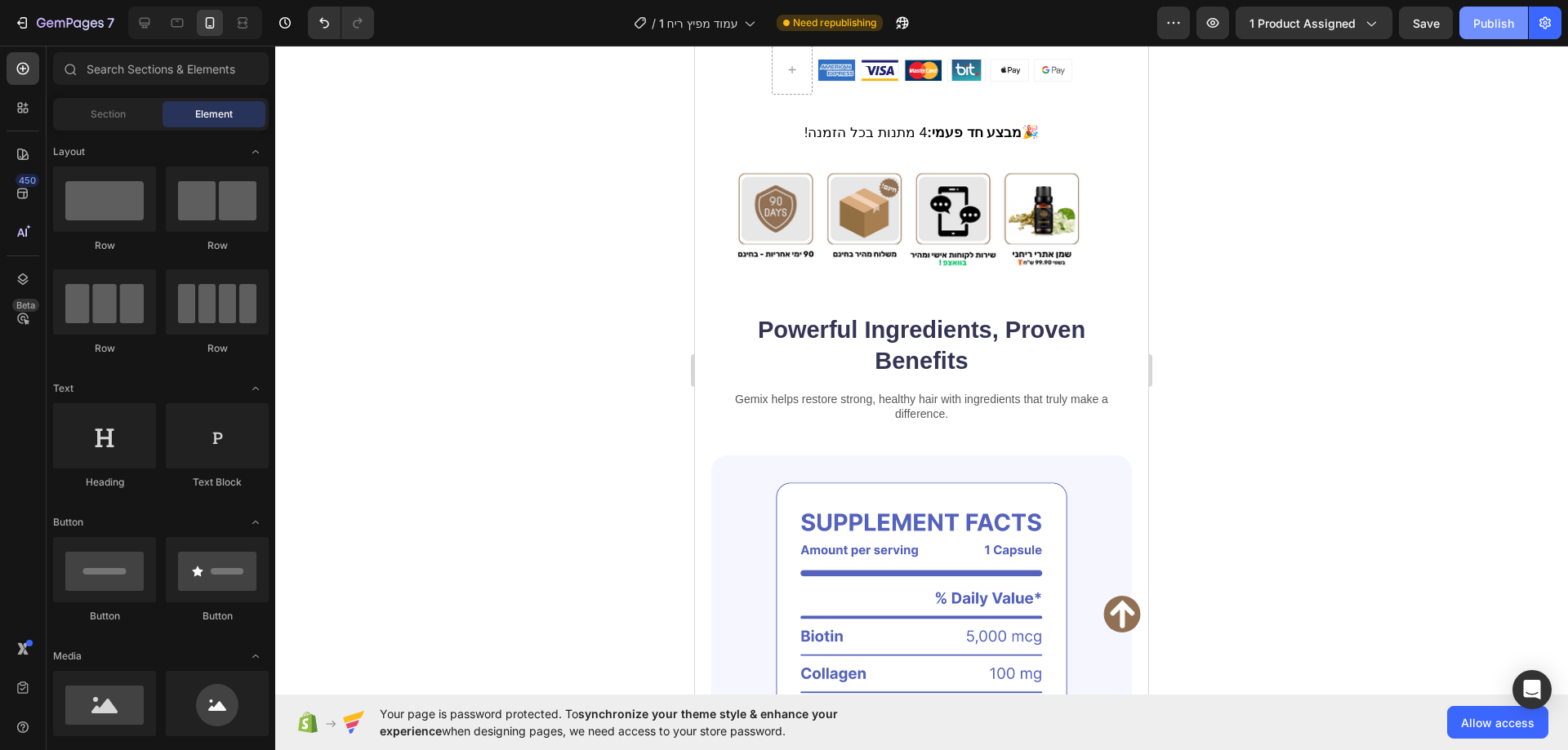
click at [1488, 27] on div "Publish" at bounding box center [1494, 23] width 41 height 17
click at [1003, 163] on img at bounding box center [921, 209] width 453 height 141
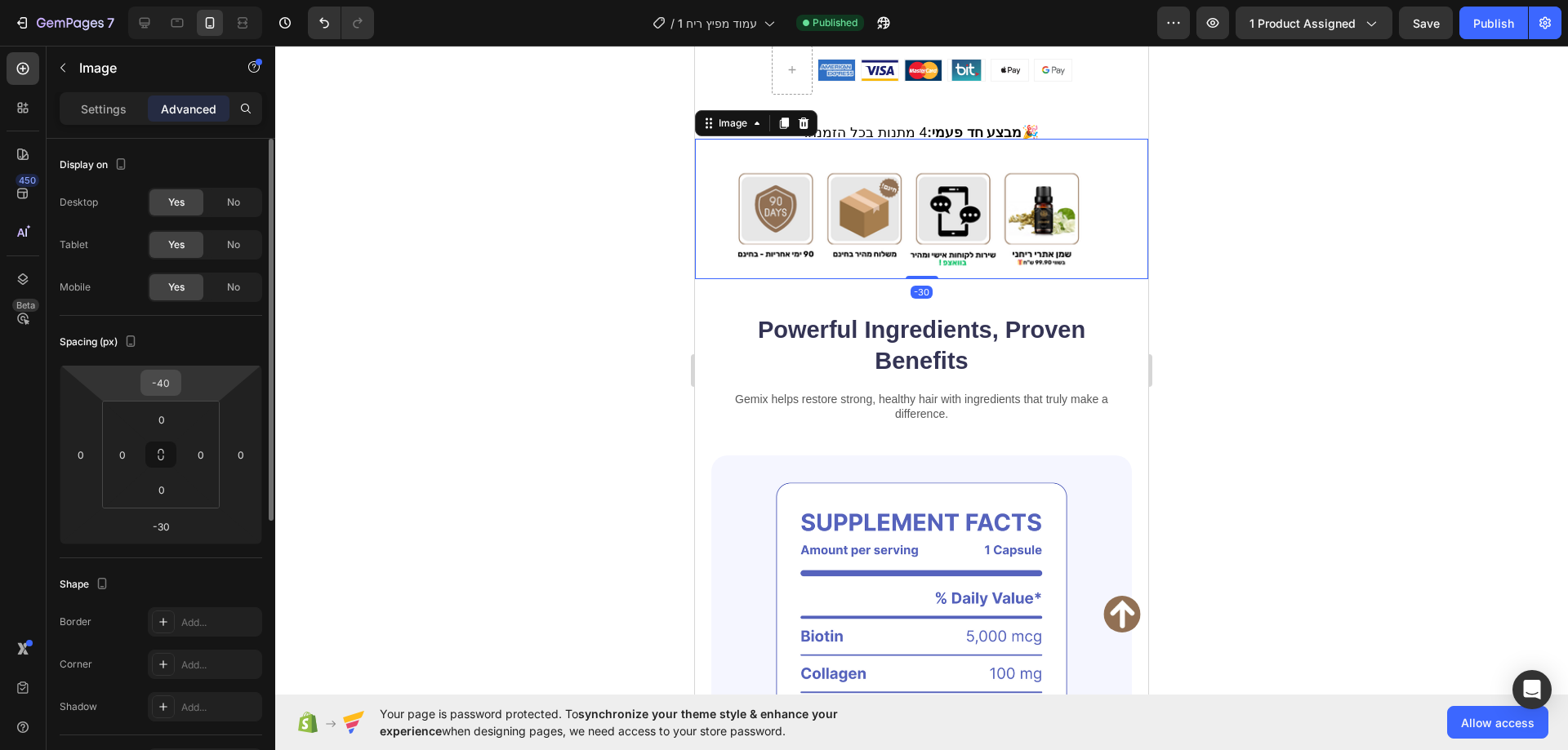
click at [175, 382] on input "-40" at bounding box center [161, 383] width 33 height 25
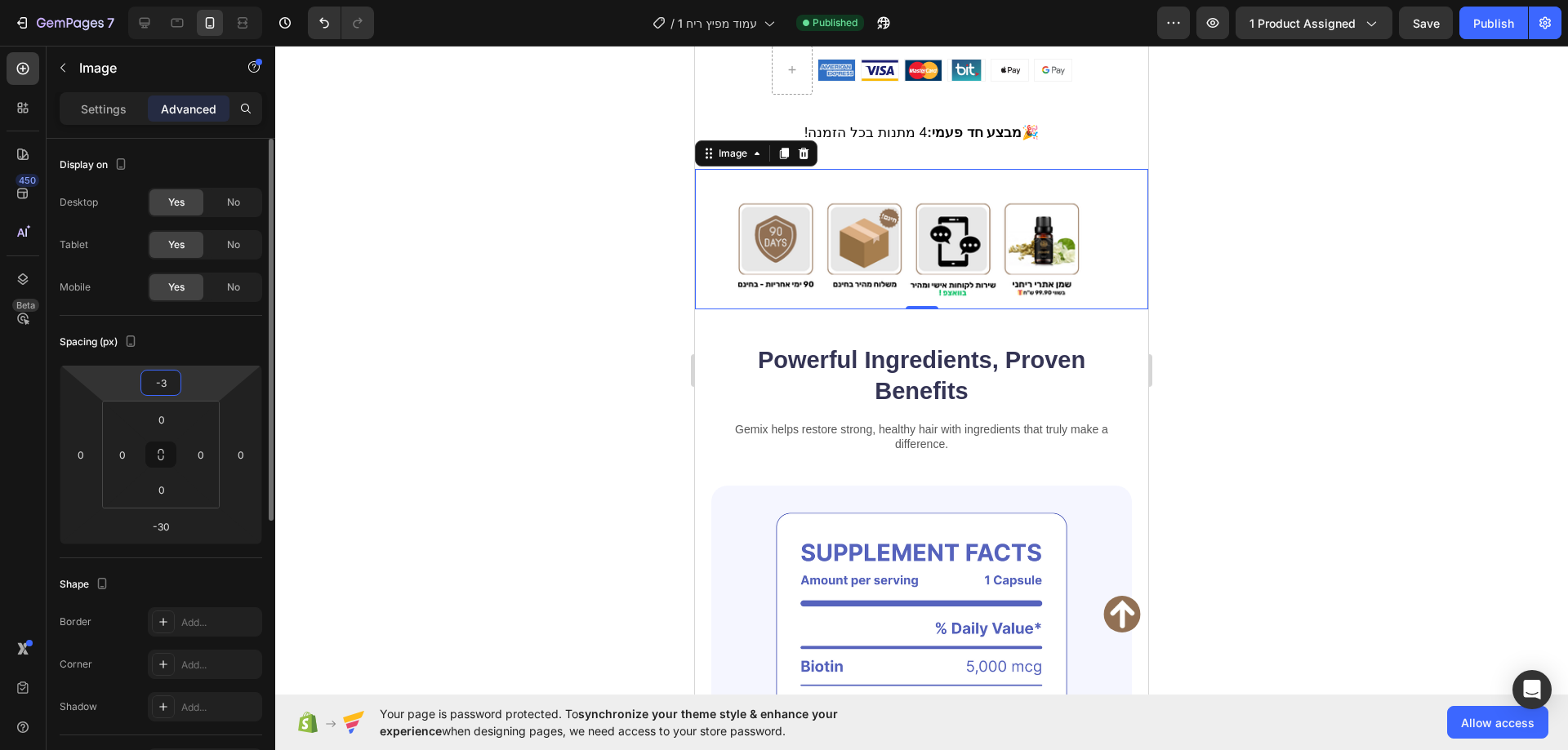
type input "-35"
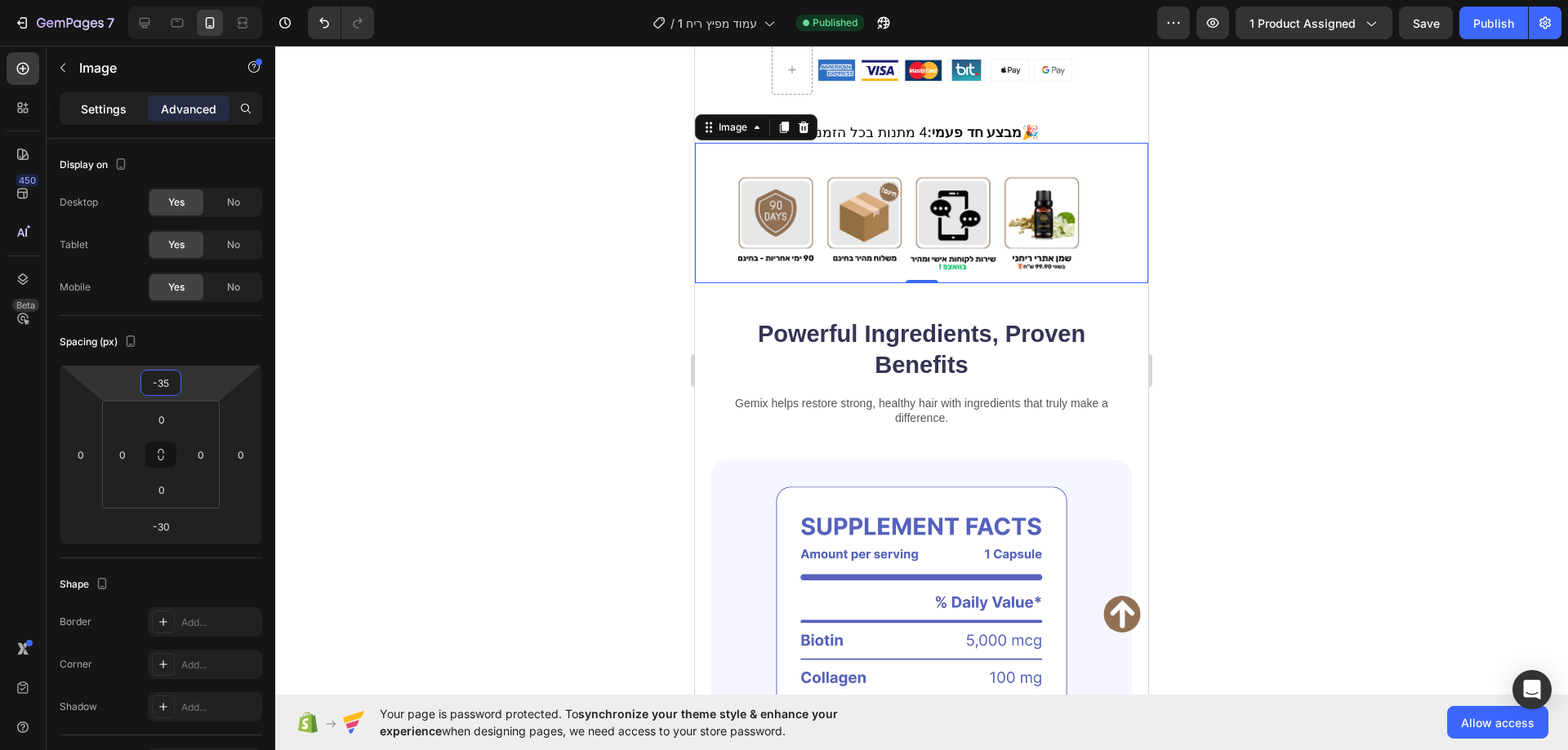
click at [120, 113] on p "Settings" at bounding box center [104, 109] width 46 height 17
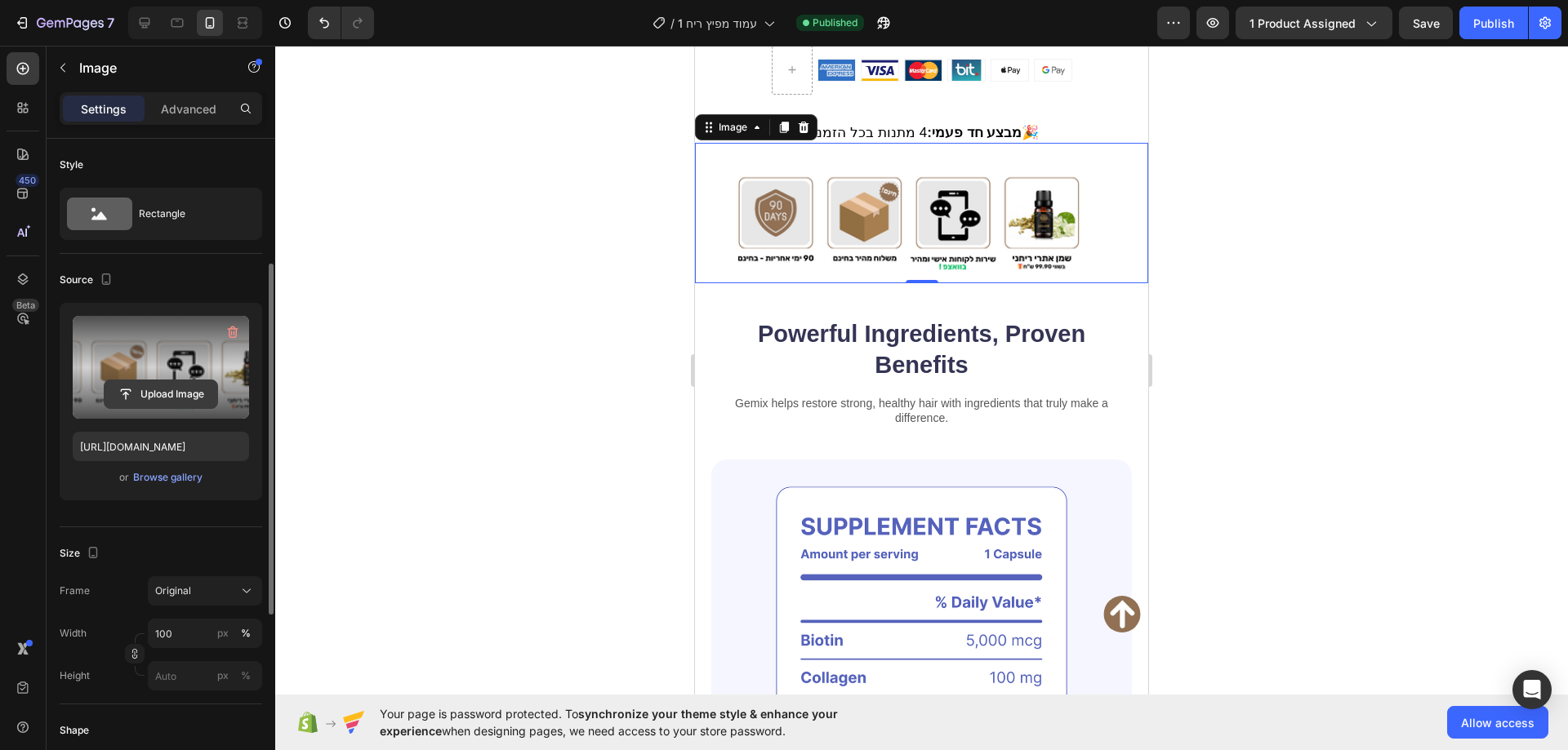
scroll to position [163, 0]
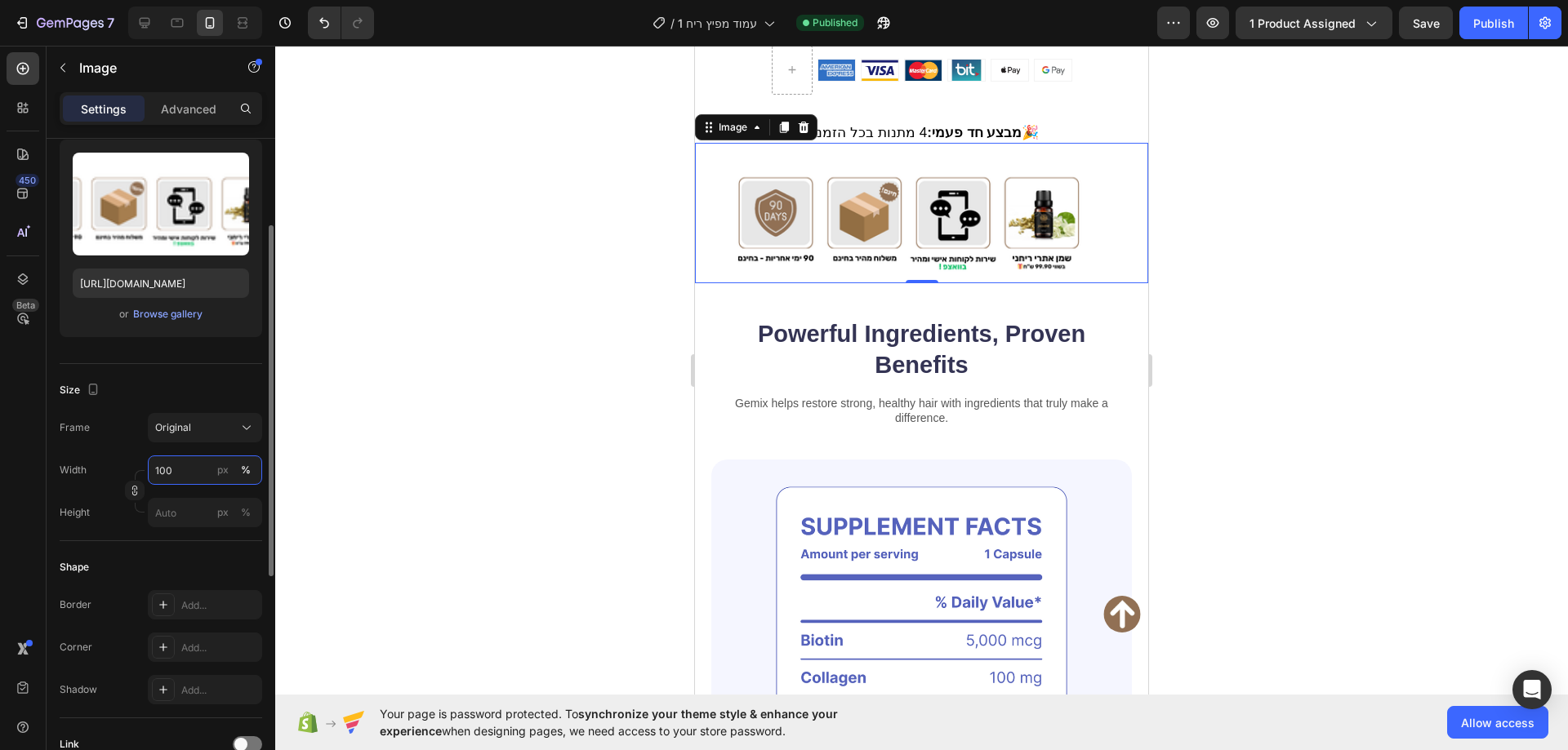
click at [191, 472] on input "100" at bounding box center [205, 471] width 114 height 29
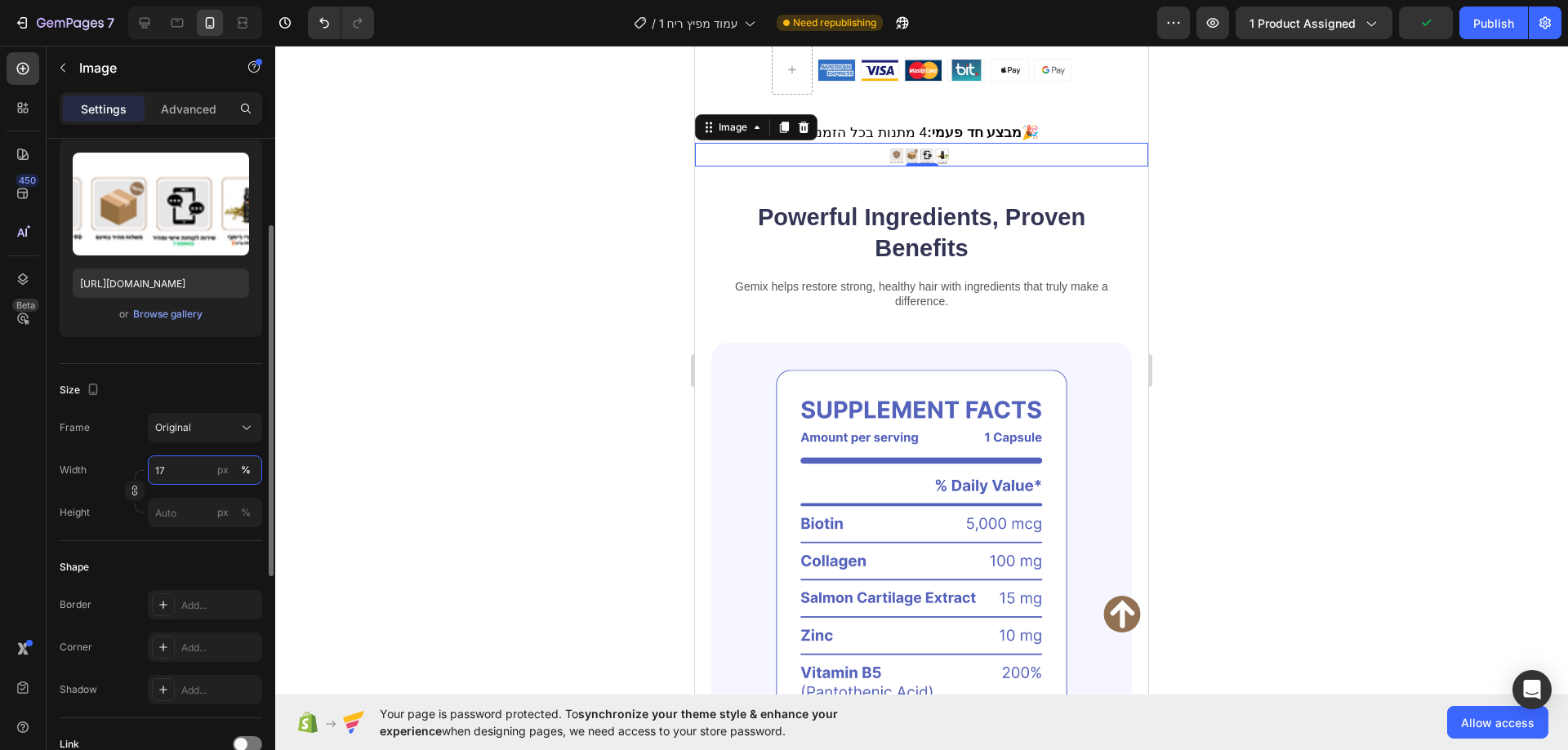
type input "1"
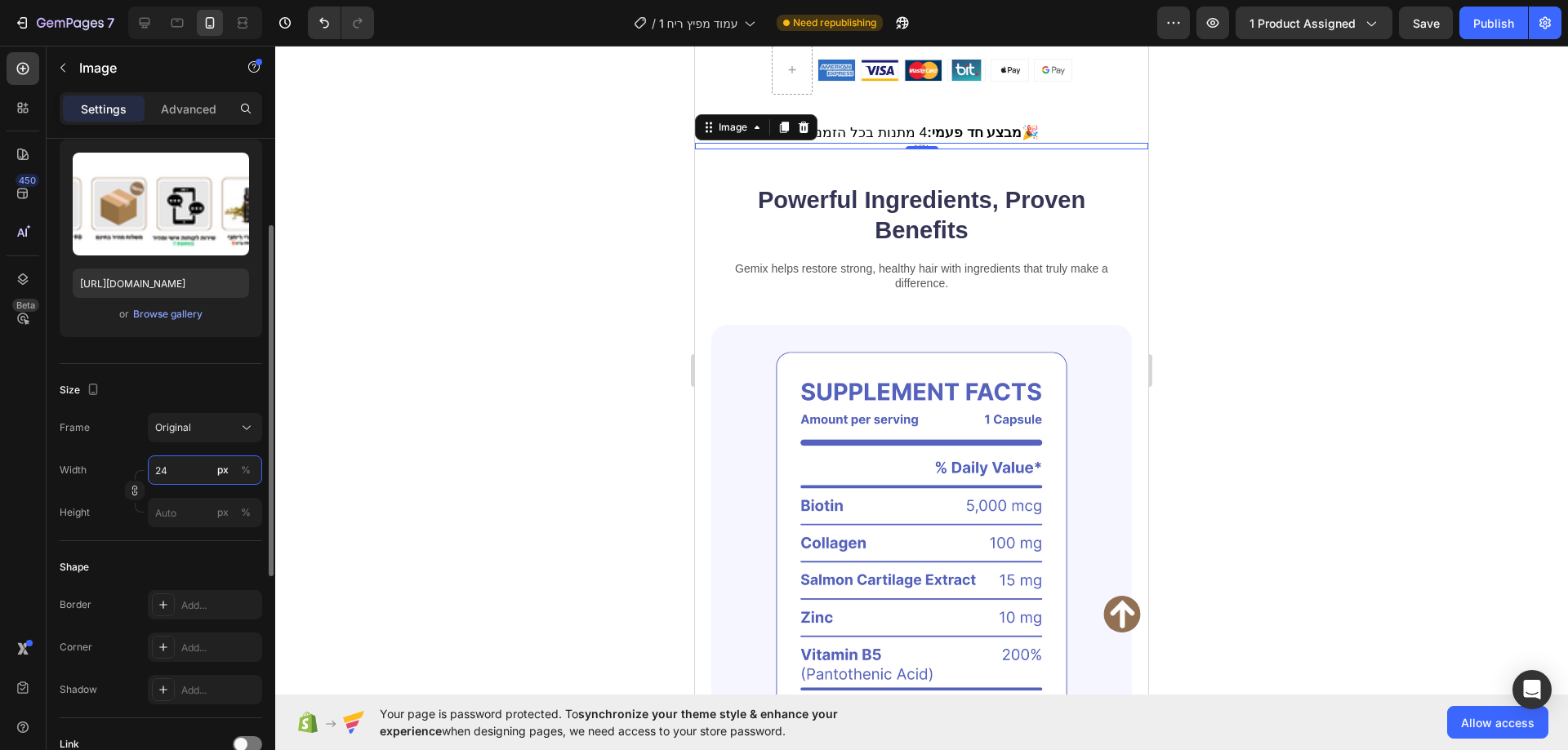
type input "2"
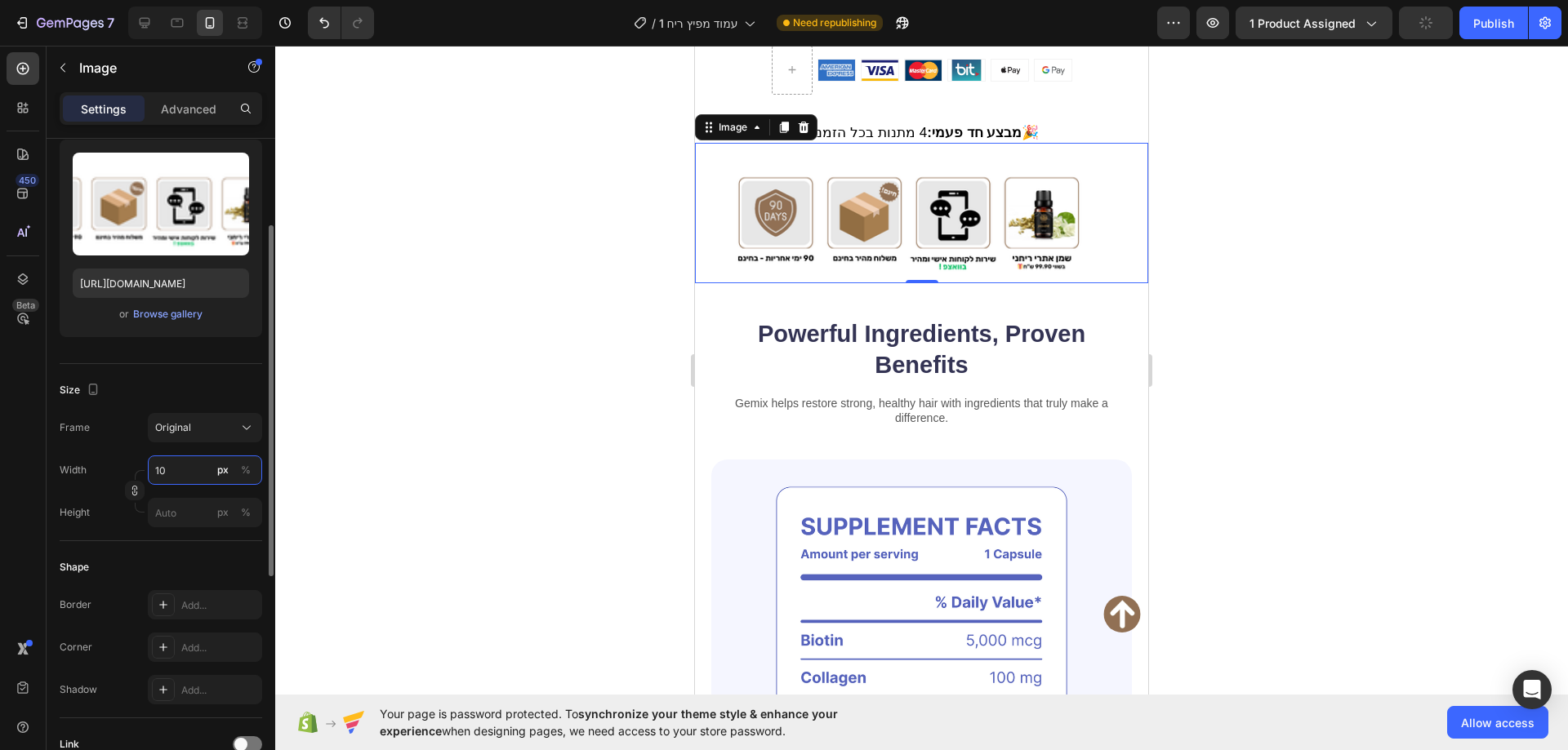
type input "1"
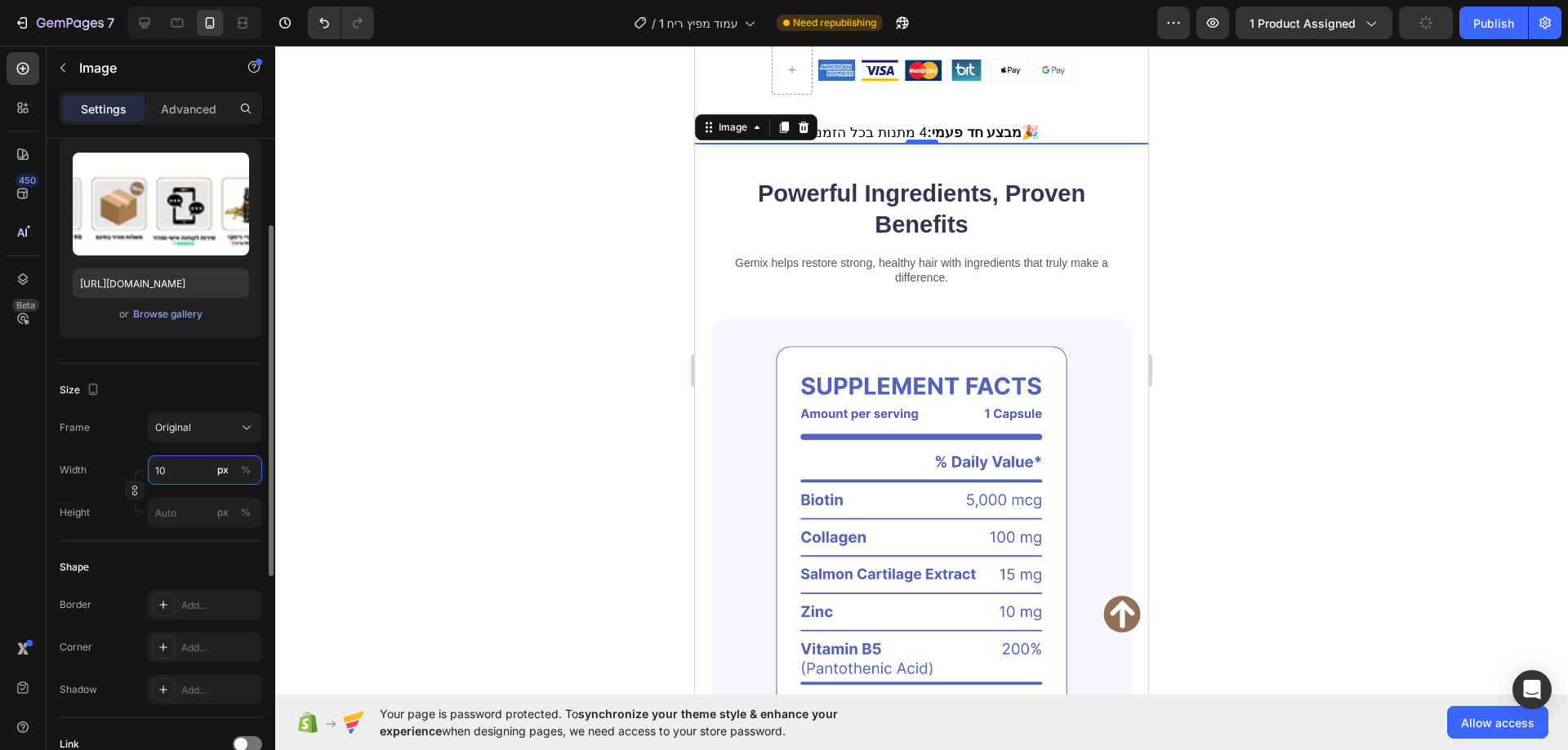
type input "100"
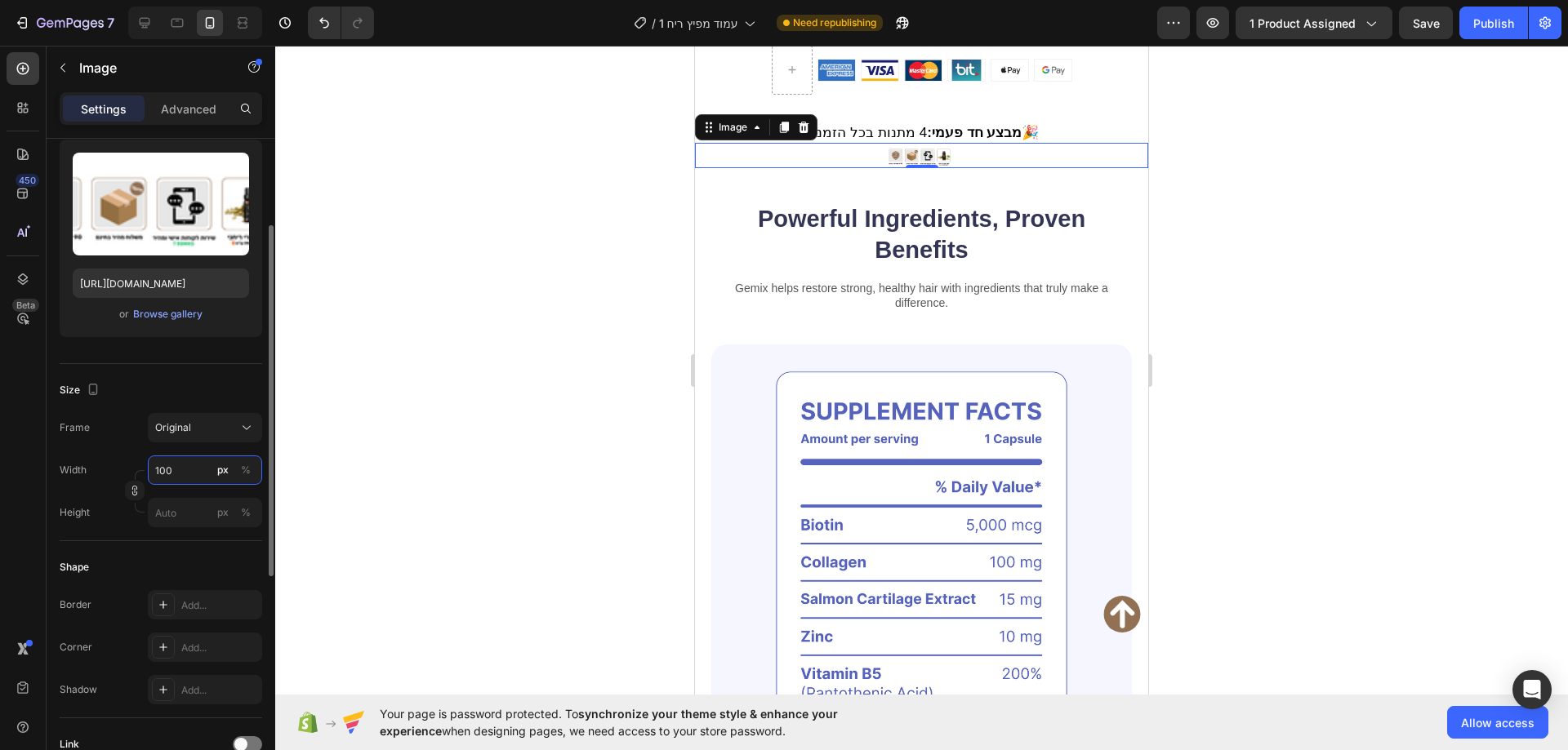
click at [192, 471] on input "100" at bounding box center [205, 471] width 114 height 29
click at [193, 500] on div "Full 100%" at bounding box center [189, 510] width 134 height 29
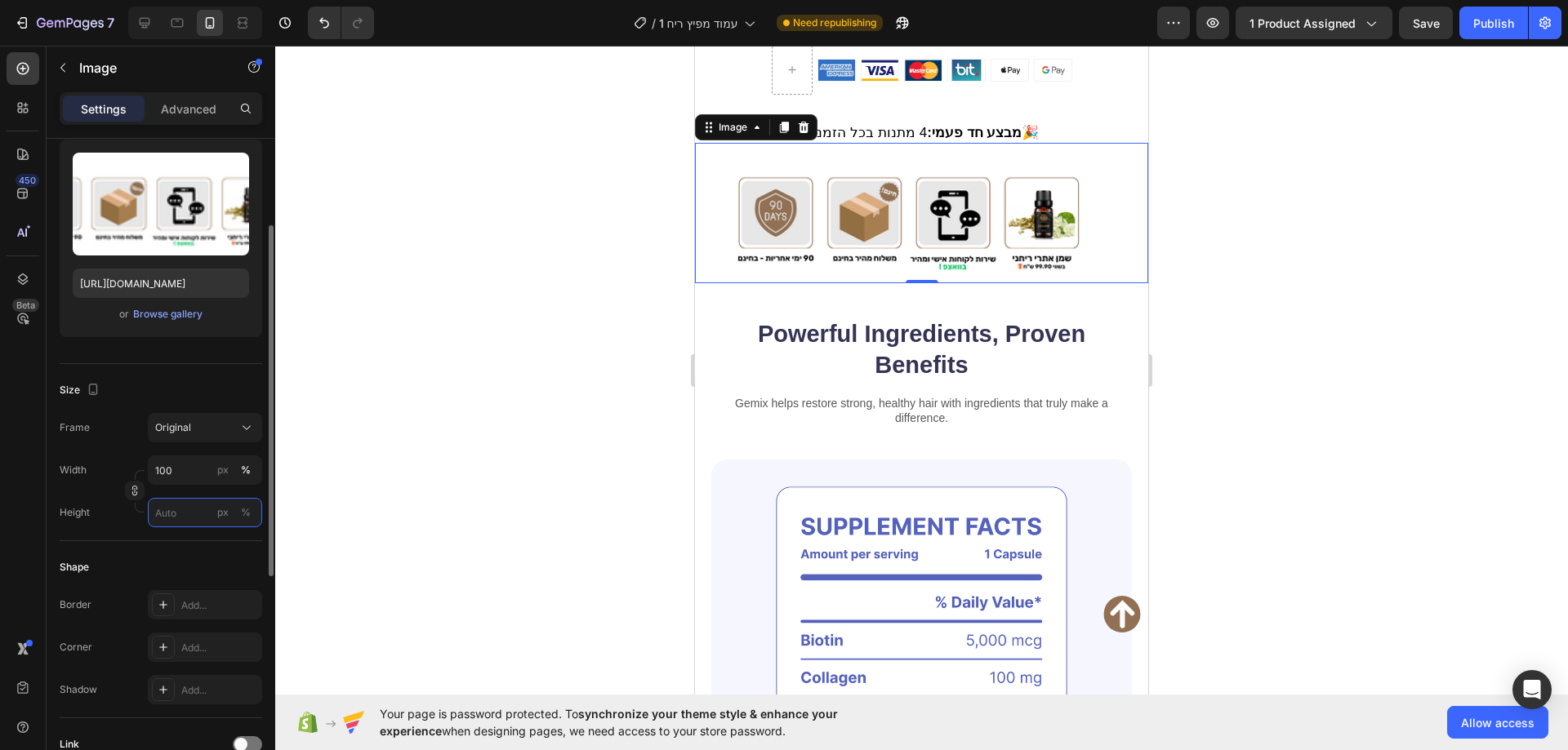
click at [208, 519] on input "px %" at bounding box center [205, 513] width 114 height 29
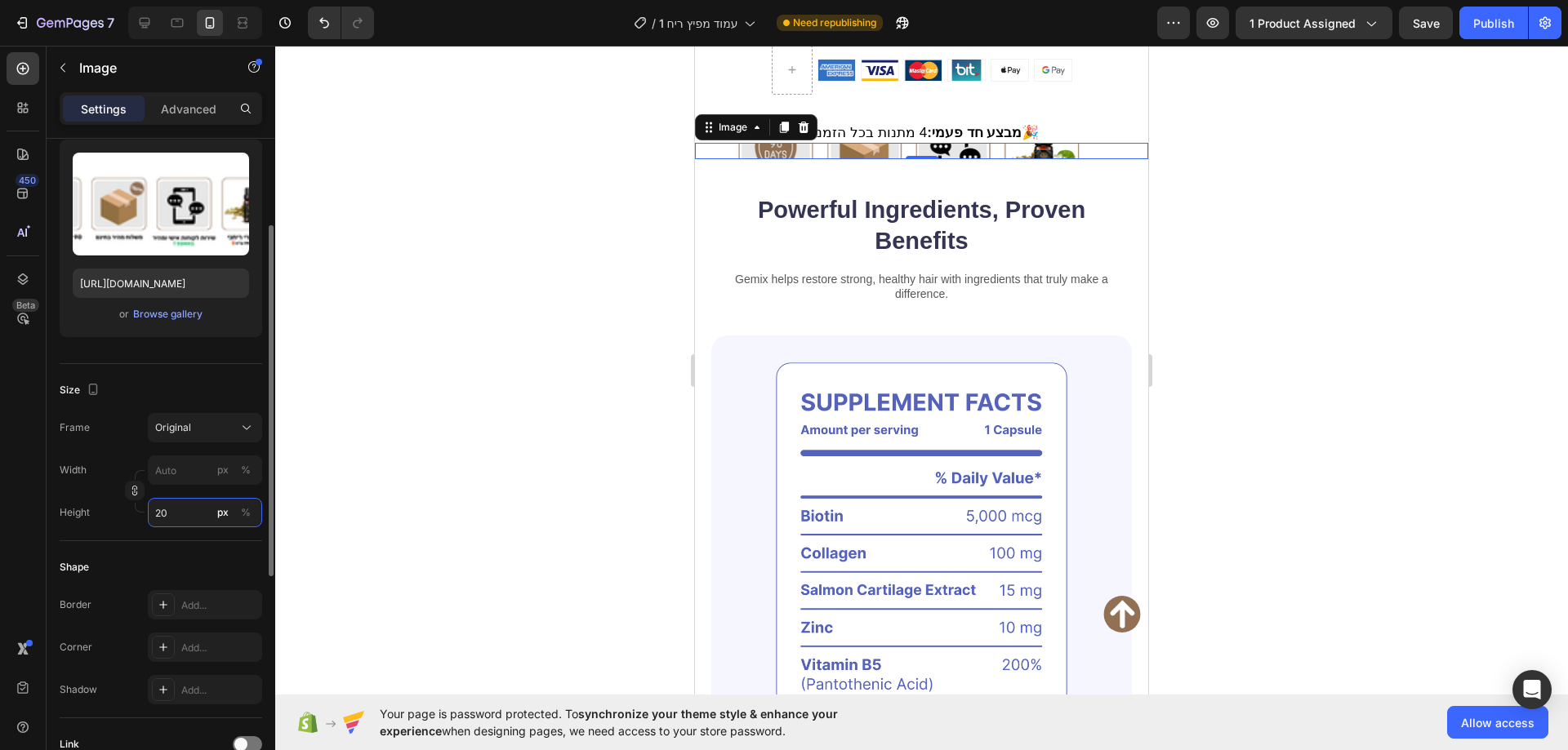
type input "2"
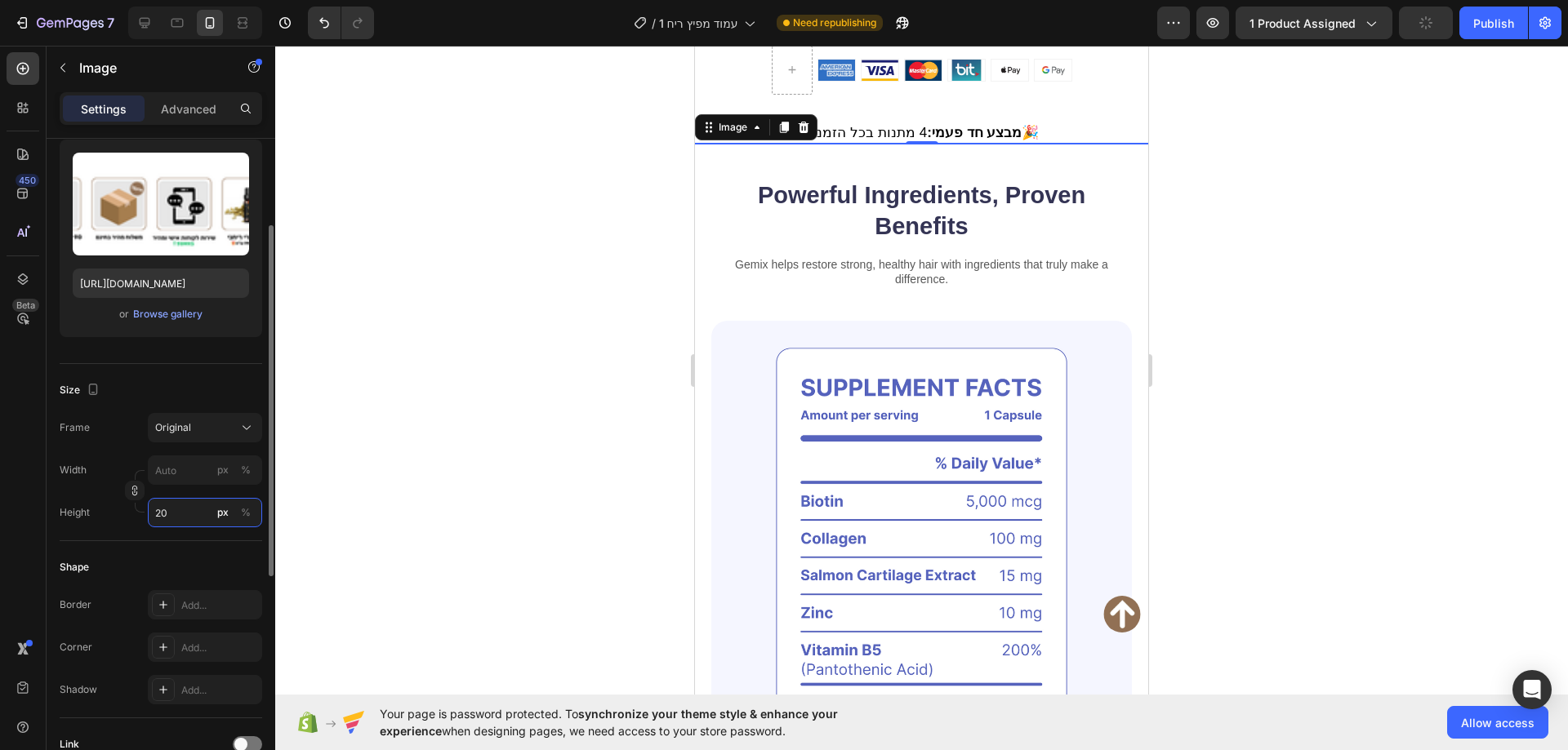
type input "2"
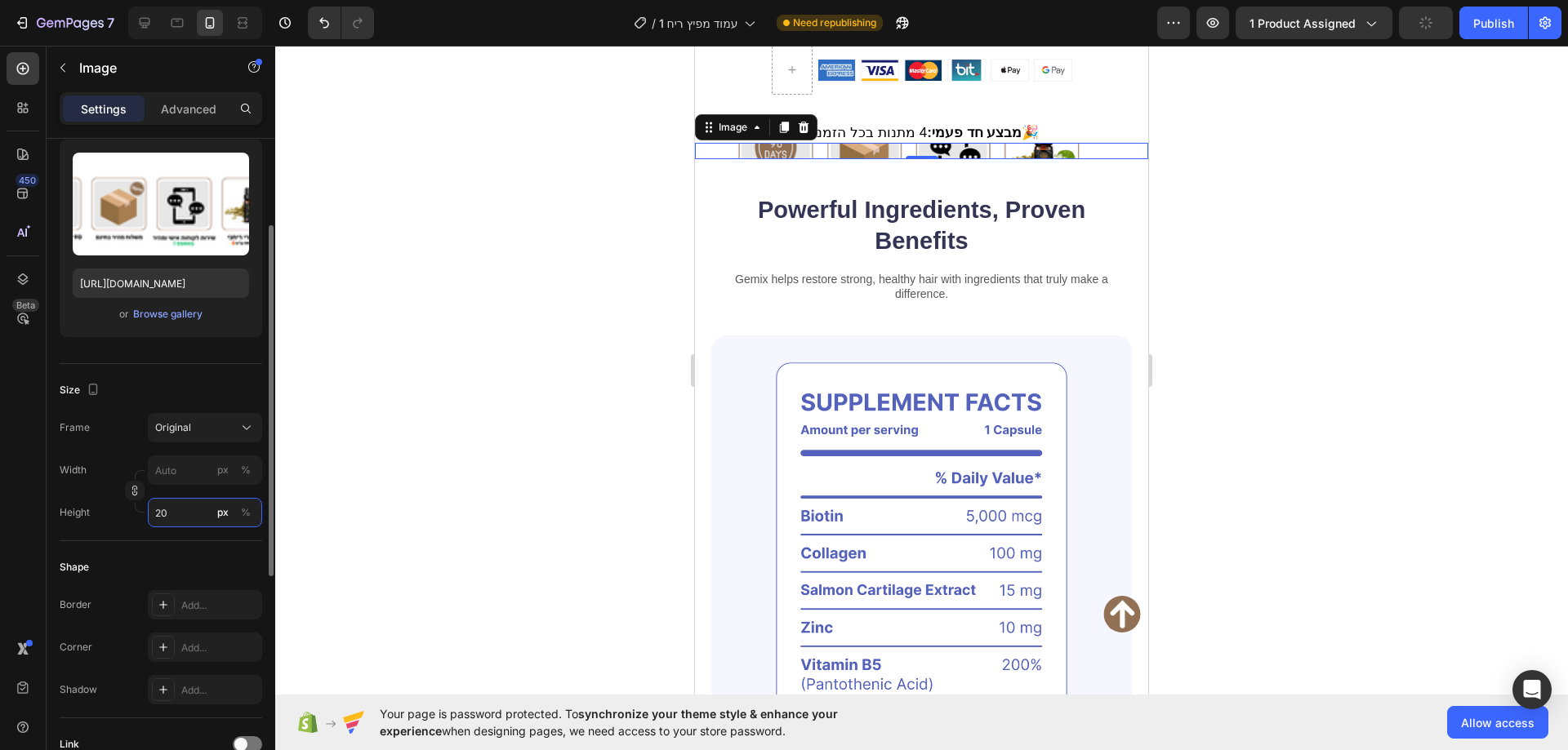
type input "2"
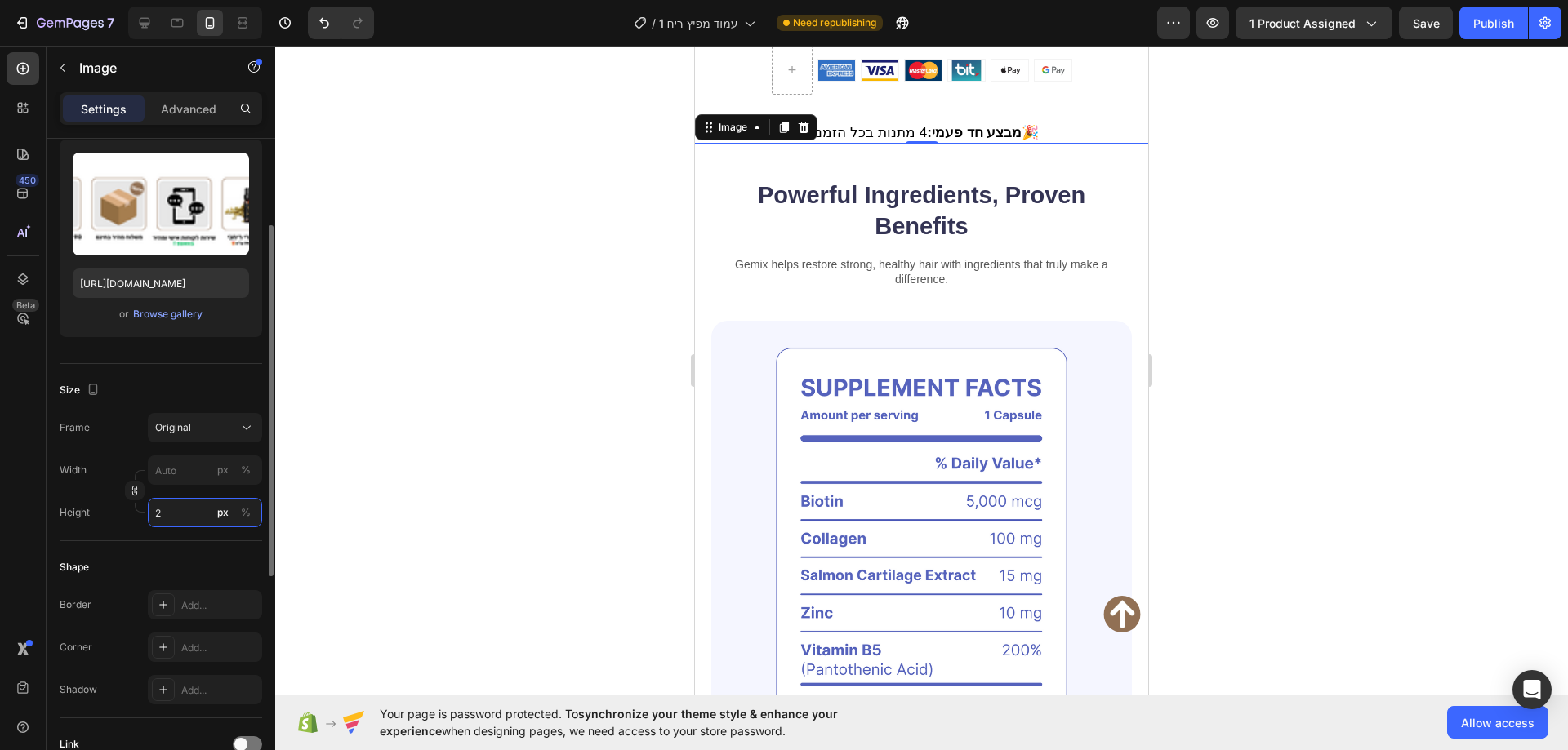
click at [208, 519] on input "2" at bounding box center [205, 513] width 114 height 29
click at [164, 542] on div "Full 100%" at bounding box center [189, 552] width 134 height 29
type input "100"
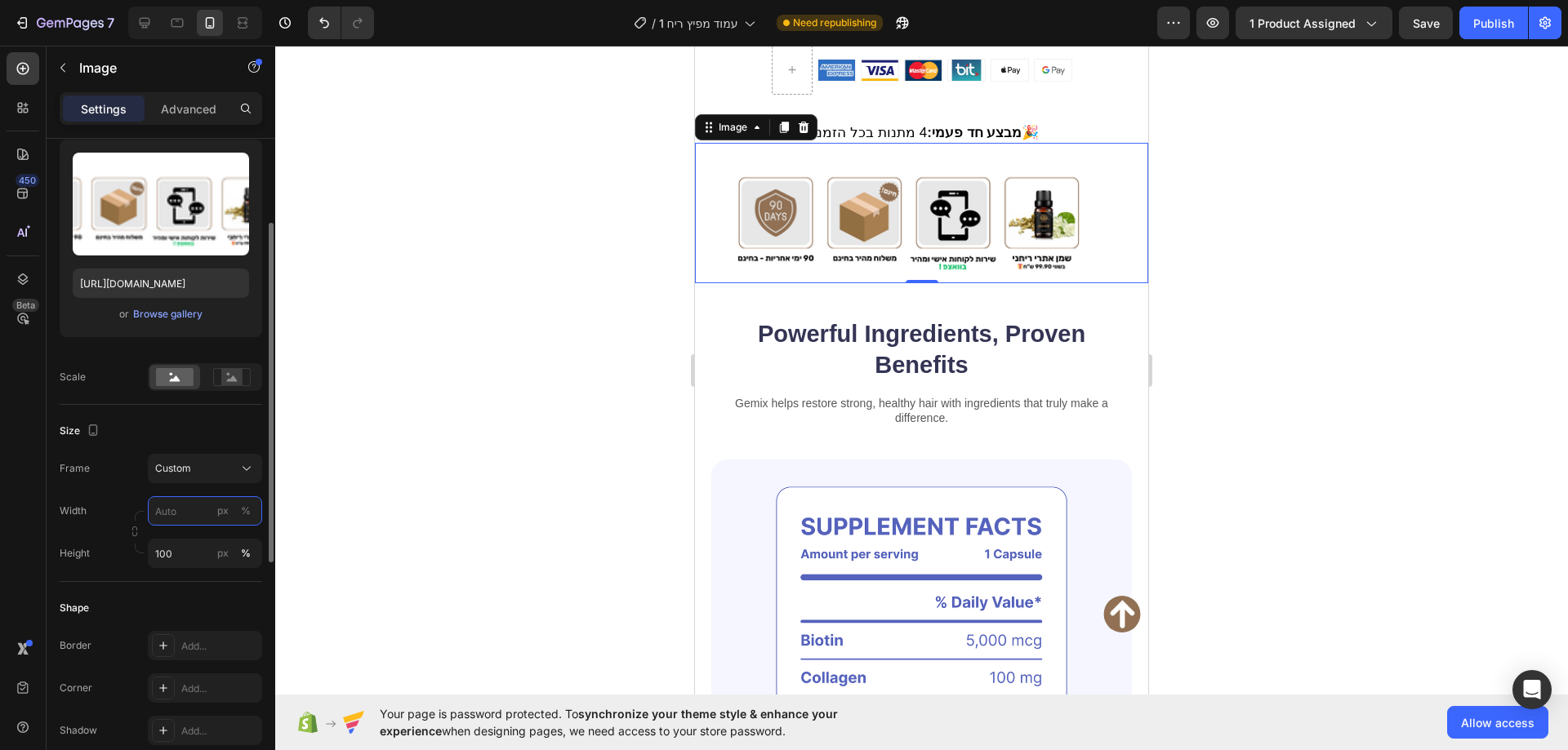
click at [192, 509] on input "px %" at bounding box center [205, 511] width 114 height 29
click at [188, 551] on p "Full 100%" at bounding box center [202, 551] width 95 height 15
type input "100"
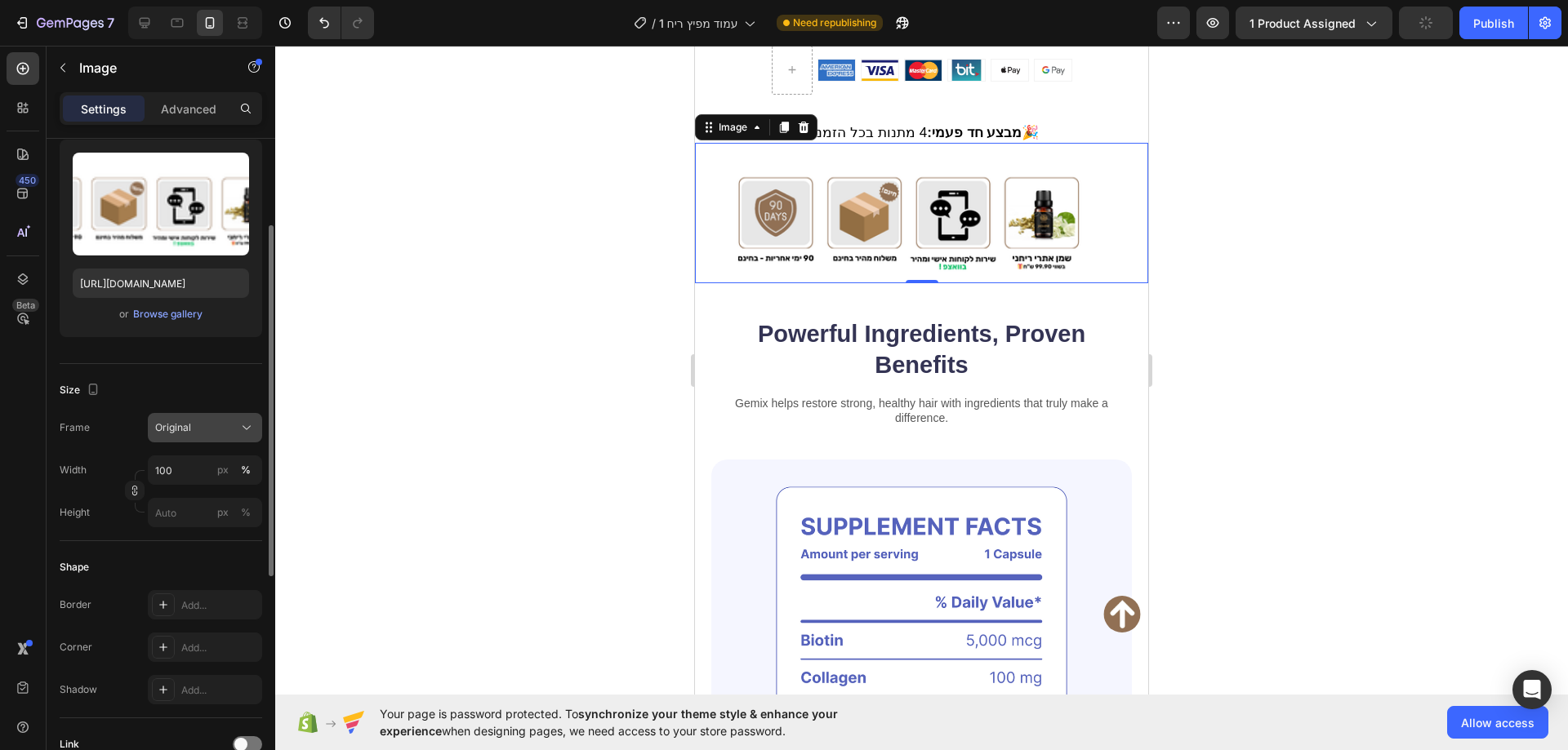
click at [188, 431] on span "Original" at bounding box center [173, 428] width 36 height 15
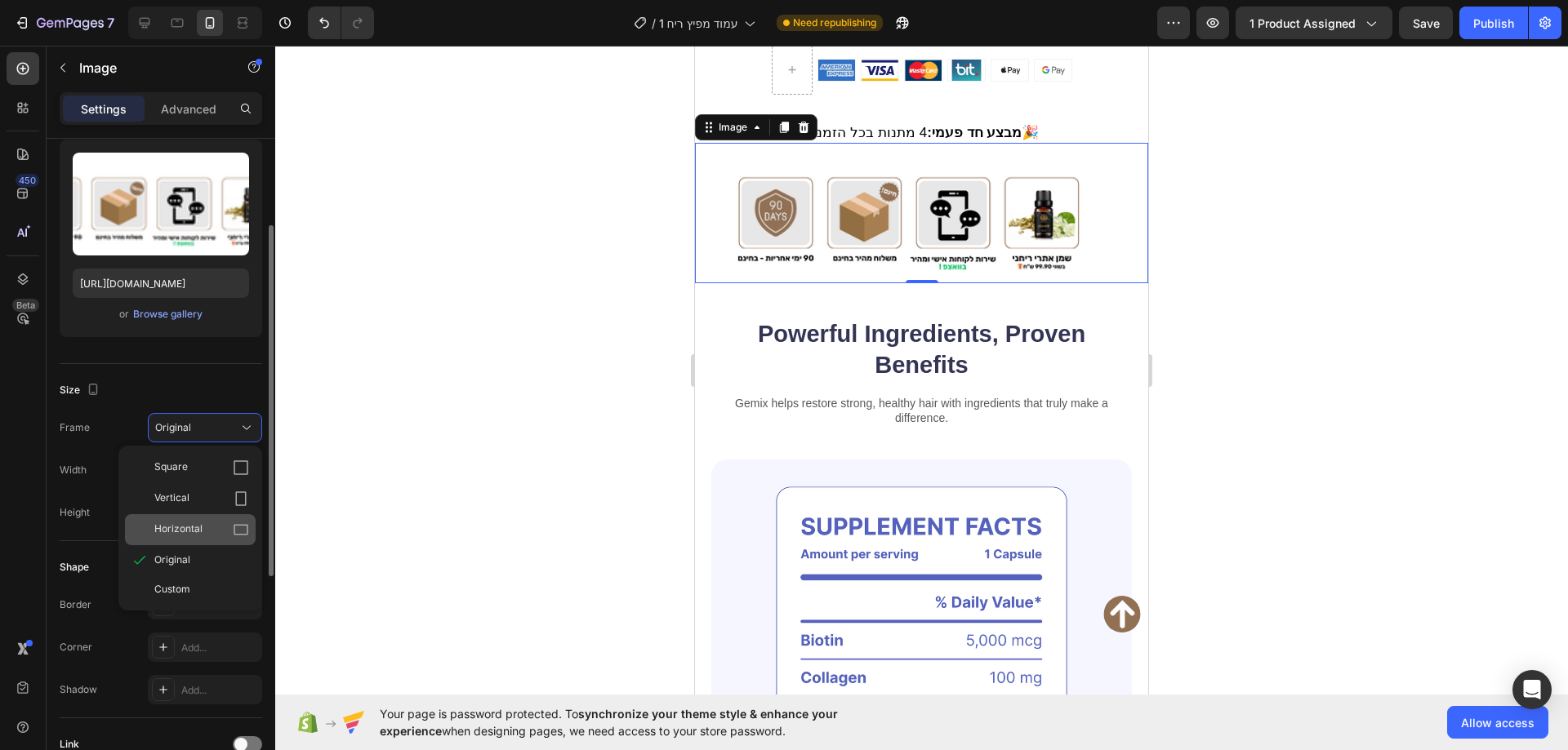
click at [238, 525] on icon at bounding box center [241, 530] width 15 height 11
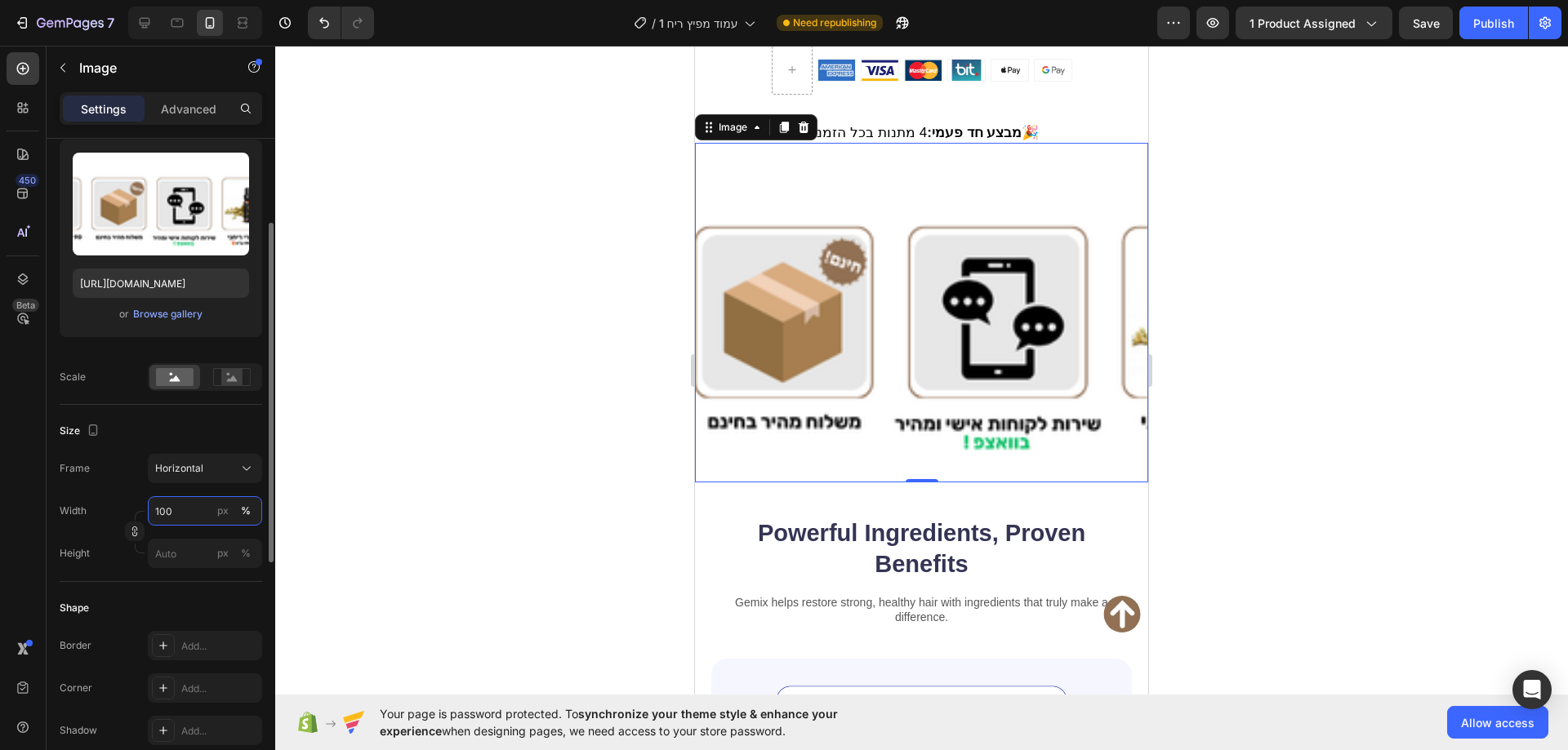
click at [204, 511] on input "100" at bounding box center [205, 511] width 114 height 29
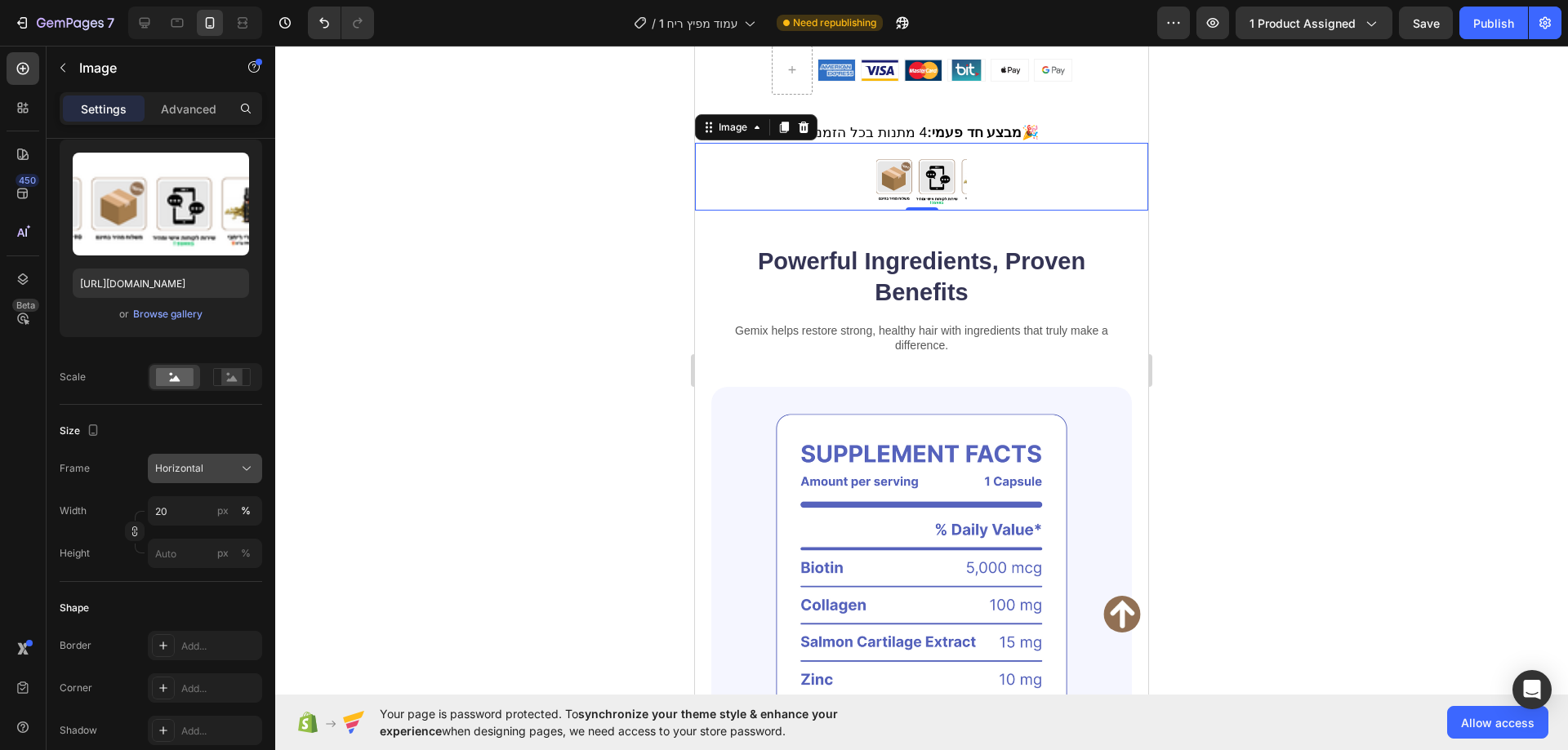
click at [216, 474] on div "Horizontal" at bounding box center [195, 469] width 80 height 15
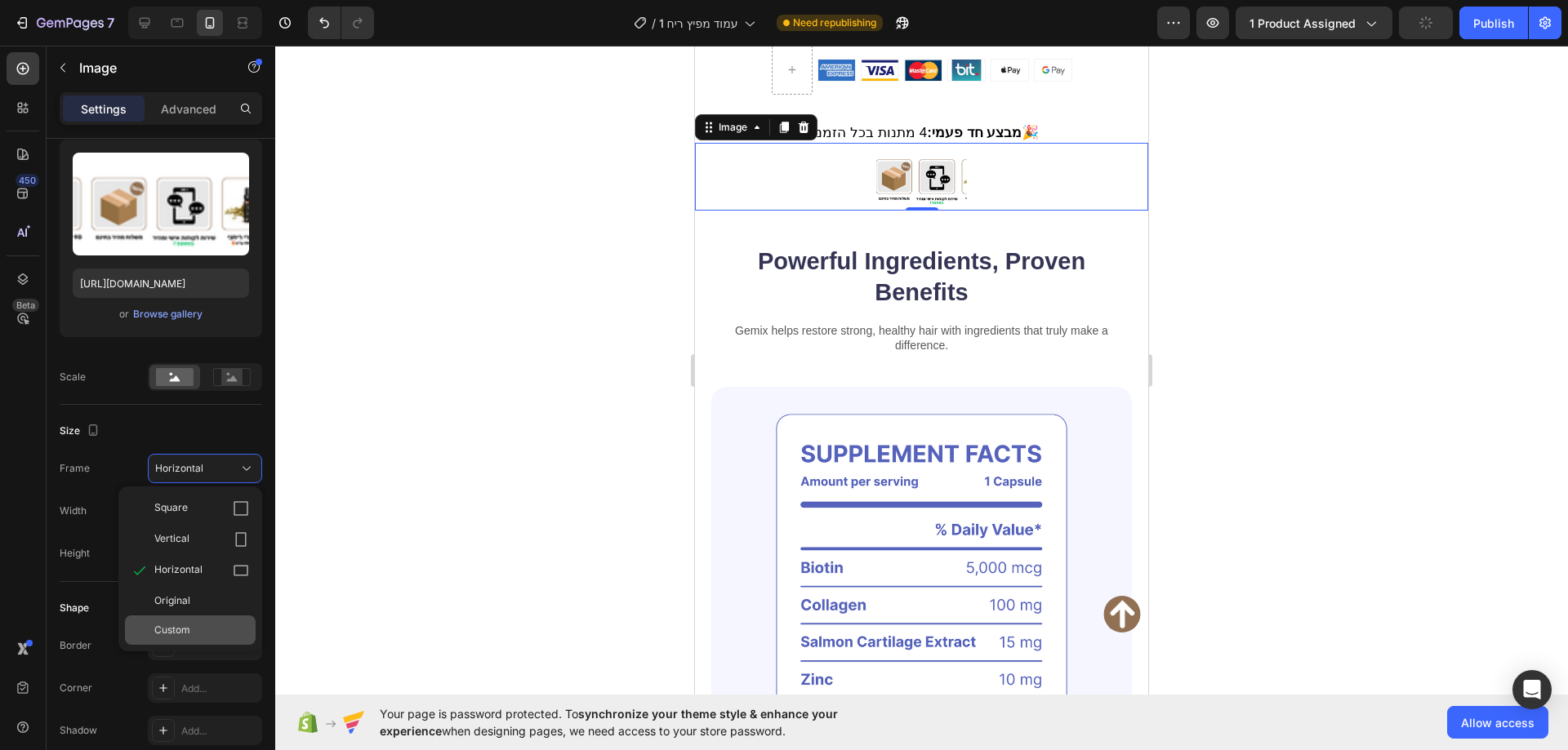
click at [209, 628] on div "Custom" at bounding box center [202, 630] width 95 height 15
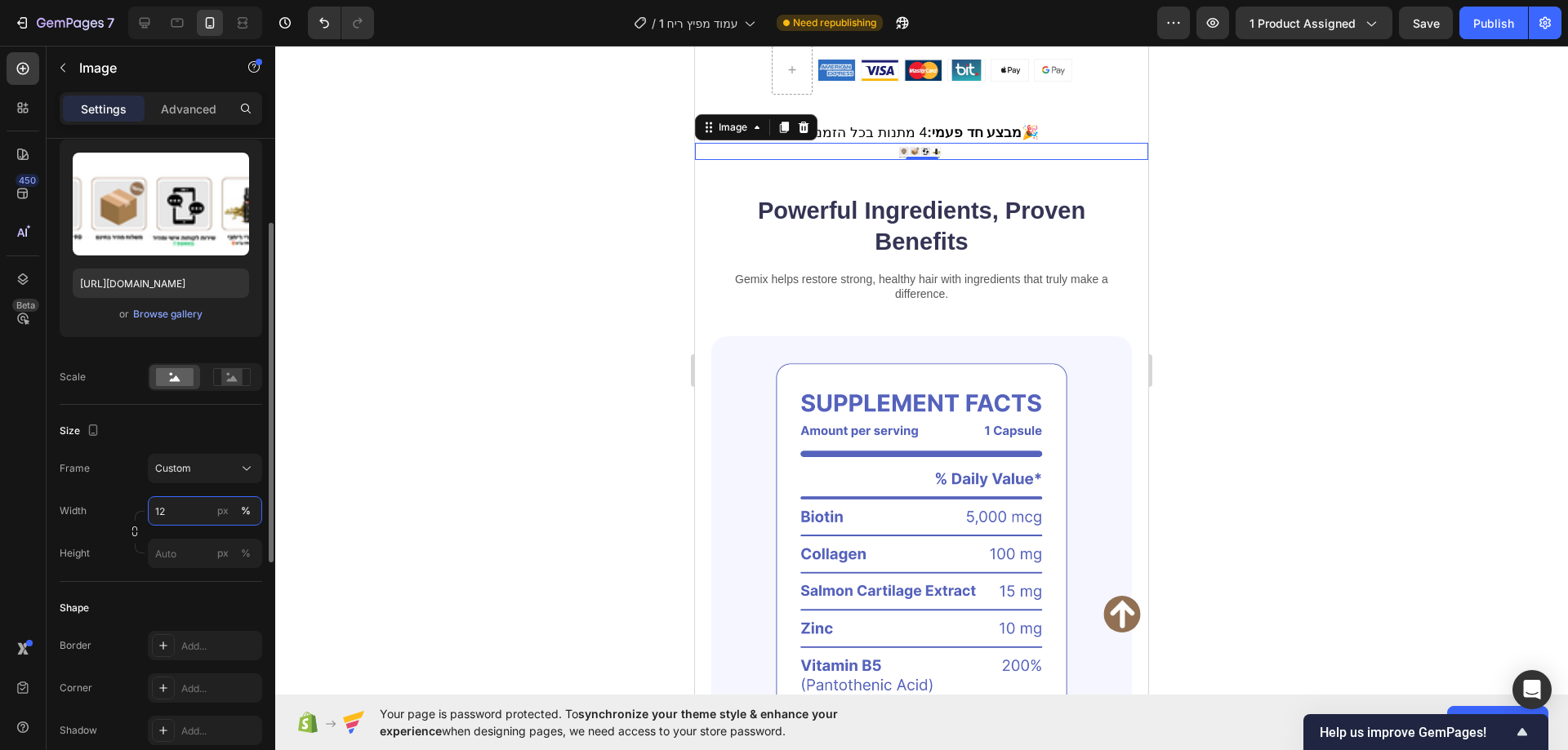
type input "1"
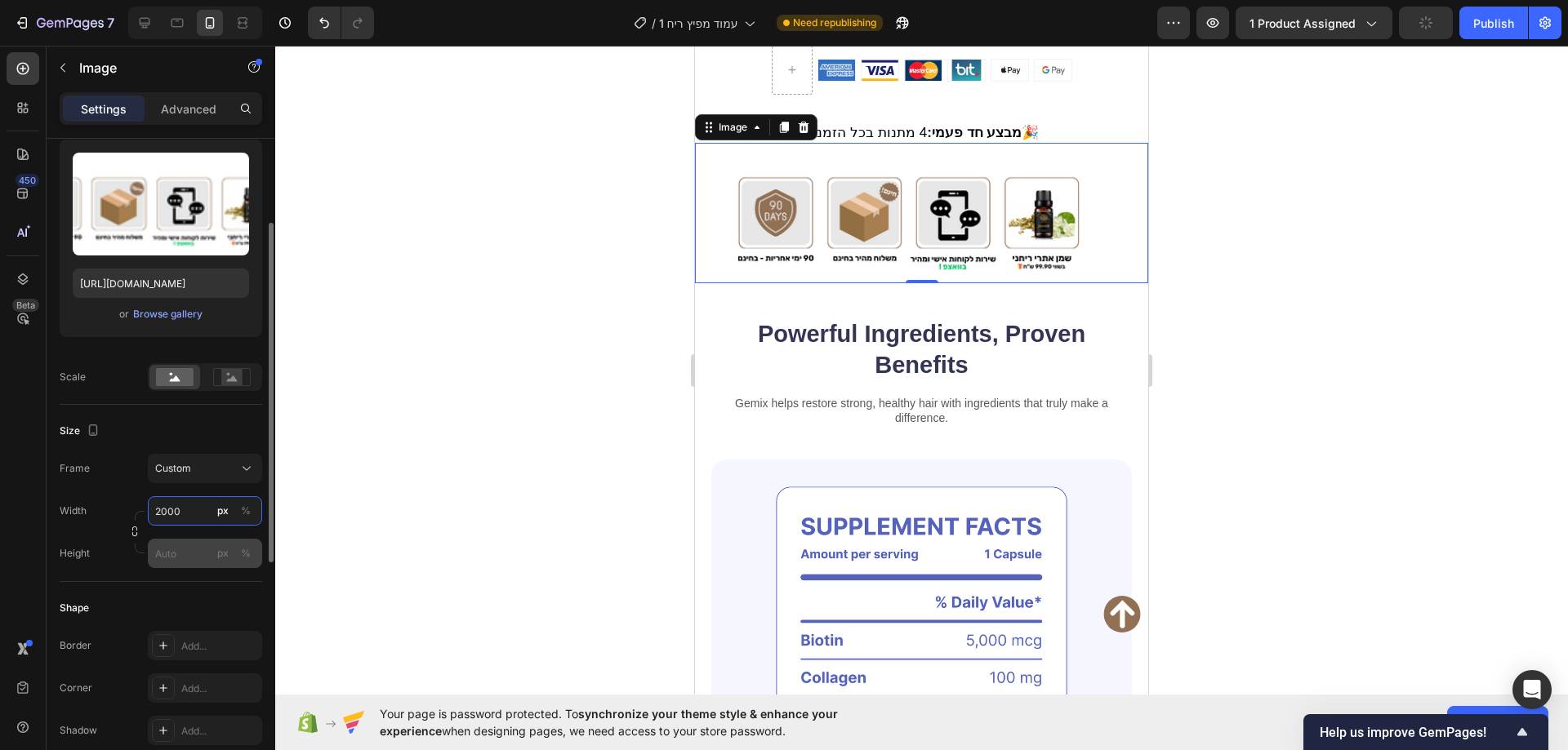
type input "2000"
click at [192, 562] on input "px %" at bounding box center [205, 554] width 114 height 29
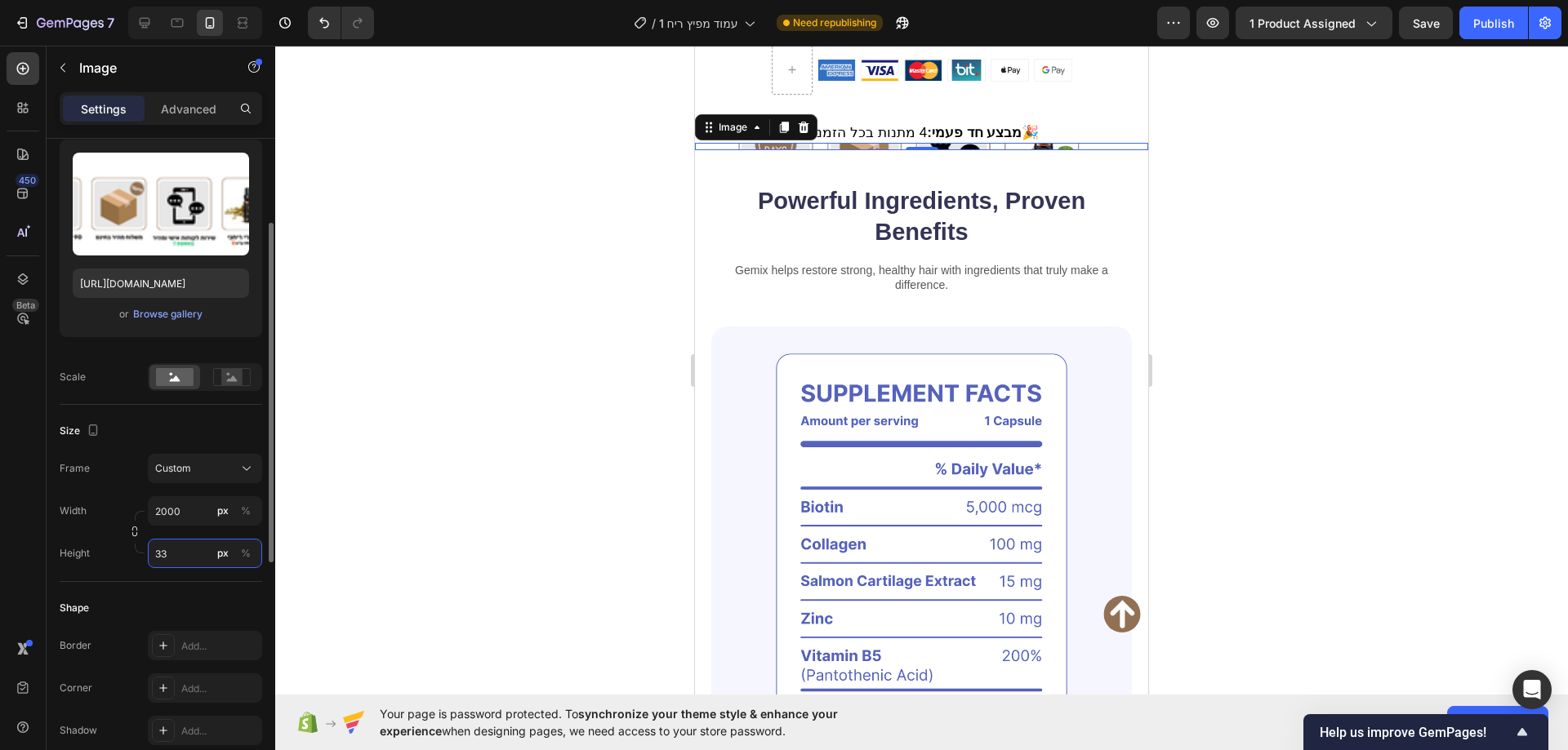
type input "3"
type input "4"
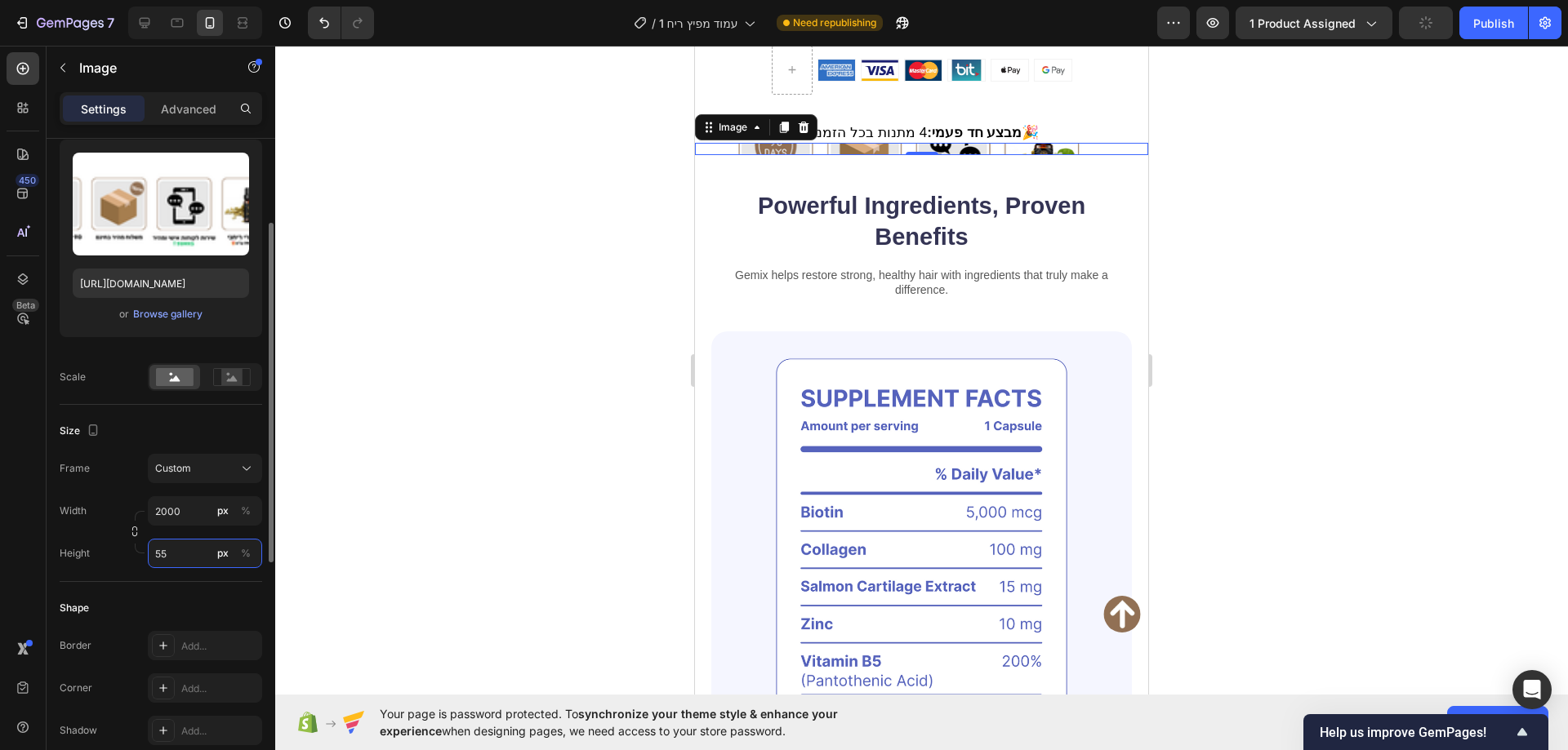
type input "555"
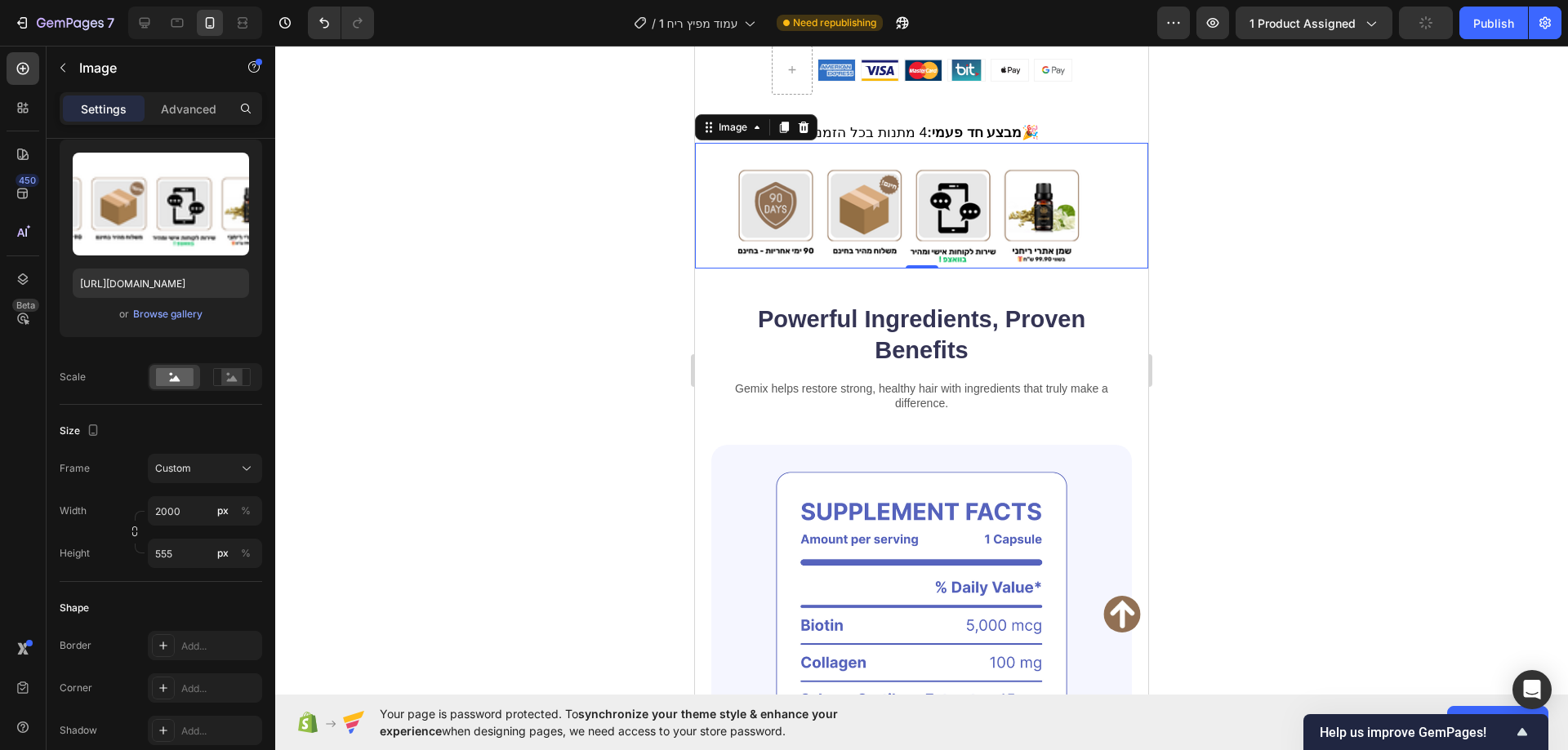
click at [503, 306] on div at bounding box center [922, 398] width 1293 height 704
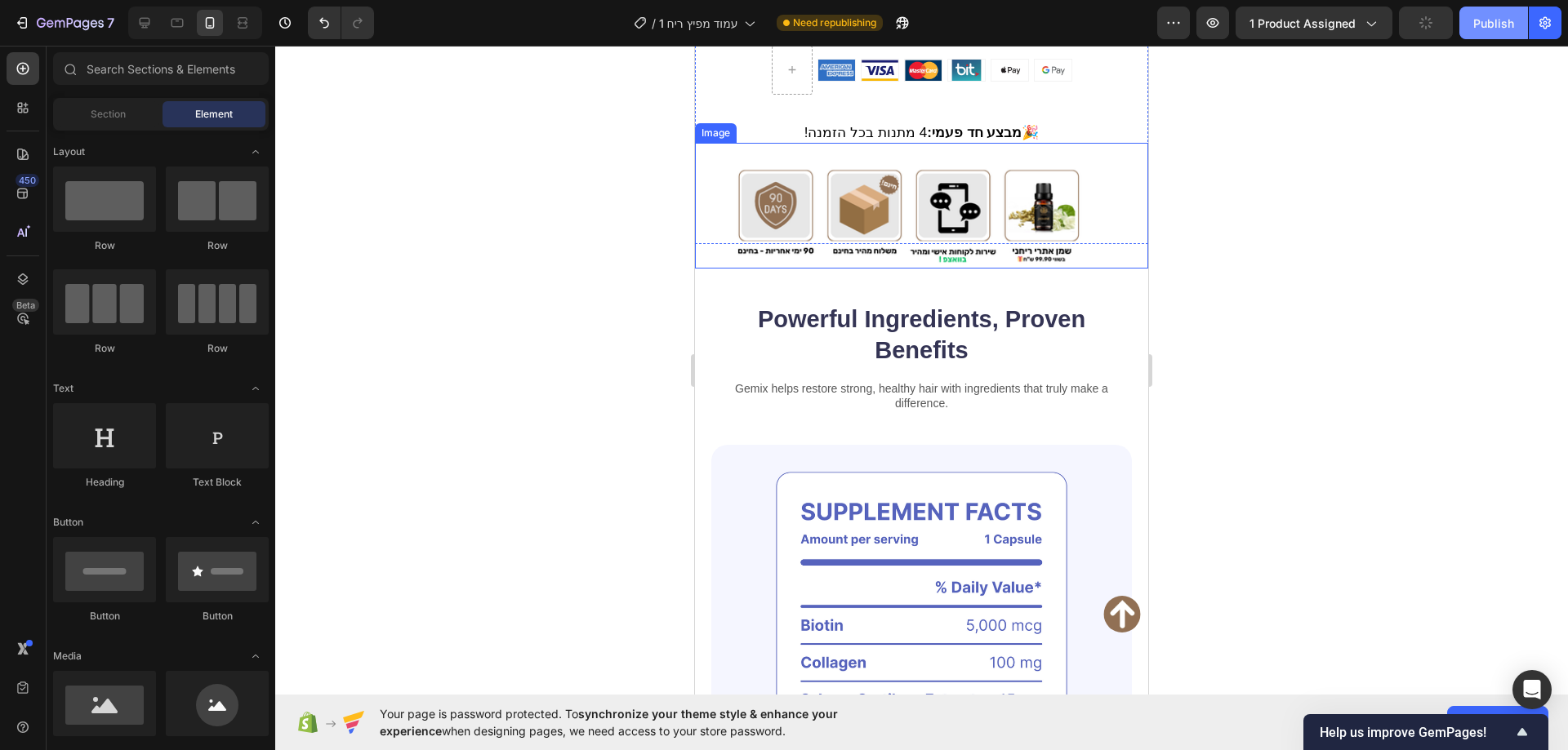
click at [1510, 8] on button "Publish" at bounding box center [1494, 23] width 69 height 33
click at [1418, 326] on div at bounding box center [922, 398] width 1293 height 704
click at [1262, 372] on div at bounding box center [922, 398] width 1293 height 704
click at [1292, 426] on div at bounding box center [922, 398] width 1293 height 704
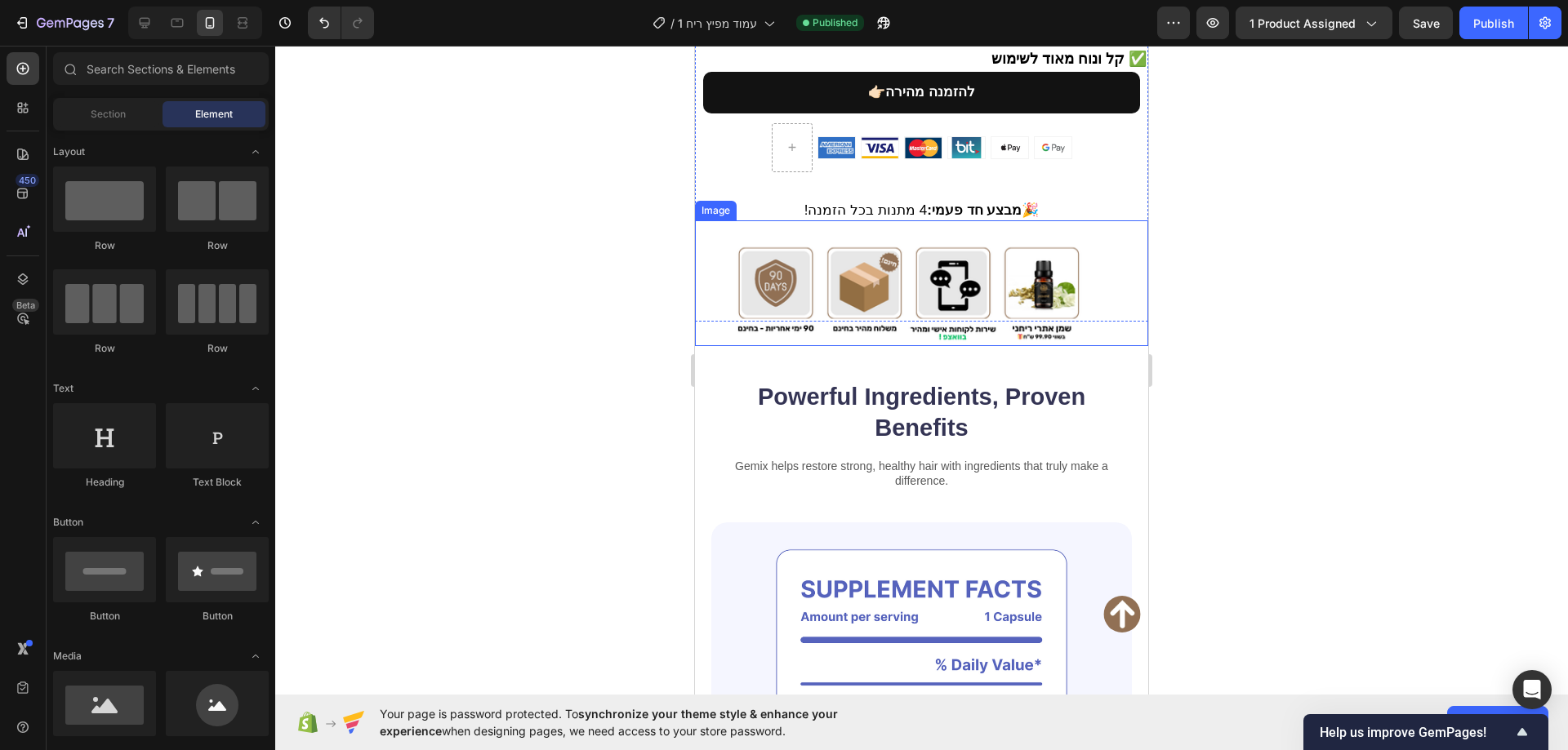
scroll to position [1061, 0]
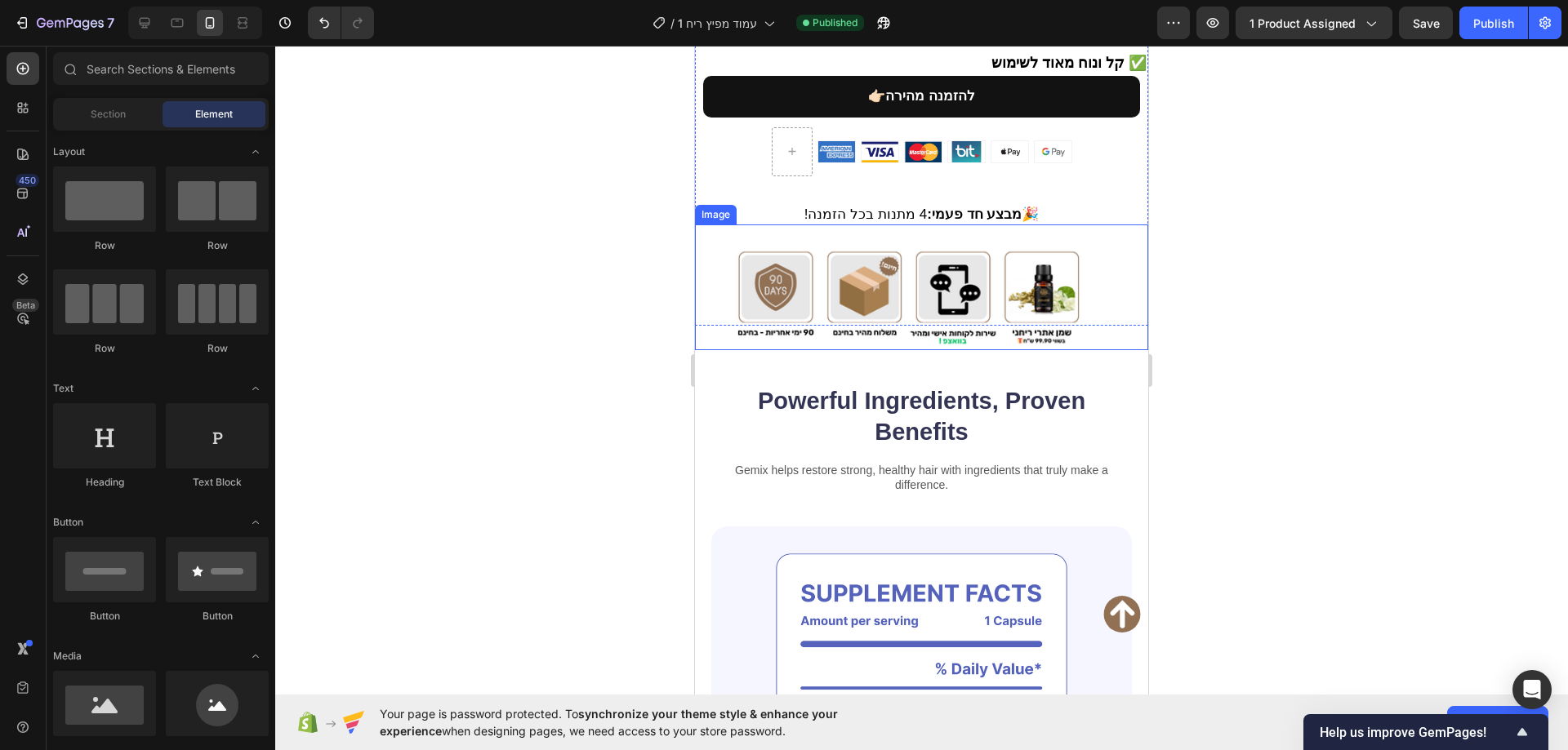
click at [989, 257] on img at bounding box center [921, 288] width 453 height 126
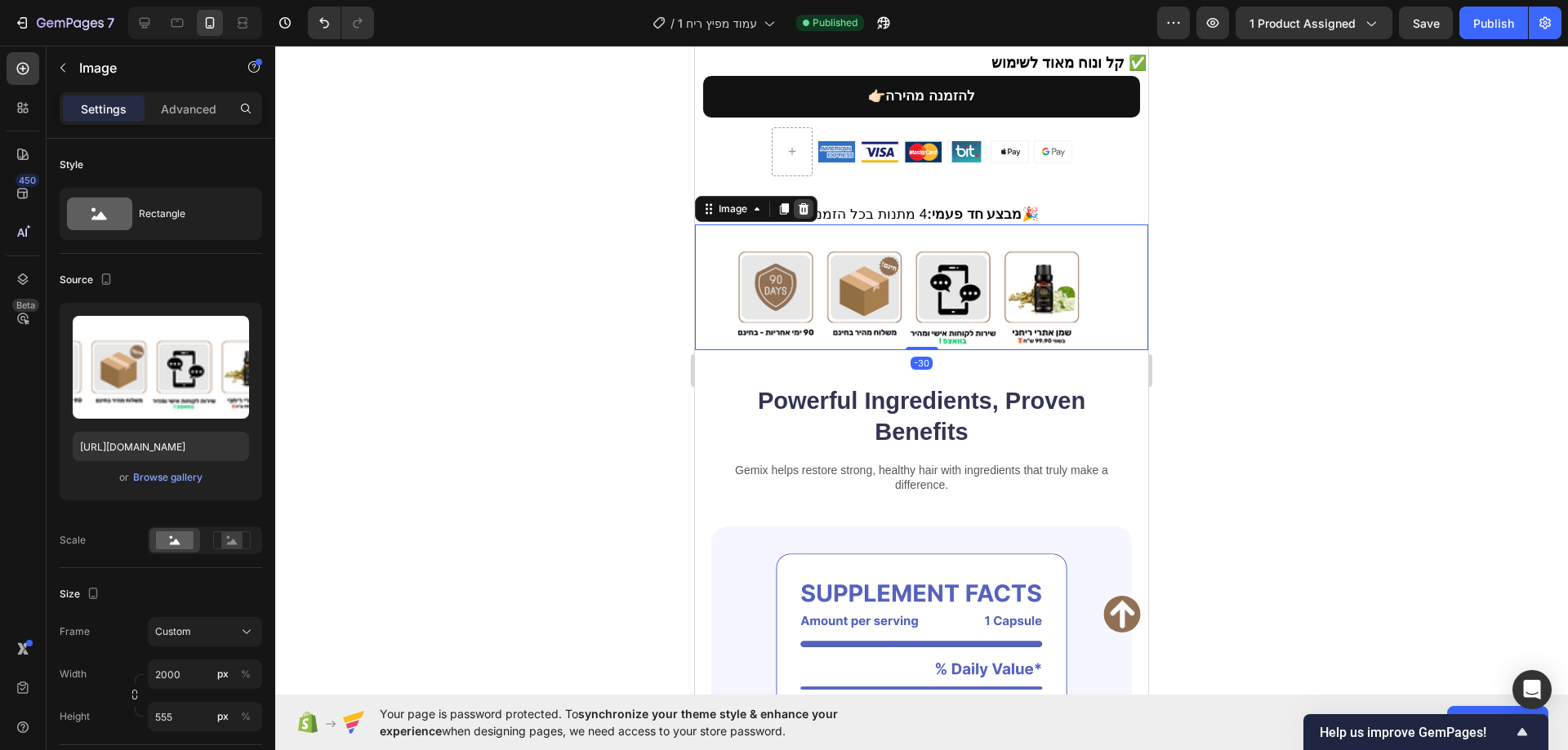
click at [804, 203] on icon at bounding box center [803, 209] width 11 height 11
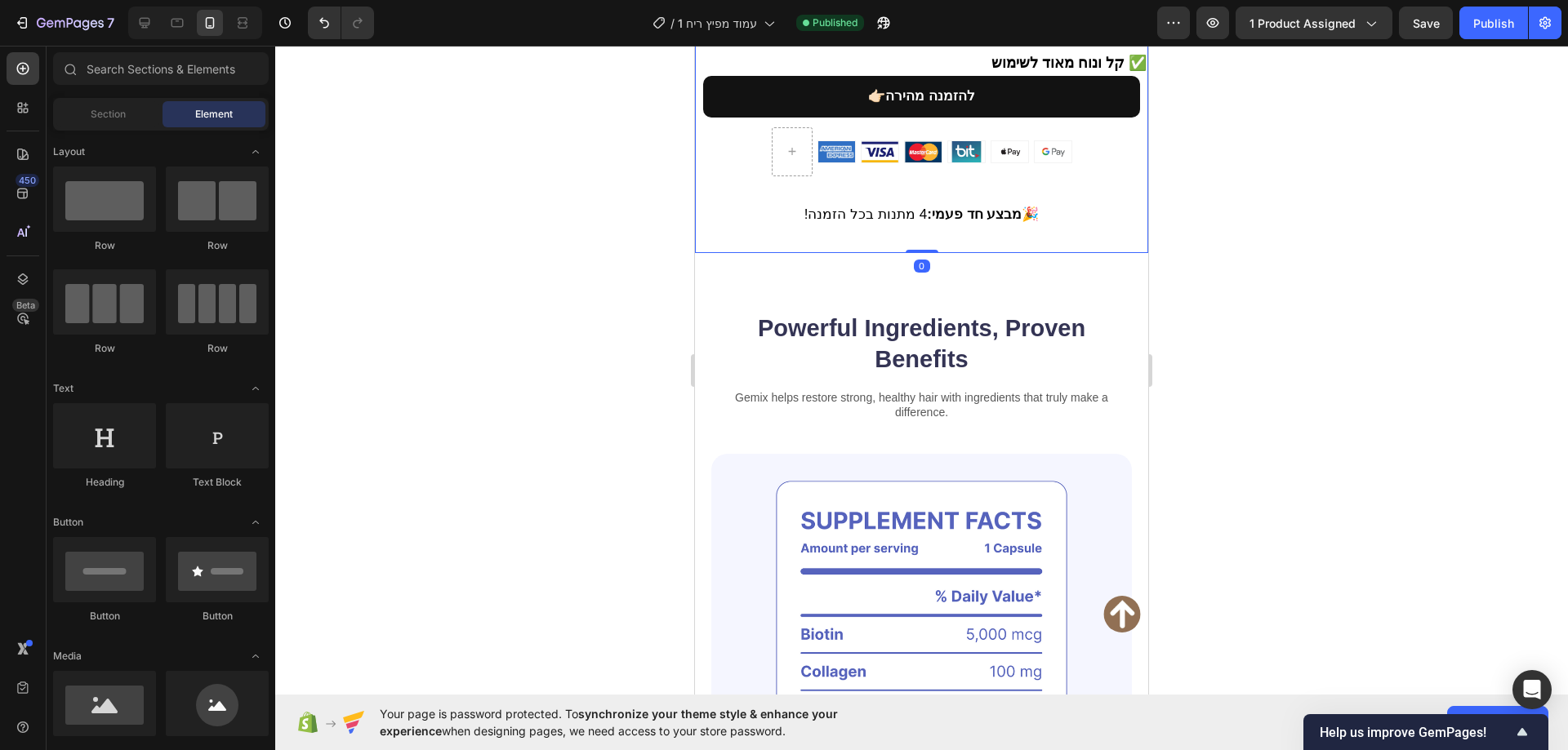
click at [873, 229] on div "🤎 מוצר הדגל שלנו Heading Image 299.90 ₪ Compare Price Compare Price 199.90 ₪ Pr…" at bounding box center [921, 87] width 453 height 333
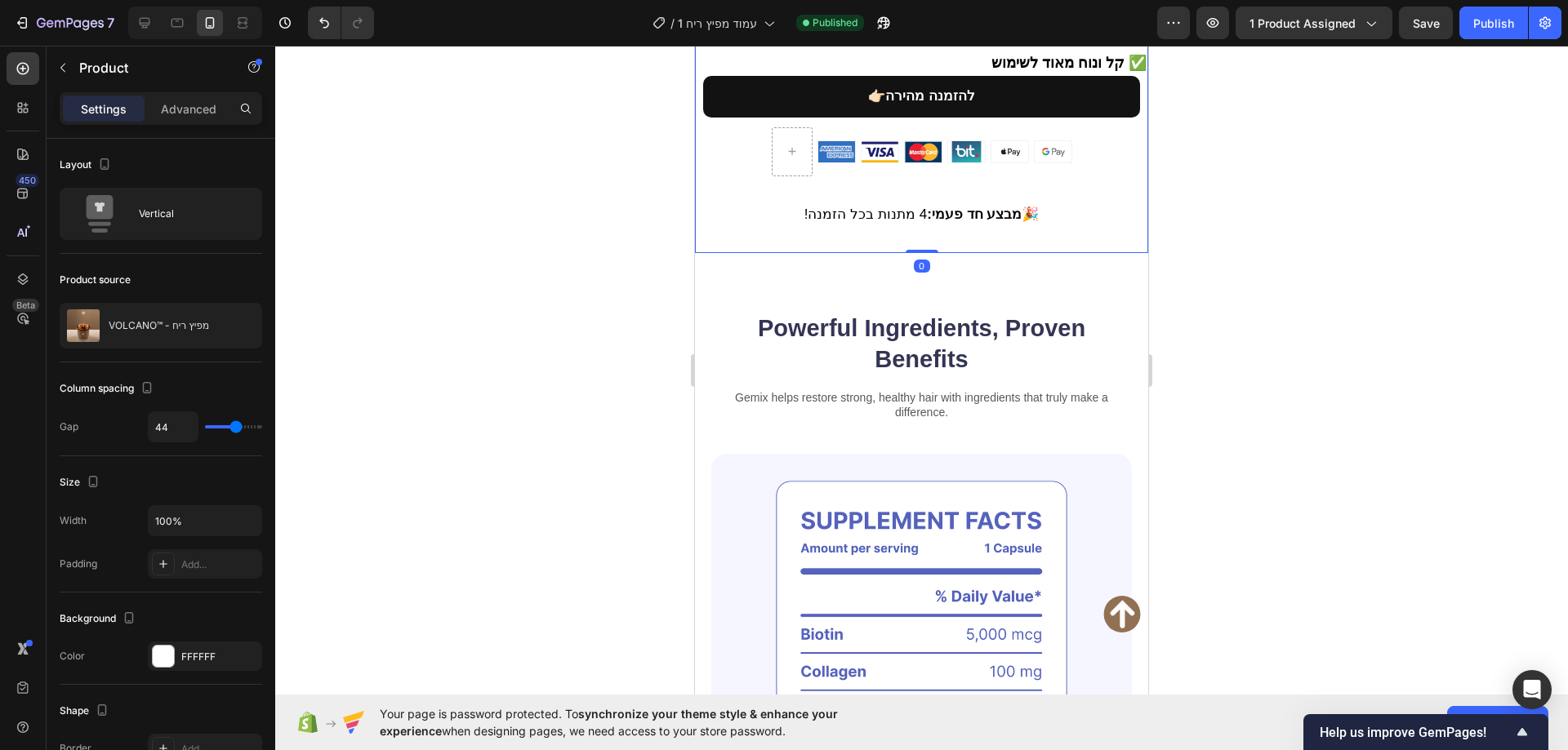
click at [874, 220] on div "🤎 מוצר הדגל שלנו Heading Image 299.90 ₪ Compare Price Compare Price 199.90 ₪ Pr…" at bounding box center [921, 87] width 453 height 333
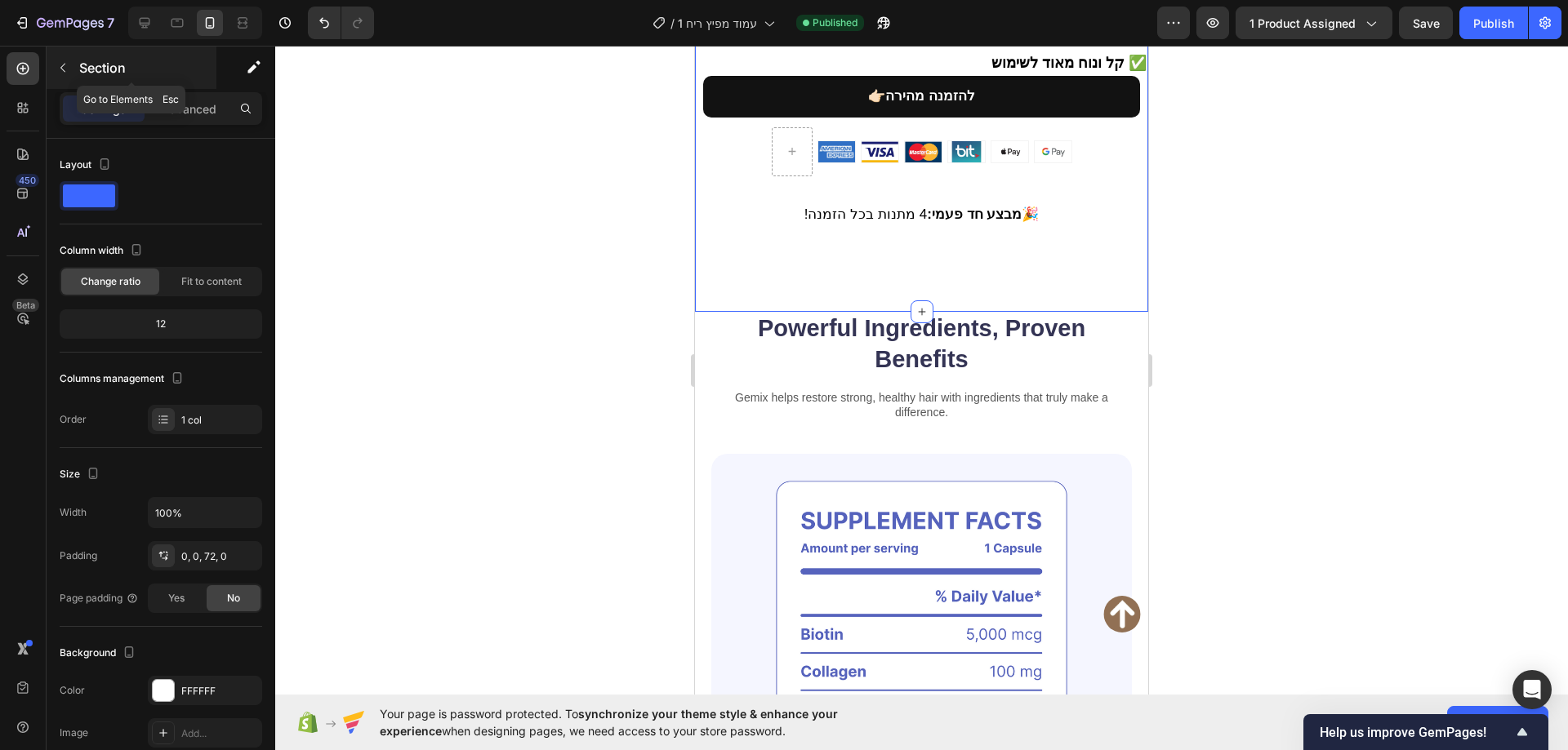
click at [78, 61] on div "Section" at bounding box center [132, 68] width 170 height 42
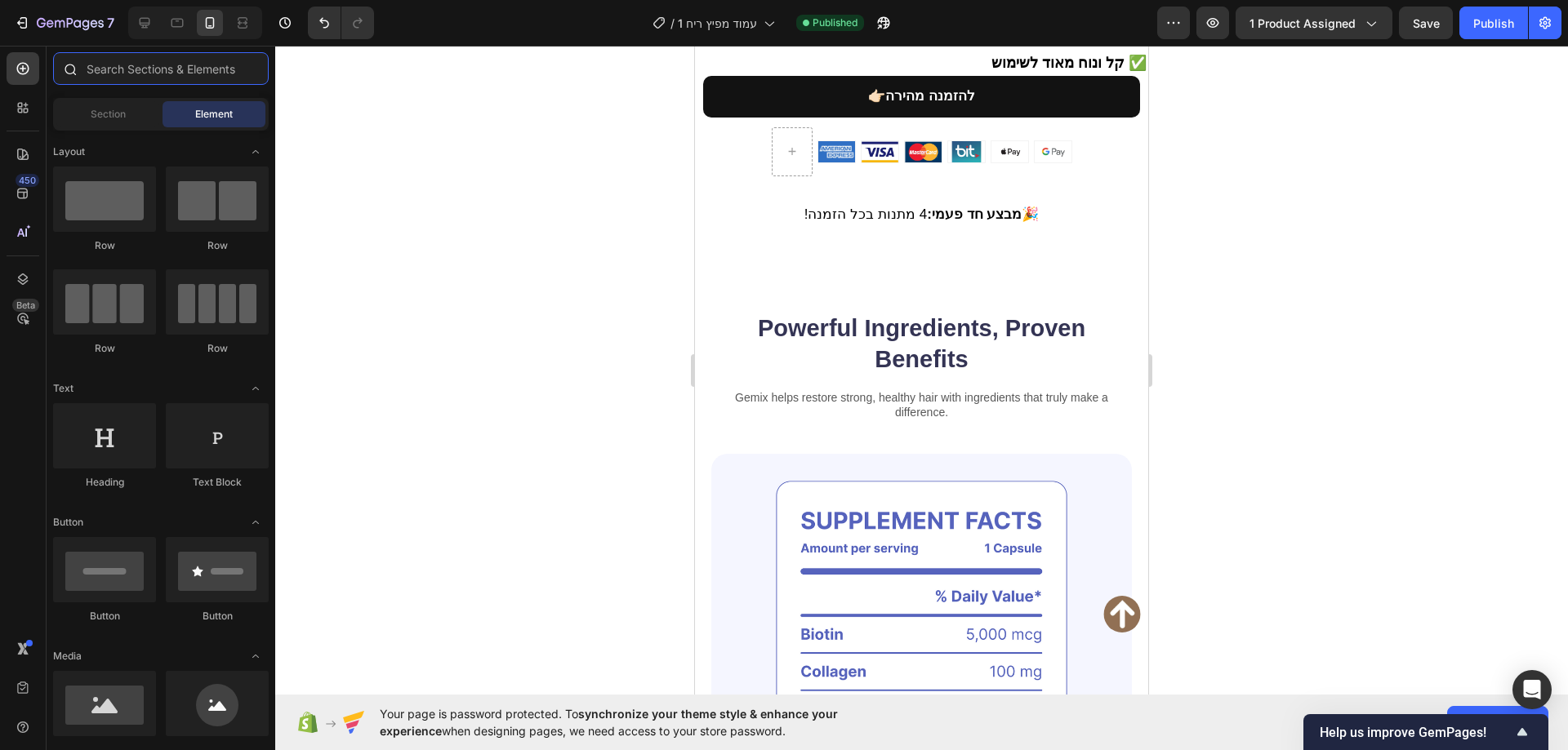
click at [155, 63] on input "text" at bounding box center [161, 69] width 216 height 33
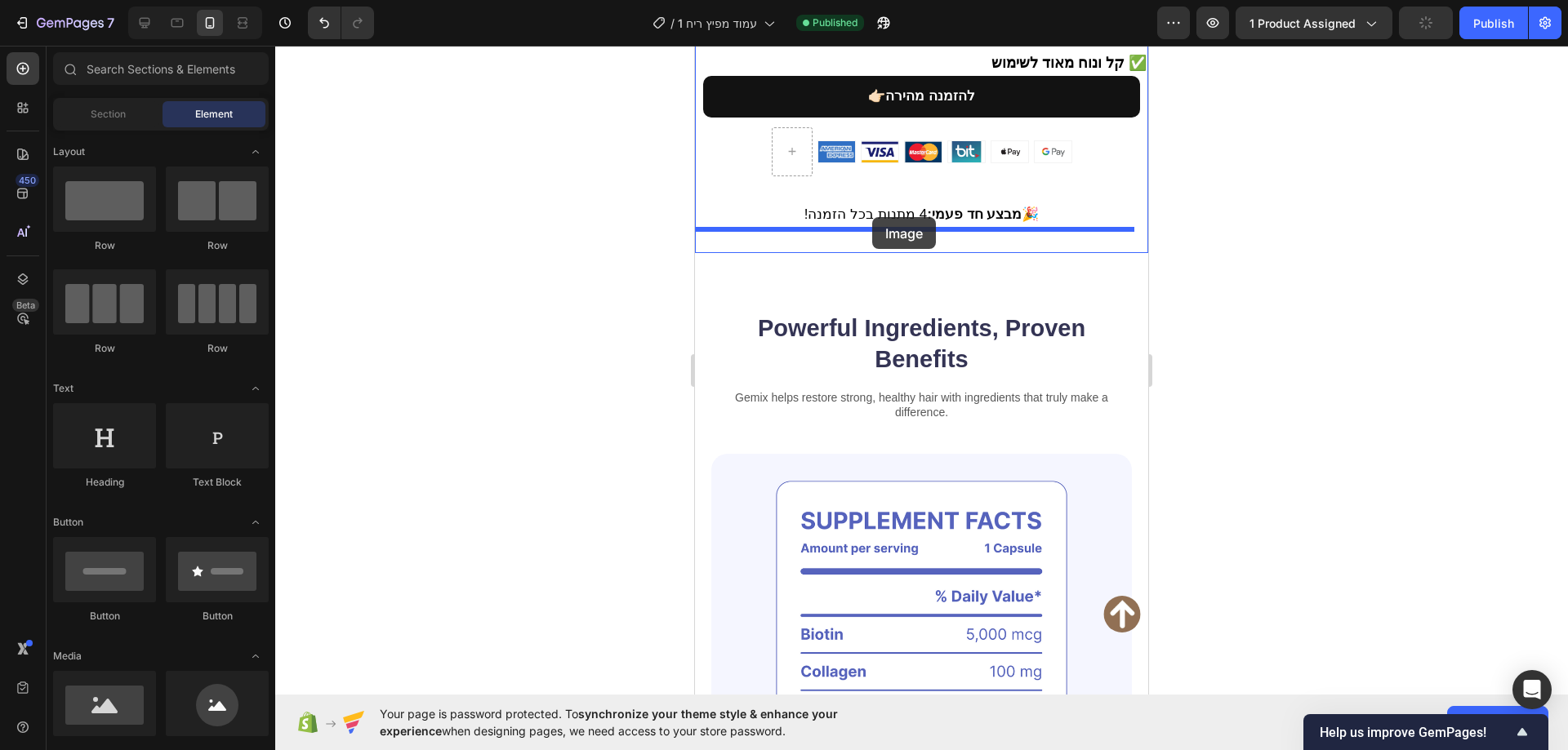
drag, startPoint x: 814, startPoint y: 750, endPoint x: 872, endPoint y: 217, distance: 536.1
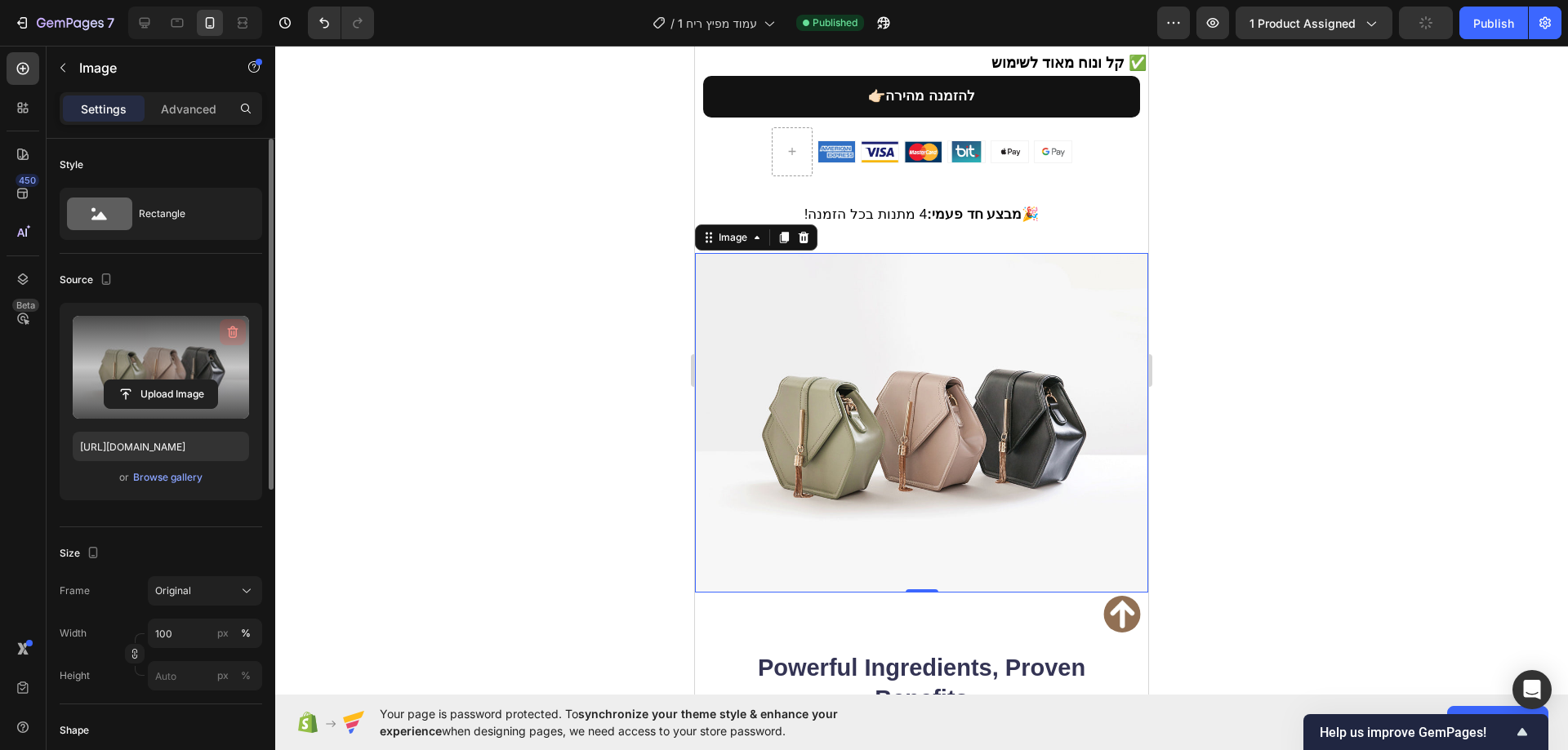
click at [235, 330] on icon "button" at bounding box center [233, 333] width 16 height 16
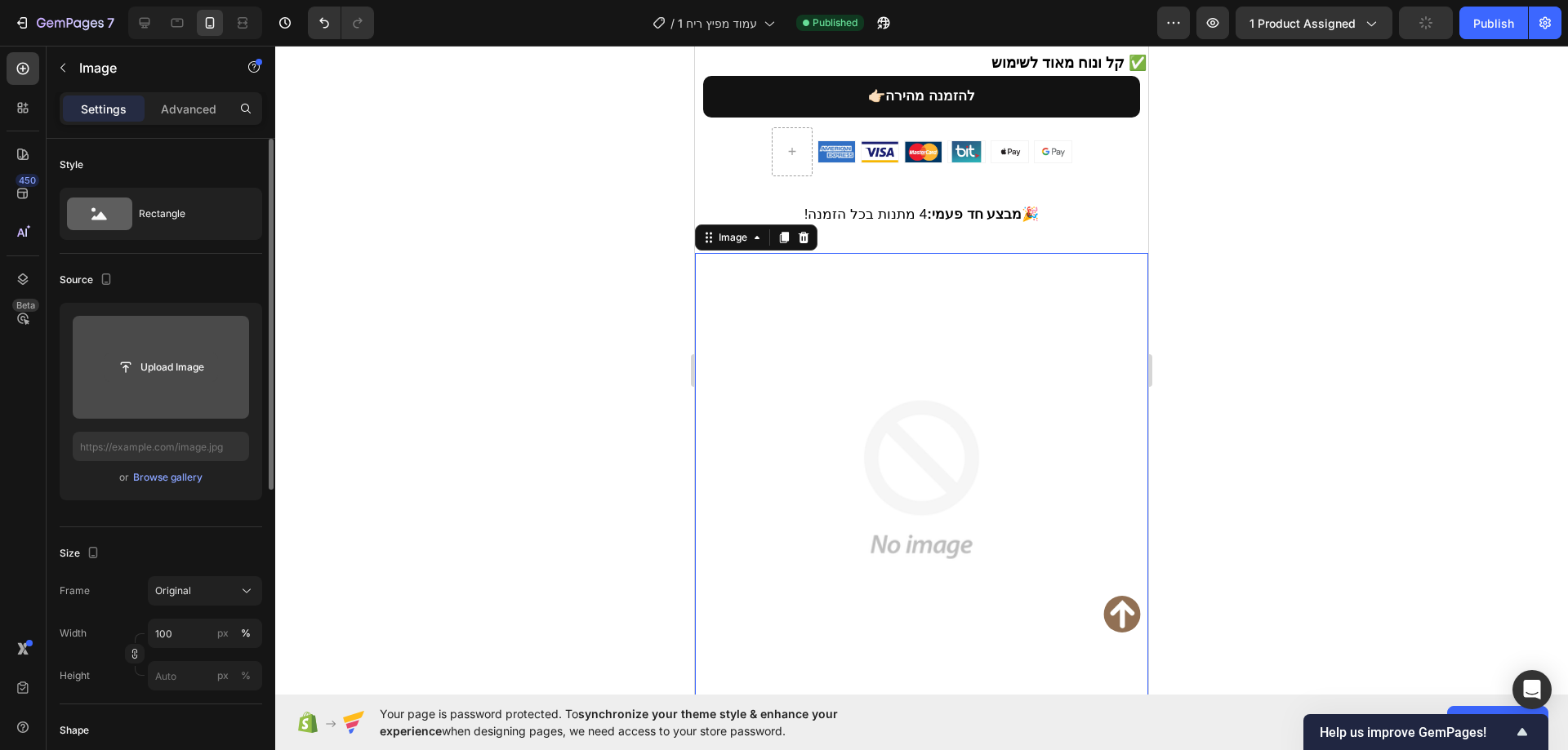
click at [180, 361] on input "file" at bounding box center [161, 368] width 113 height 28
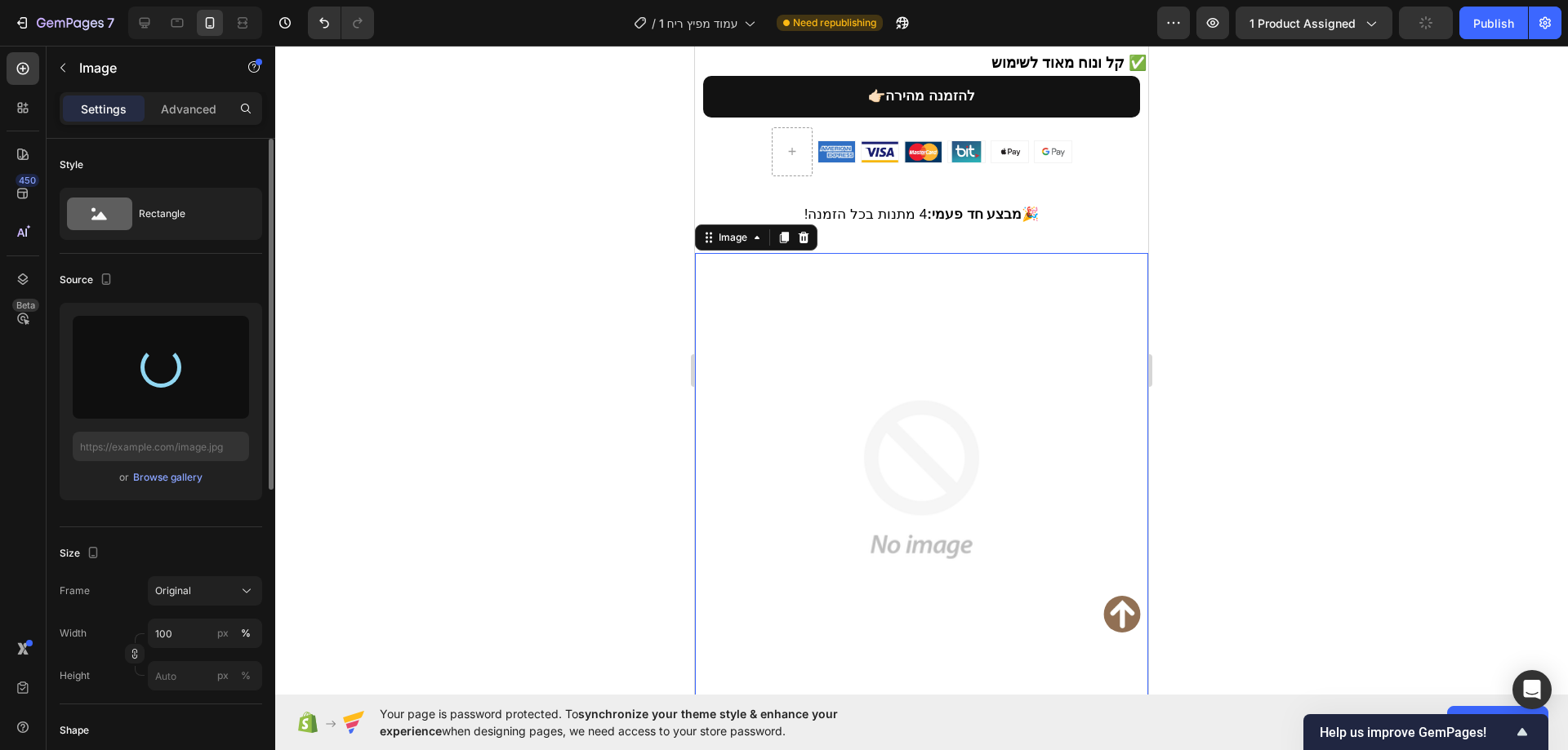
type input "[URL][DOMAIN_NAME]"
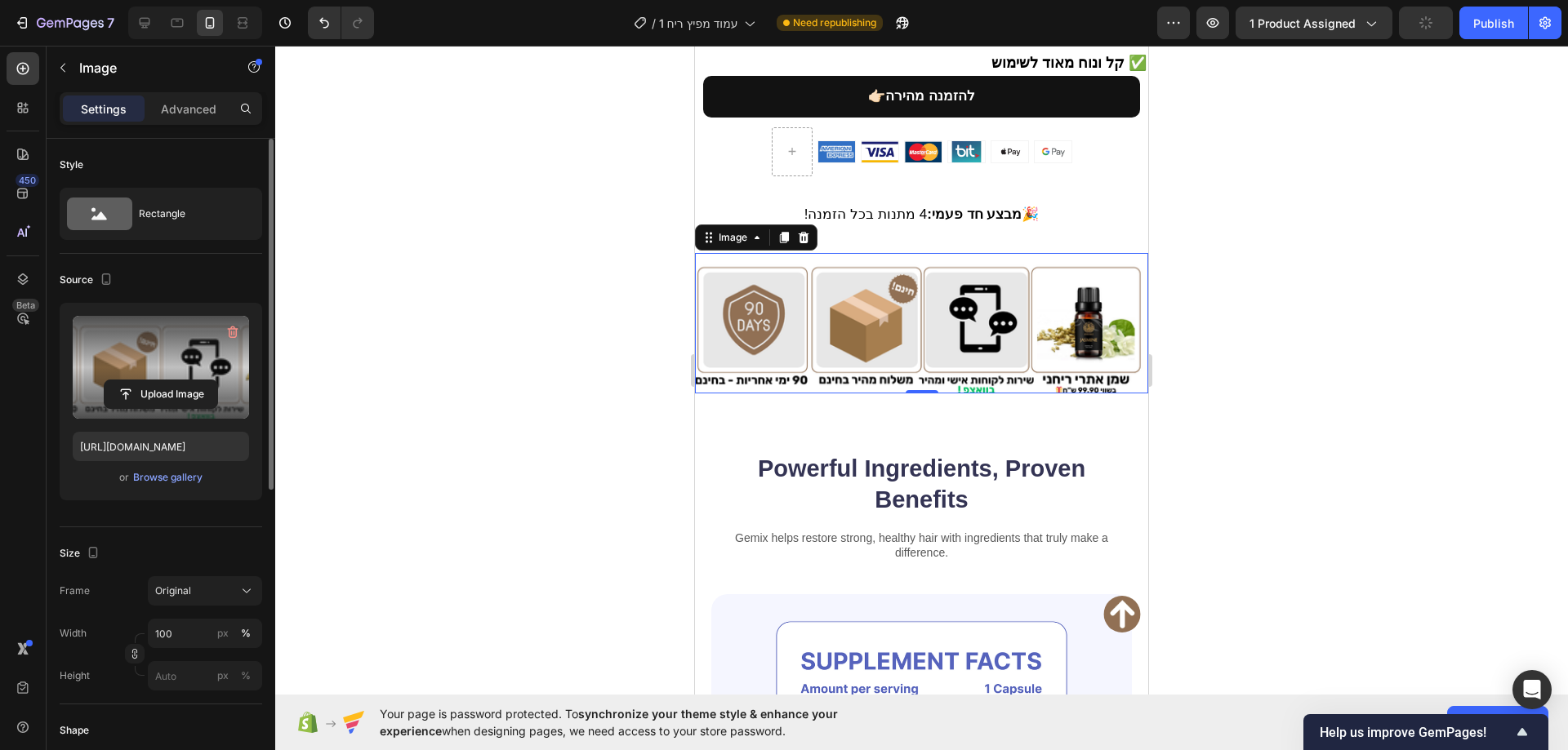
click at [644, 397] on div at bounding box center [922, 398] width 1293 height 704
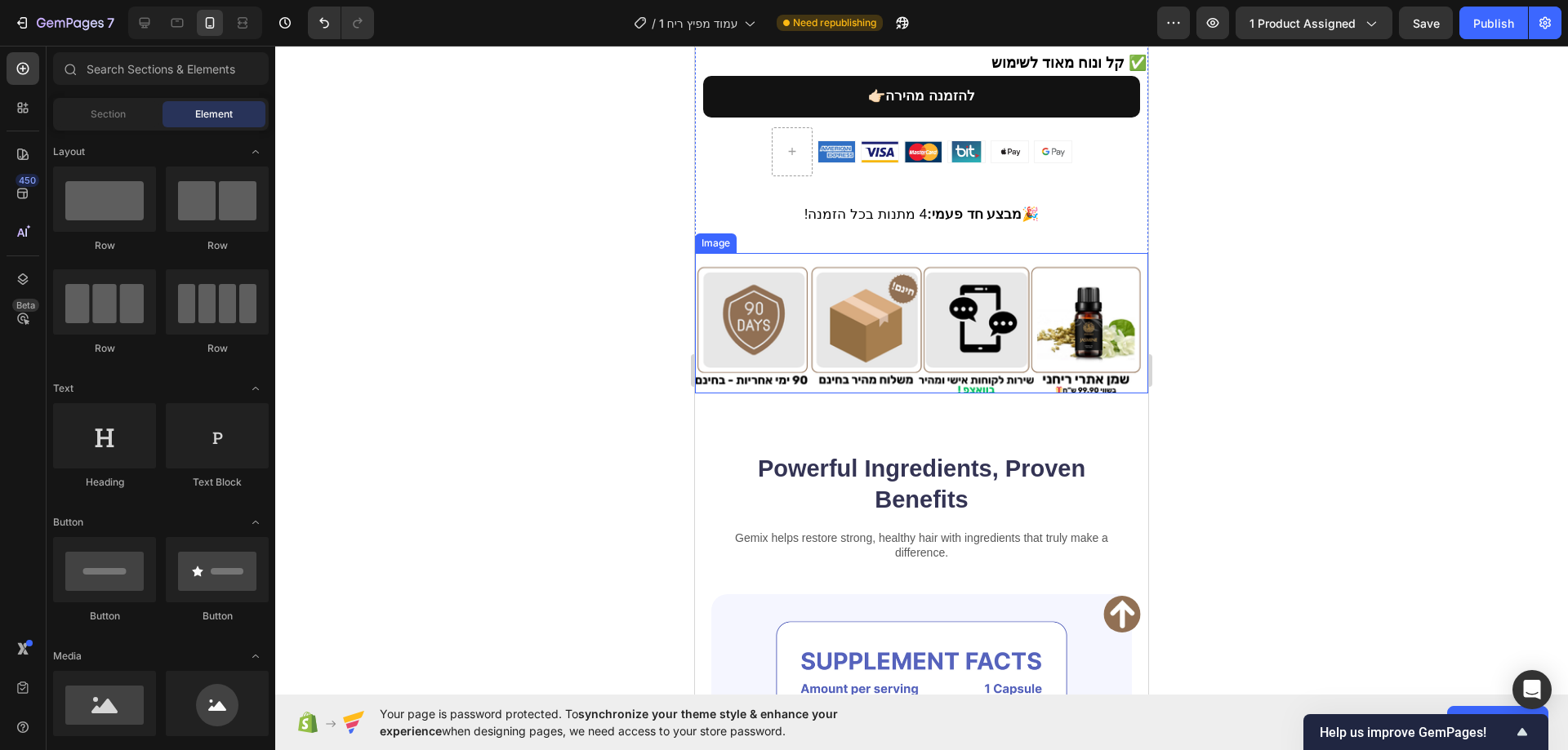
click at [768, 295] on img at bounding box center [921, 324] width 453 height 141
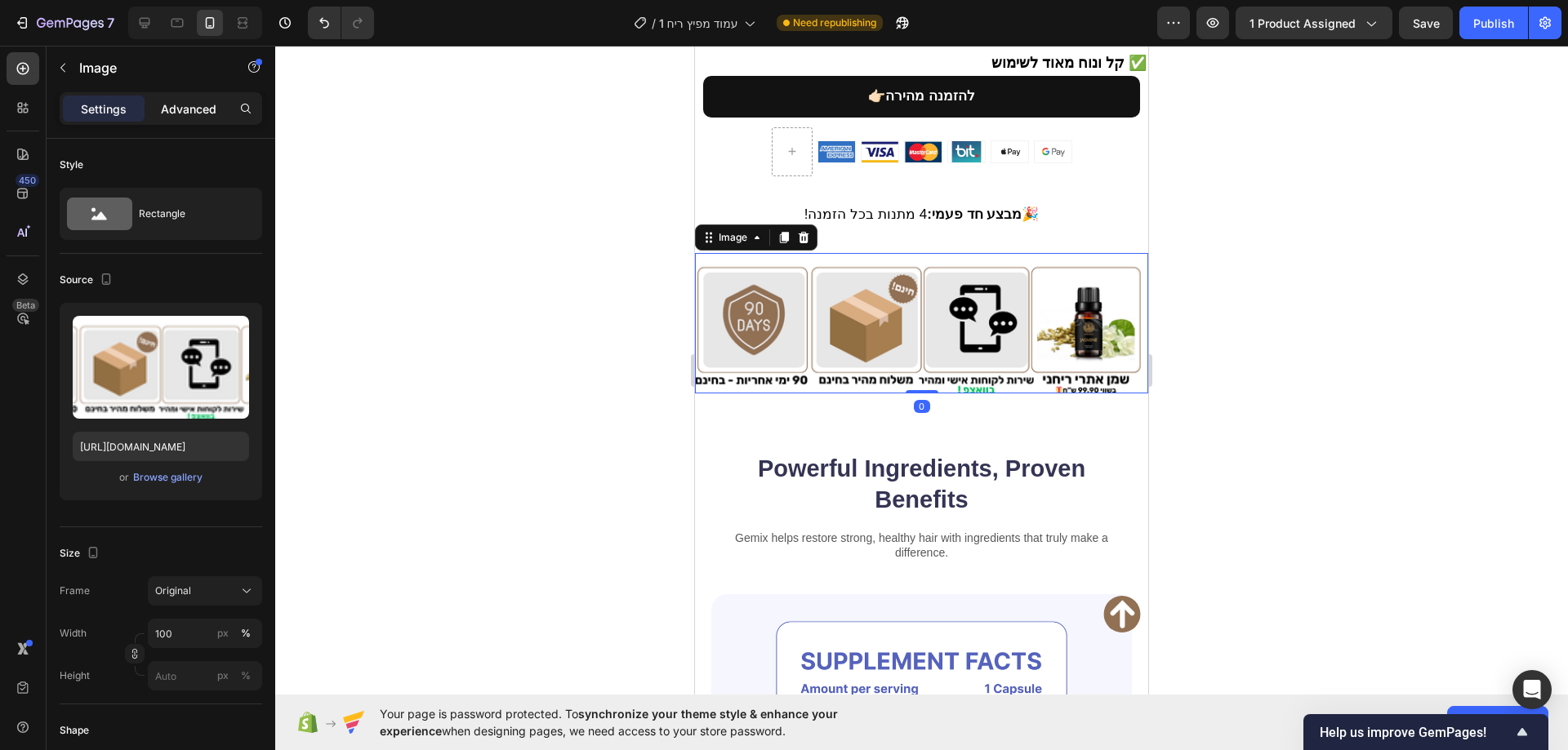
click at [208, 100] on p "Advanced" at bounding box center [189, 109] width 56 height 17
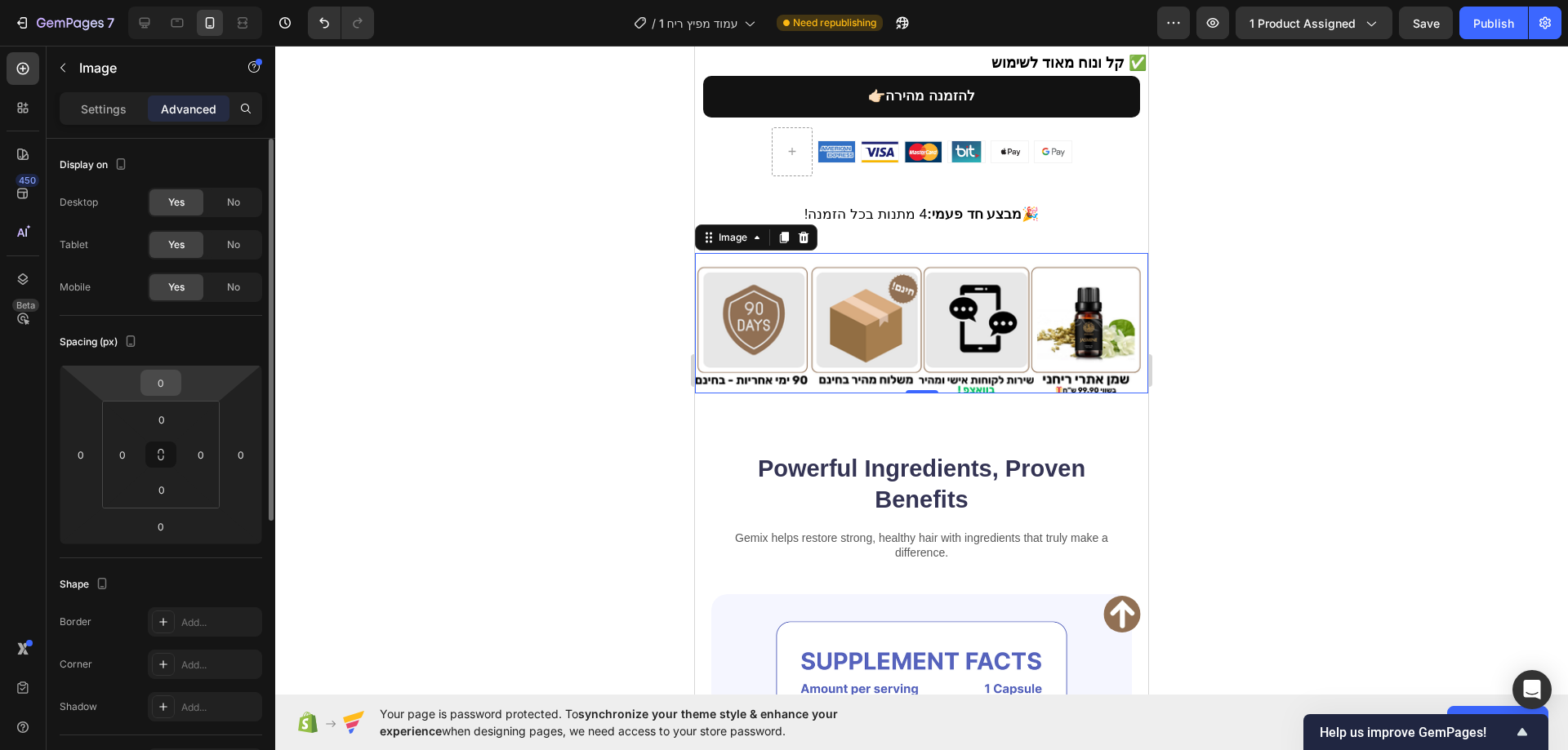
click at [174, 388] on input "0" at bounding box center [161, 383] width 33 height 25
click at [172, 386] on input "0" at bounding box center [161, 383] width 33 height 25
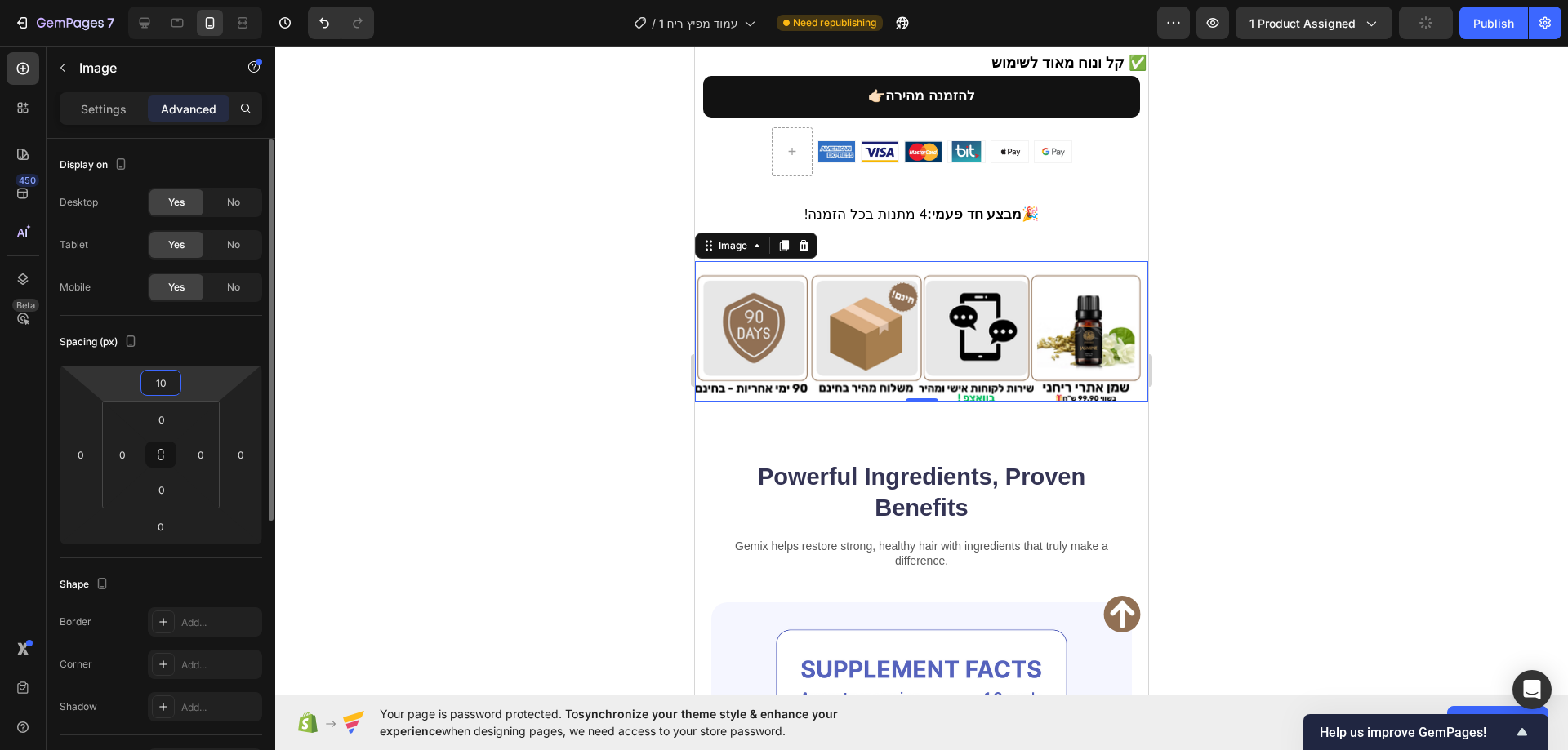
type input "1"
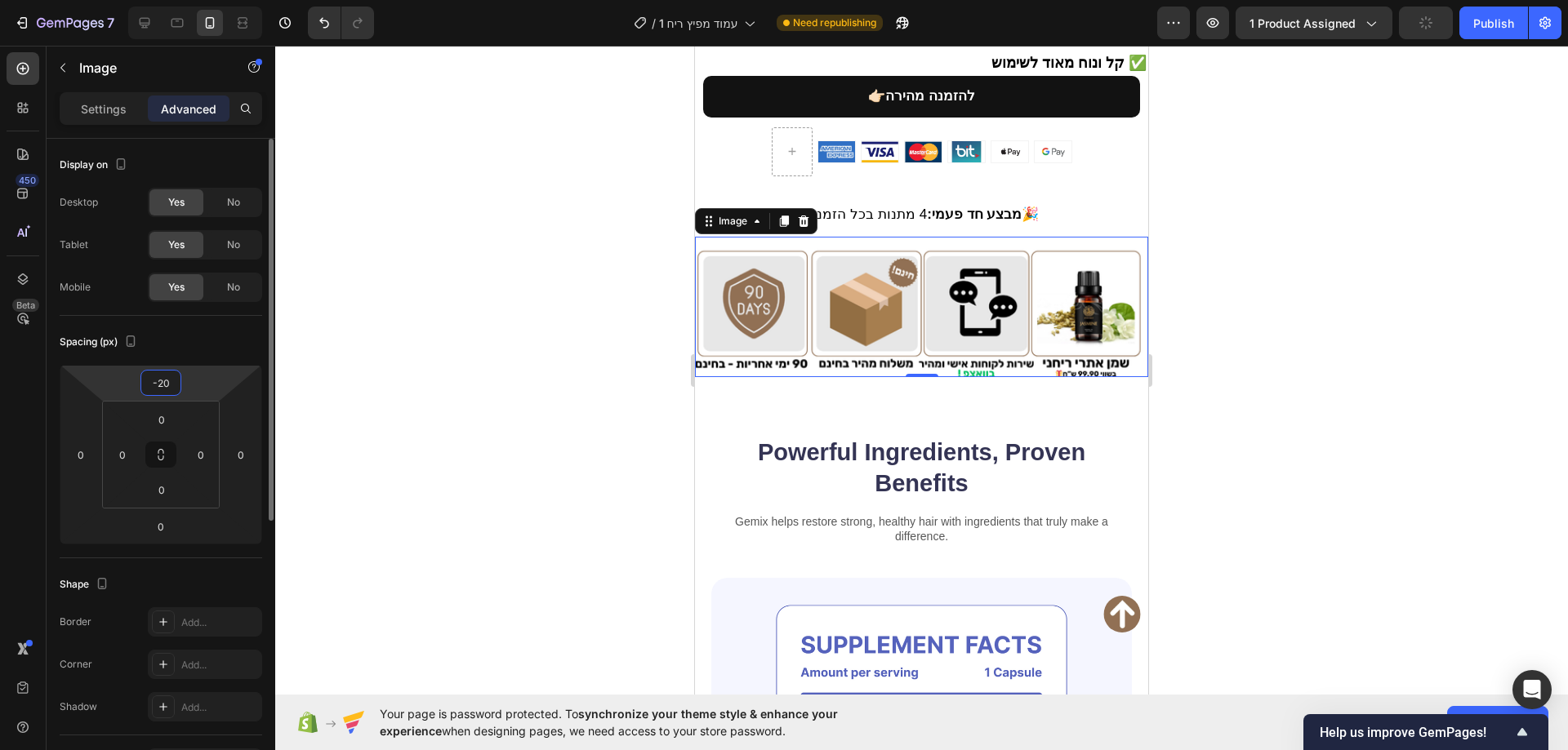
type input "-2"
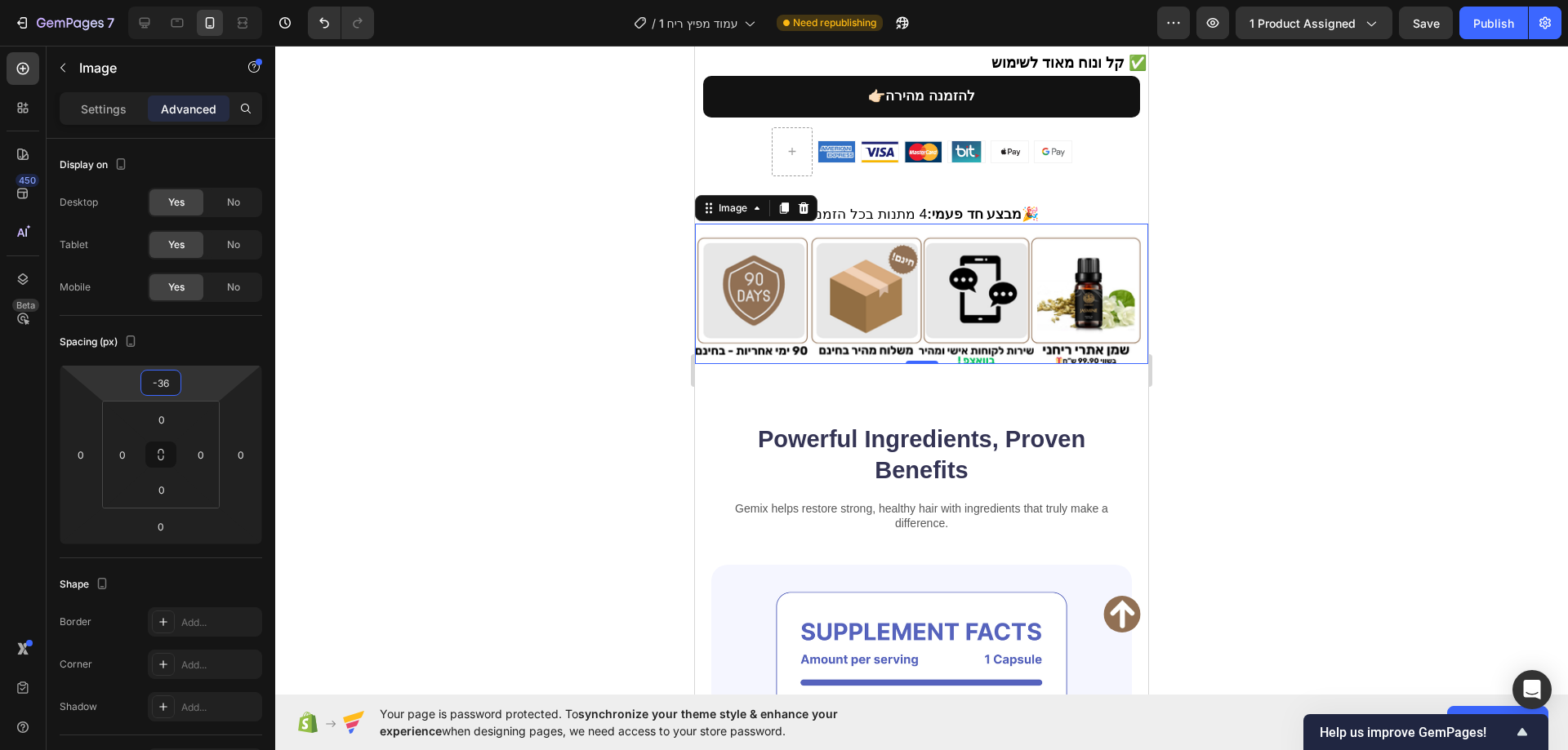
type input "-3"
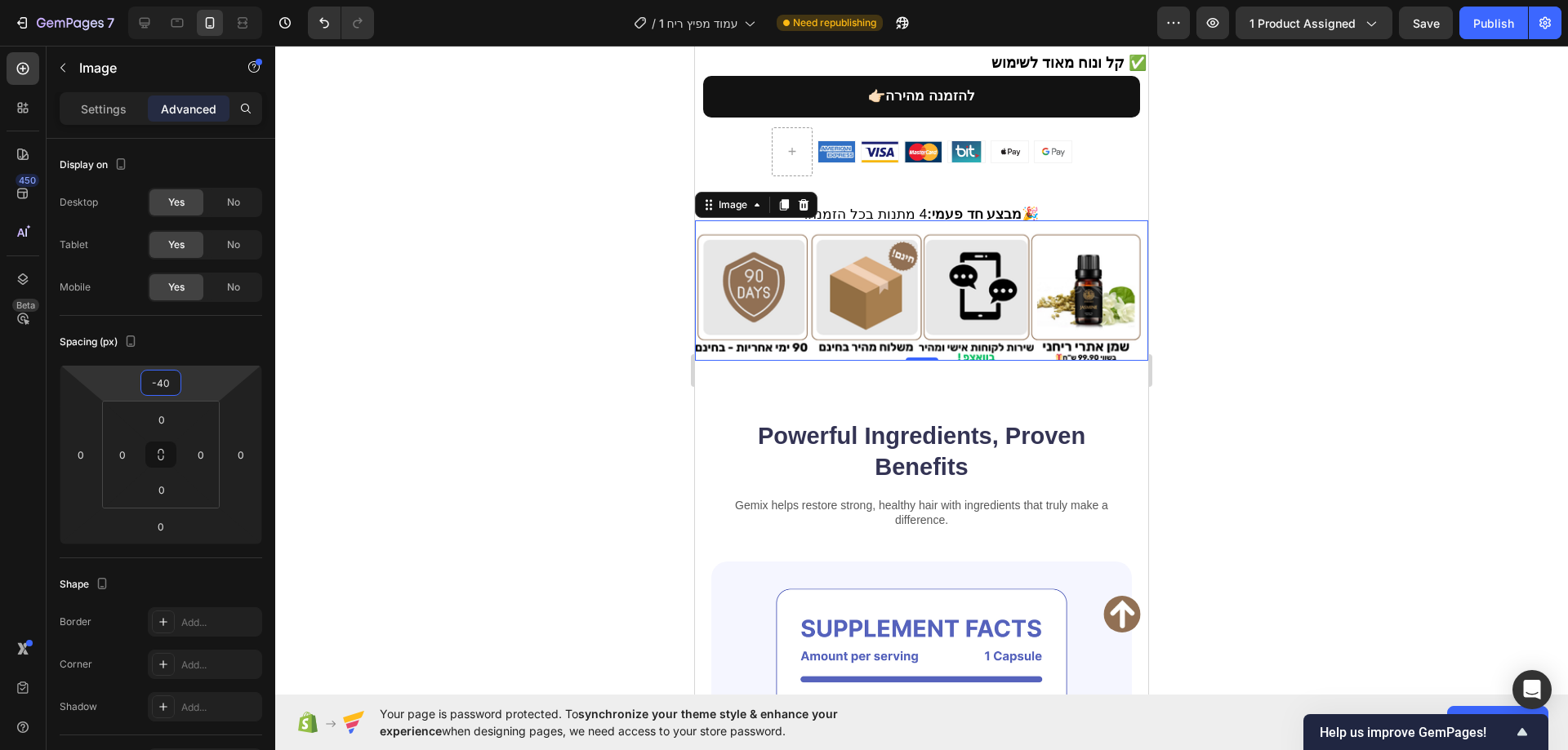
type input "-4"
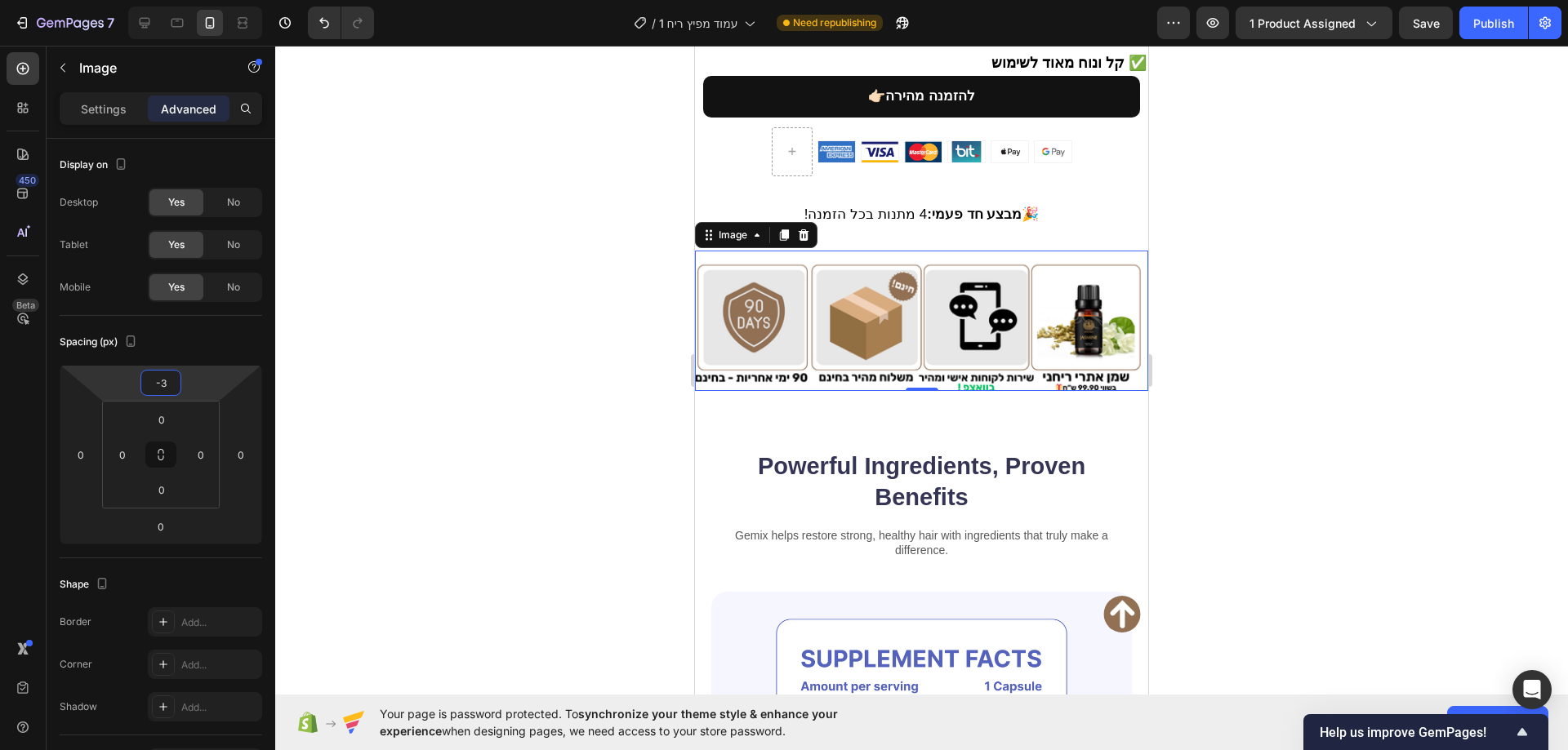
type input "-35"
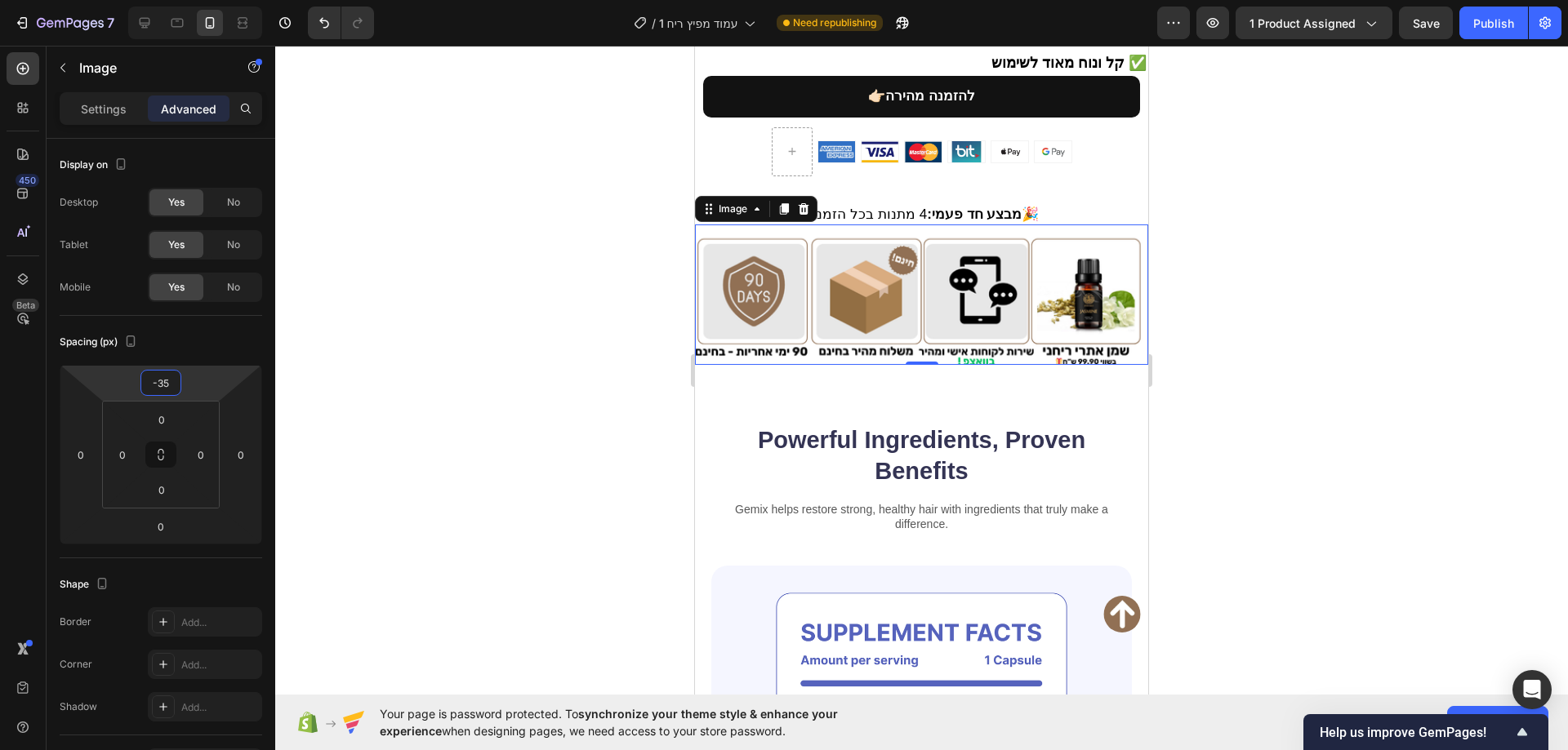
click at [537, 225] on div at bounding box center [922, 398] width 1293 height 704
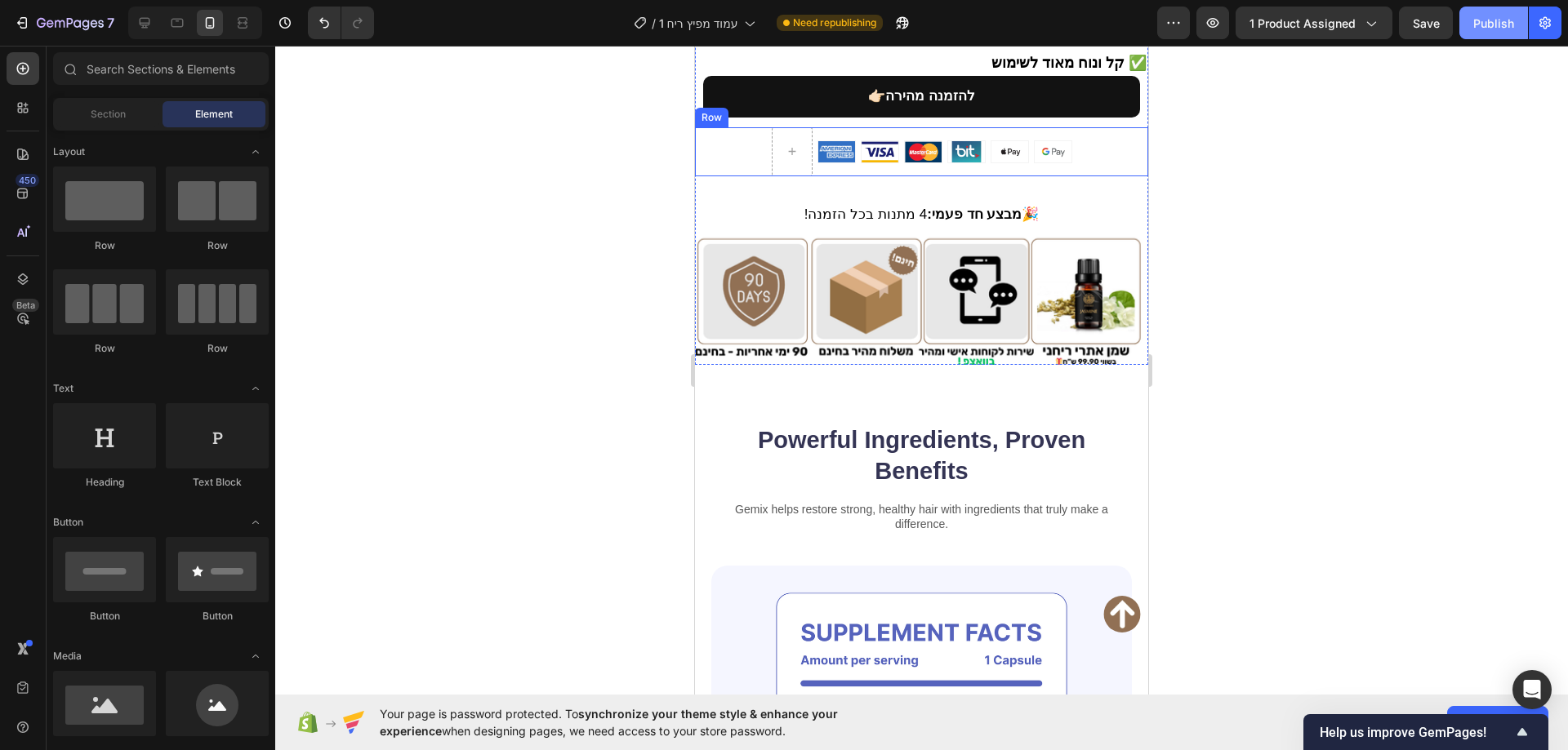
click at [1483, 28] on div "Publish" at bounding box center [1494, 23] width 41 height 17
click at [1253, 342] on div at bounding box center [922, 398] width 1293 height 704
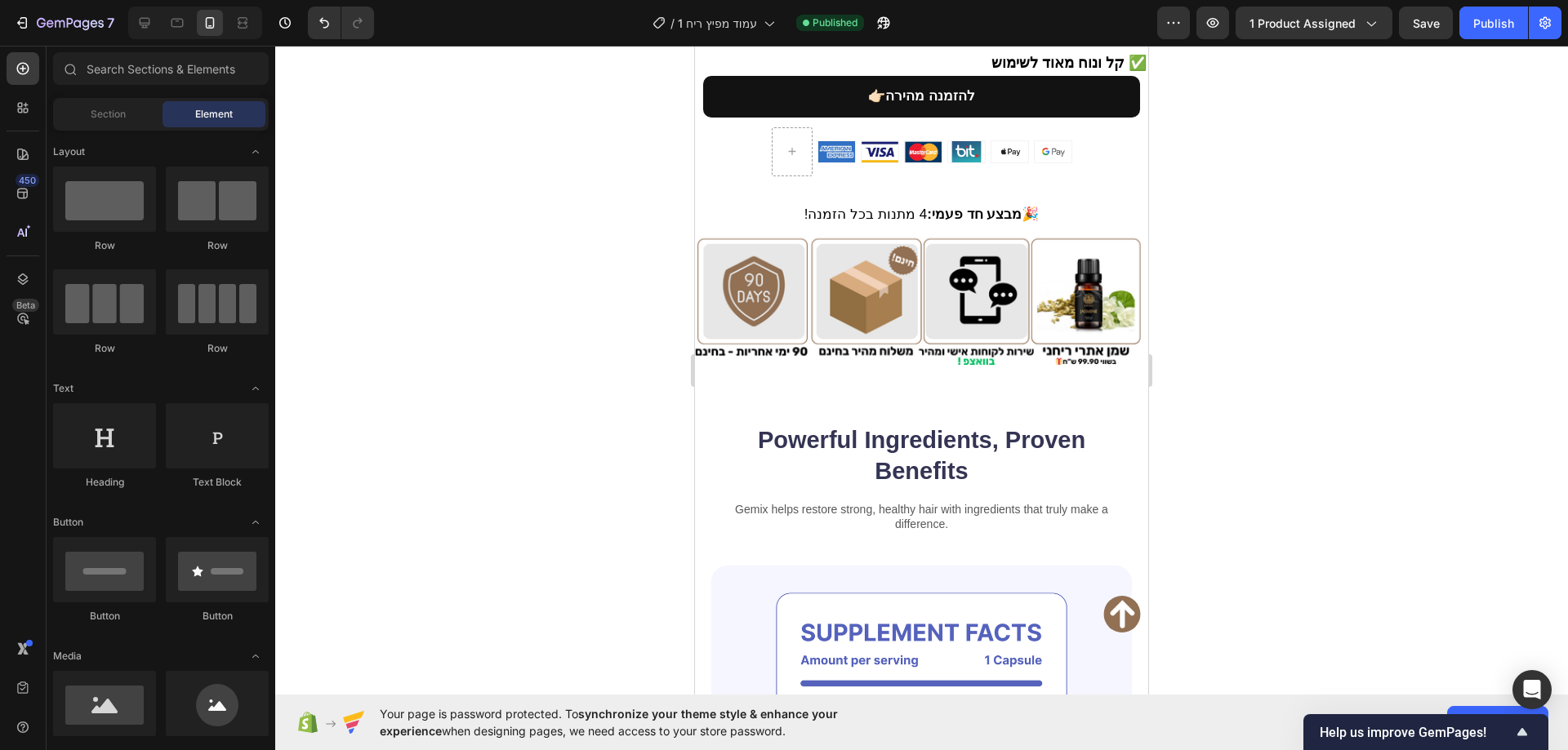
click at [498, 340] on div at bounding box center [922, 398] width 1293 height 704
click at [771, 243] on img at bounding box center [921, 295] width 453 height 141
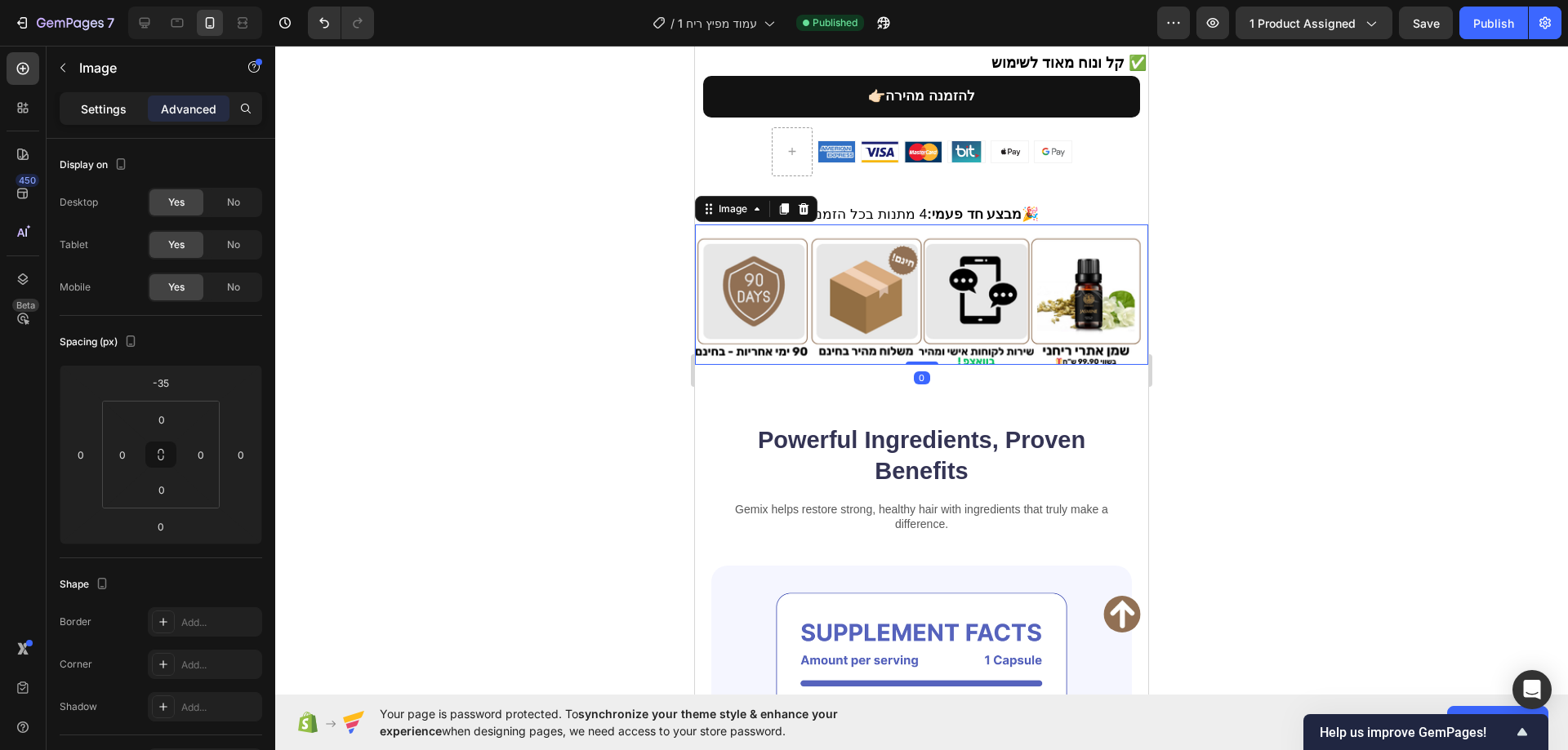
click at [109, 105] on p "Settings" at bounding box center [104, 109] width 46 height 17
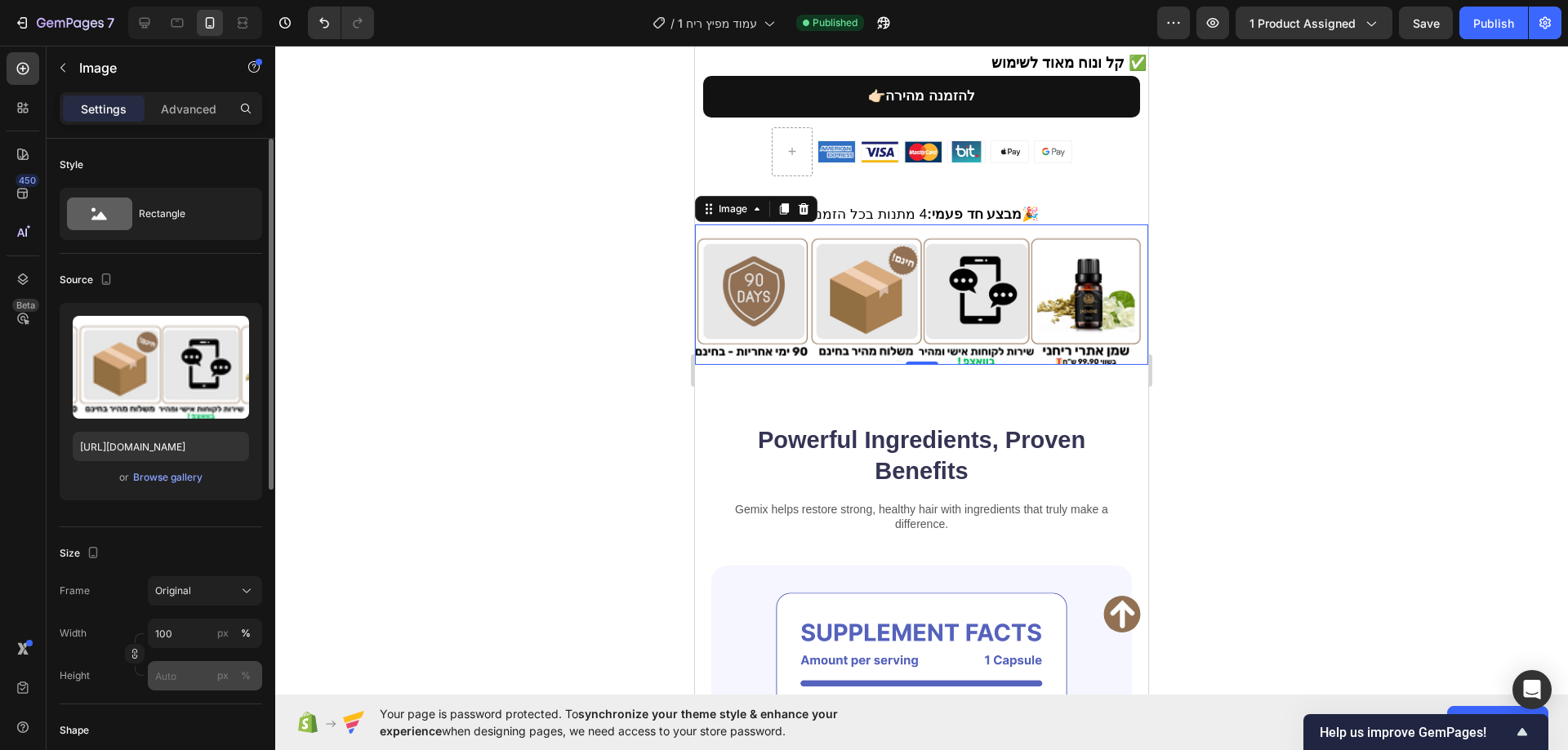
scroll to position [163, 0]
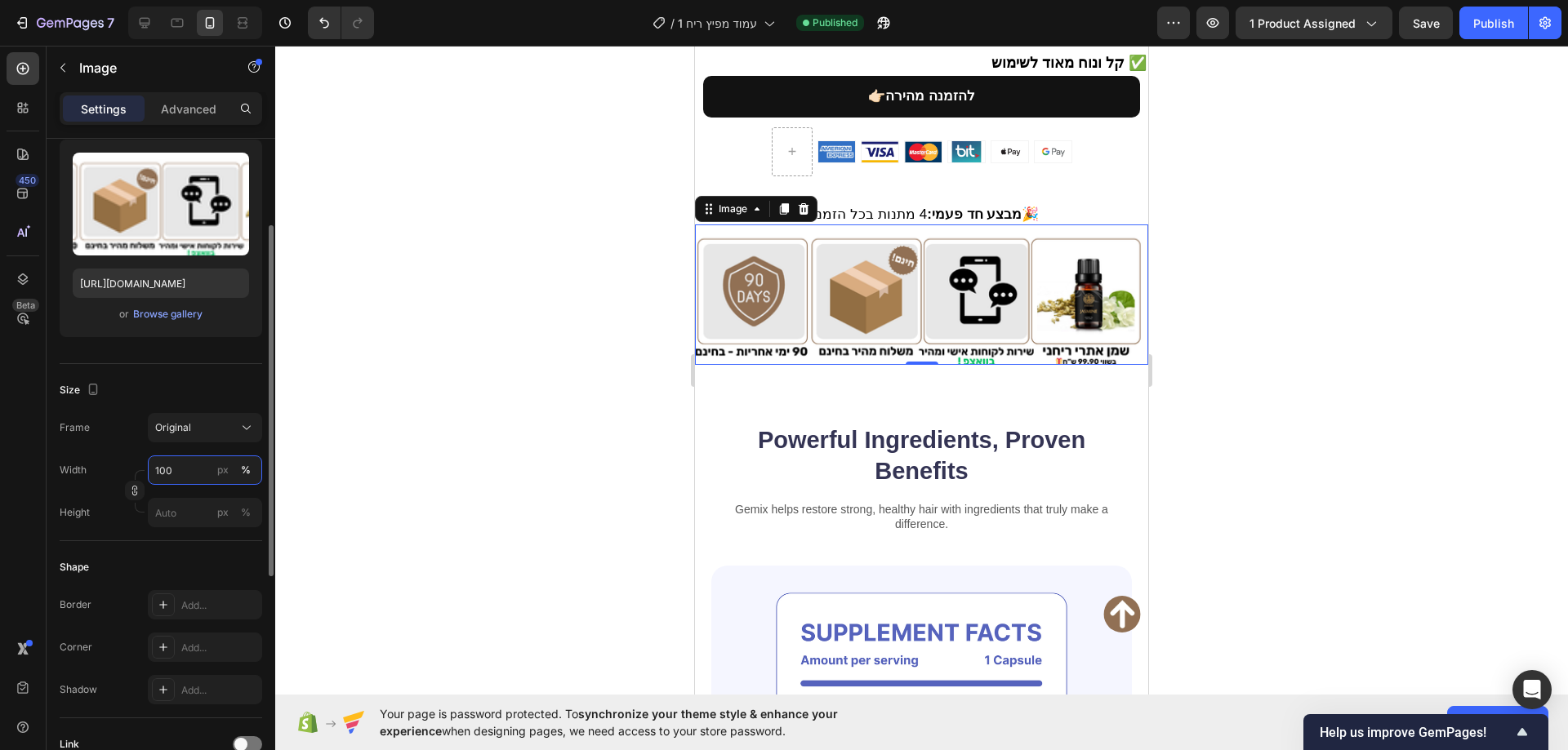
click at [180, 472] on input "100" at bounding box center [205, 471] width 114 height 29
type input "90"
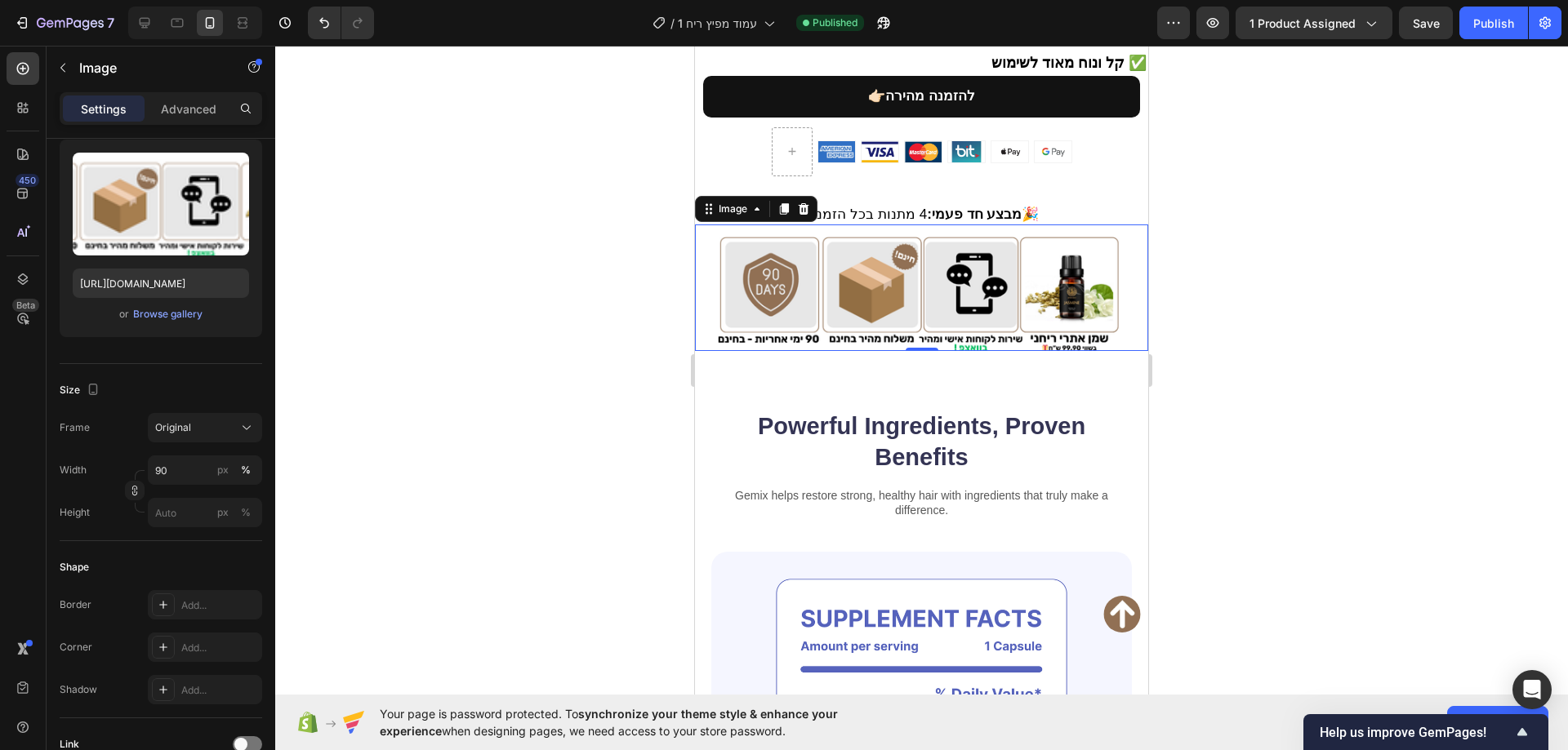
click at [416, 415] on div at bounding box center [922, 398] width 1293 height 704
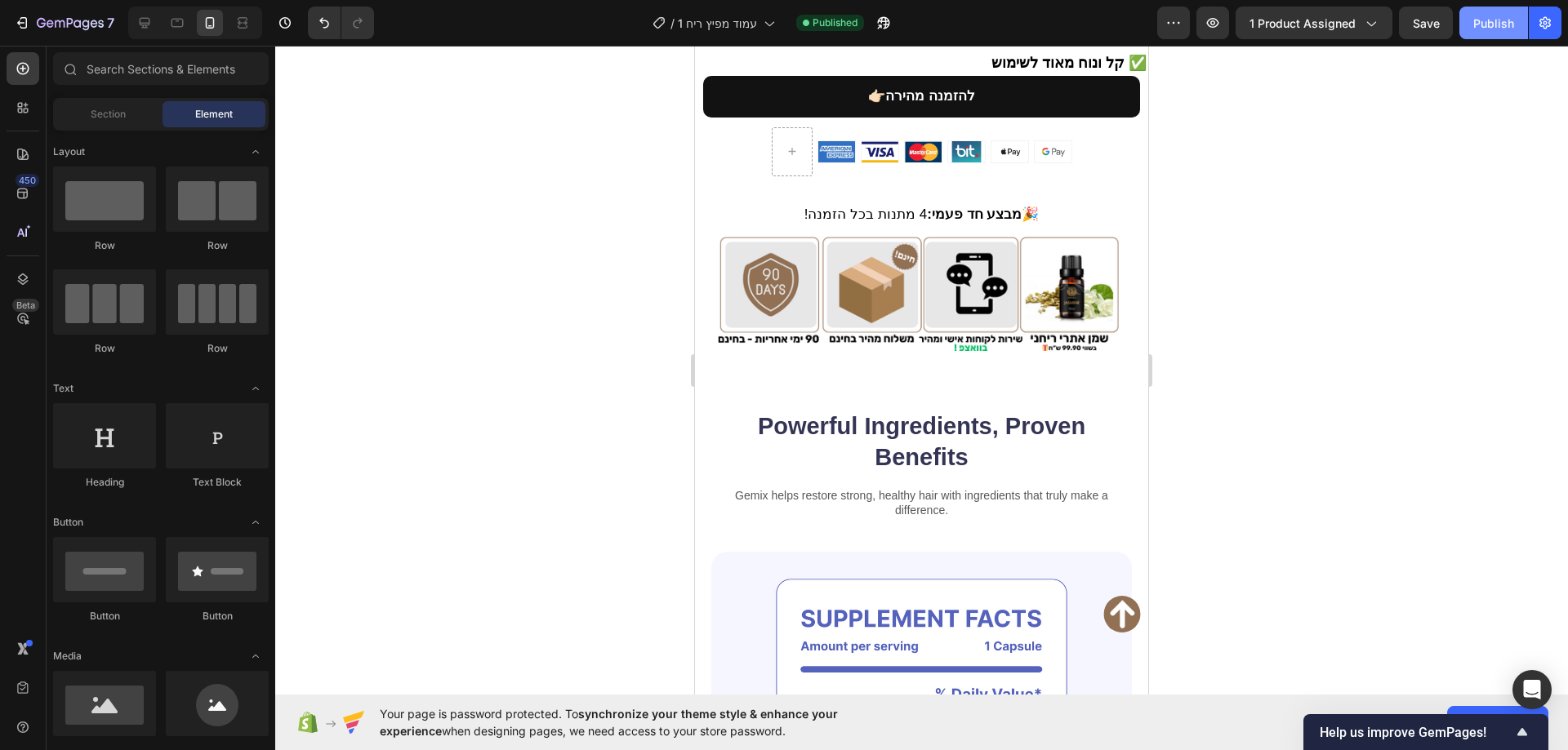
click at [1480, 21] on div "Publish" at bounding box center [1494, 23] width 41 height 17
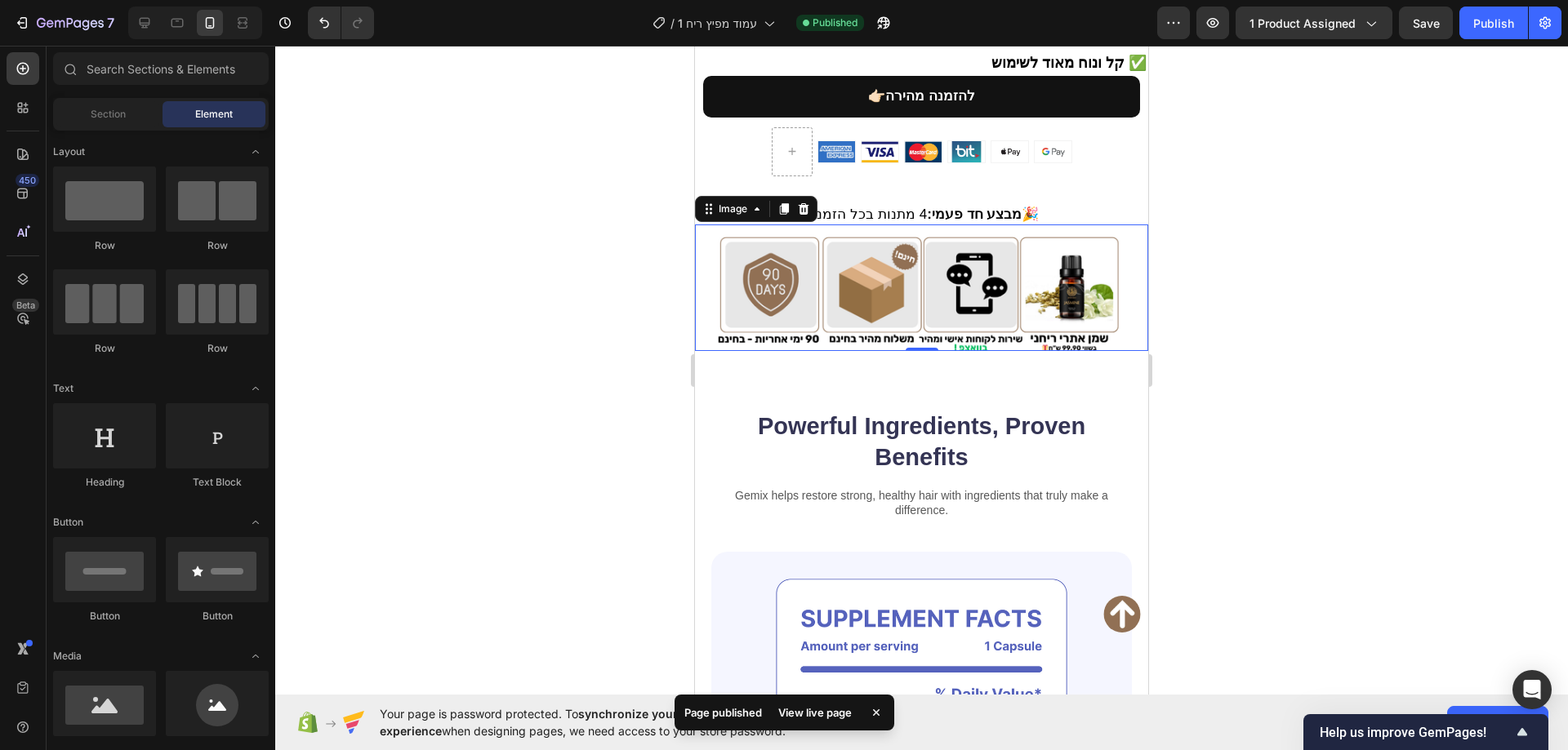
click at [1000, 270] on img at bounding box center [922, 288] width 409 height 127
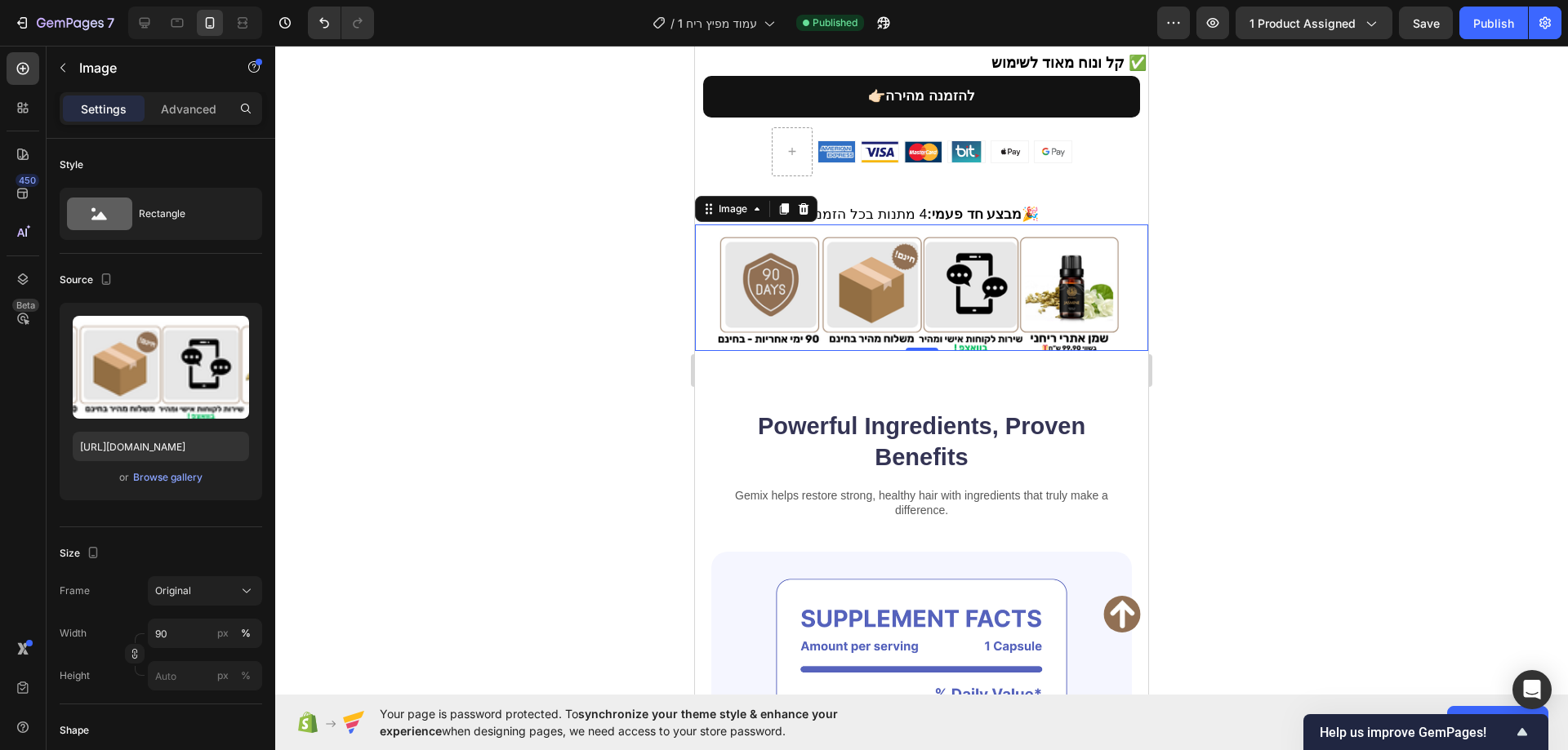
click at [608, 250] on div at bounding box center [922, 398] width 1293 height 704
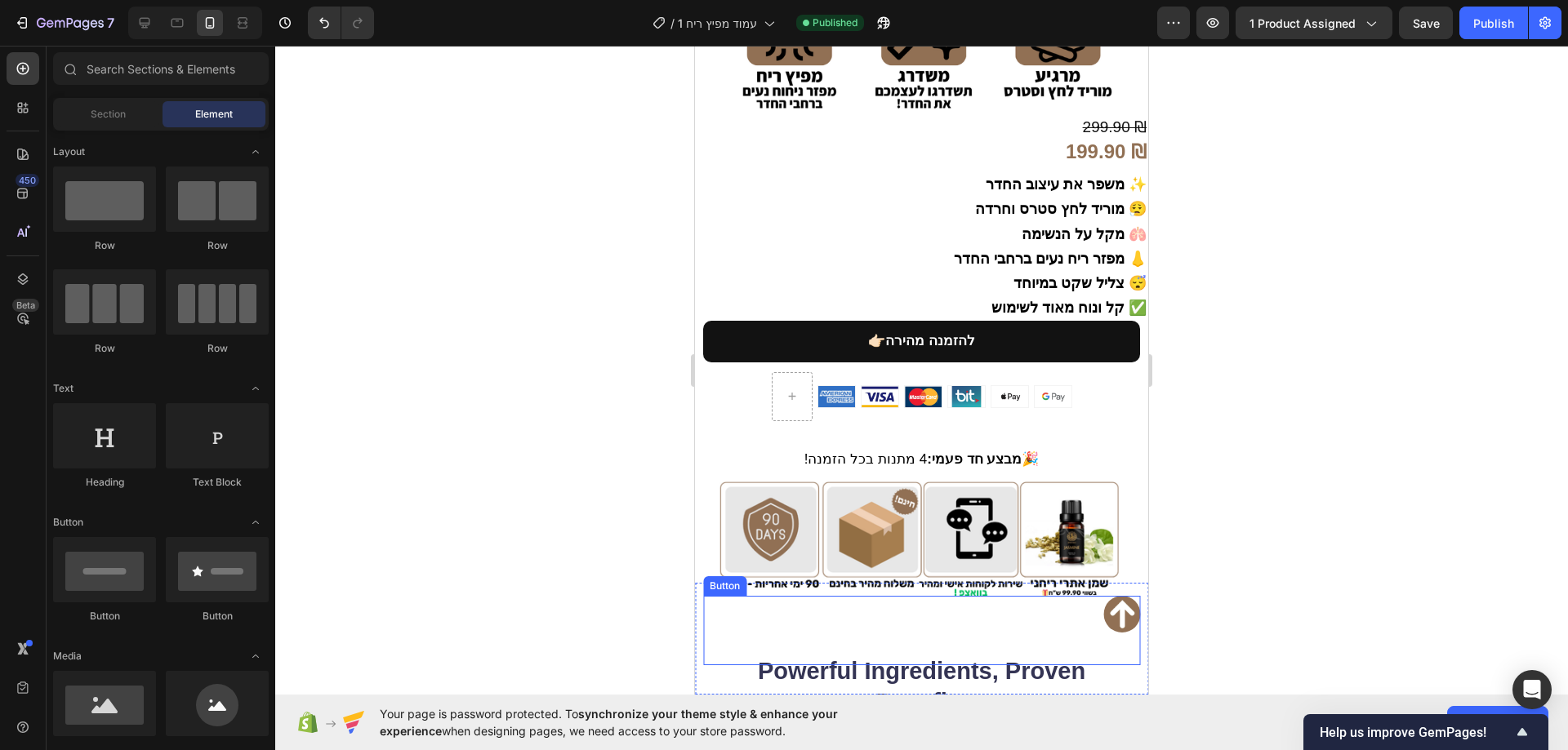
scroll to position [898, 0]
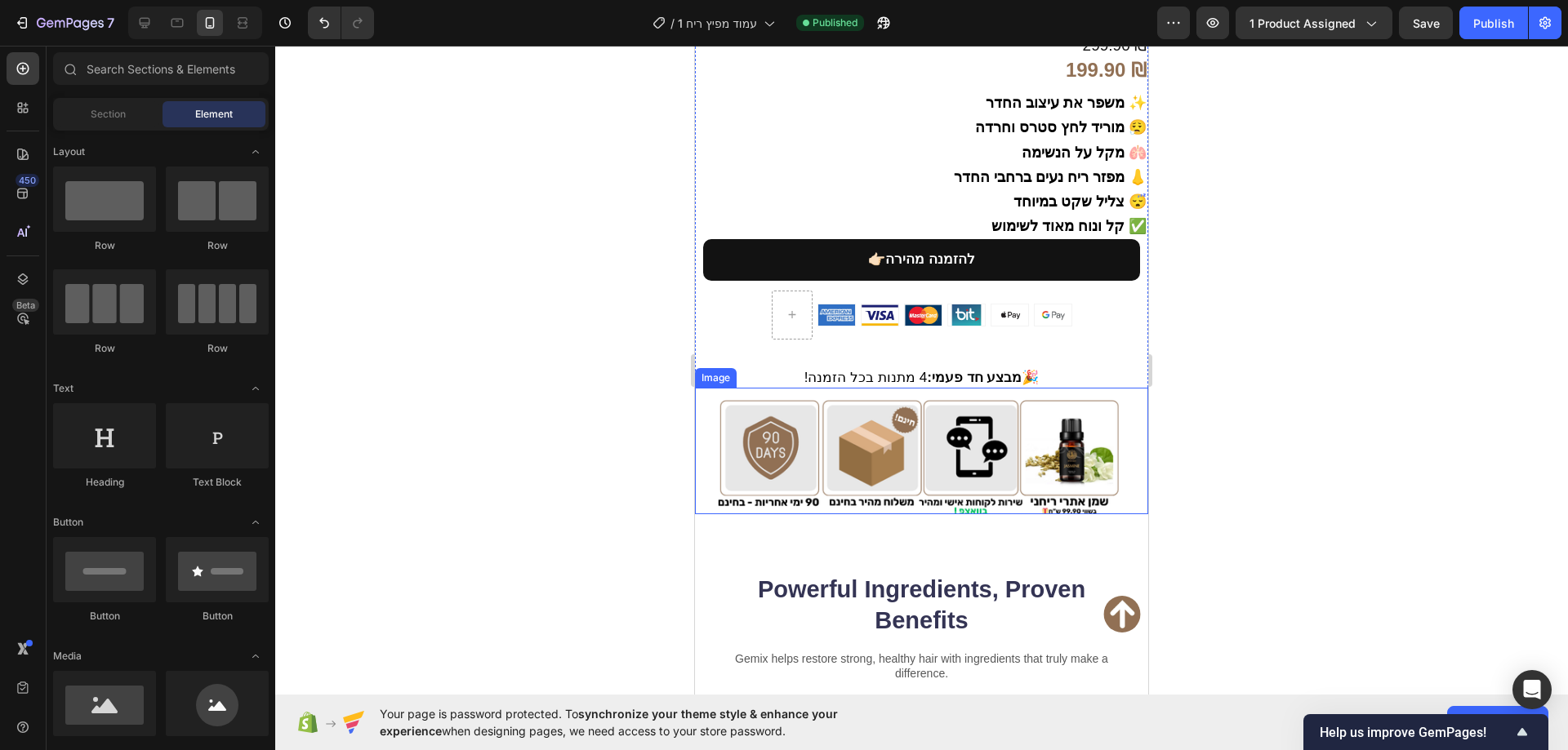
click at [1244, 430] on div at bounding box center [922, 398] width 1293 height 704
